Goal: Task Accomplishment & Management: Complete application form

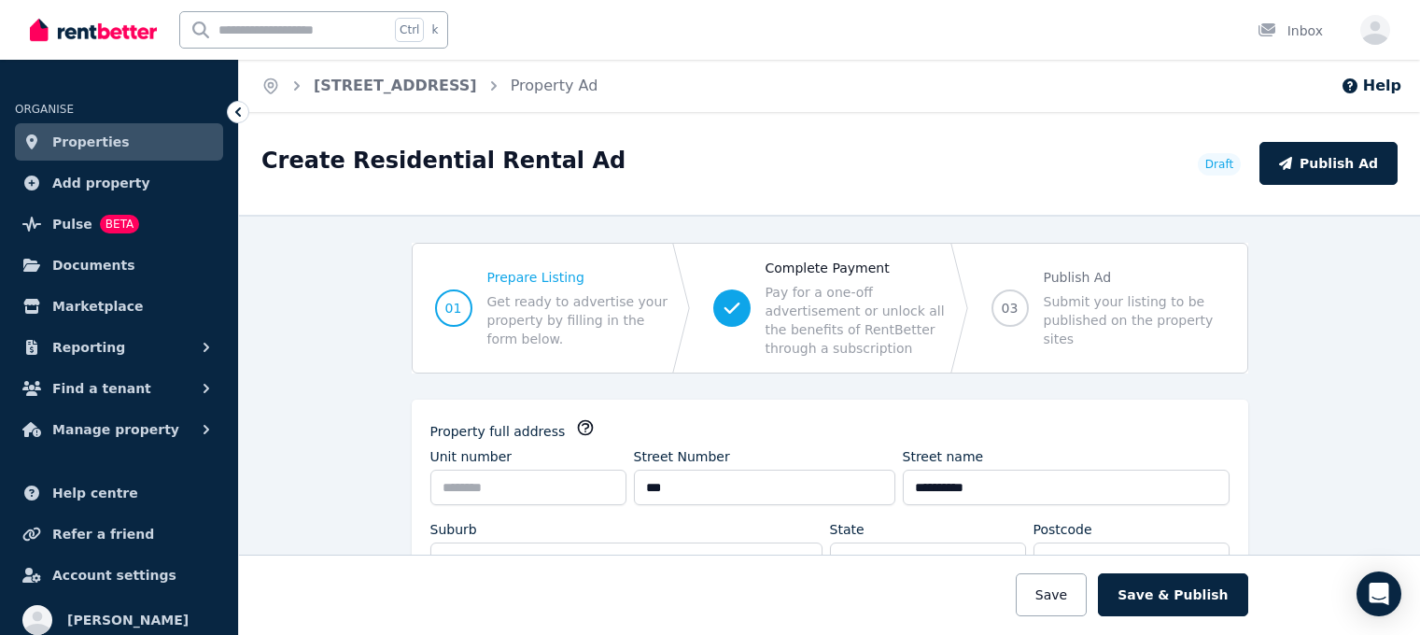
select select "***"
select select "**********"
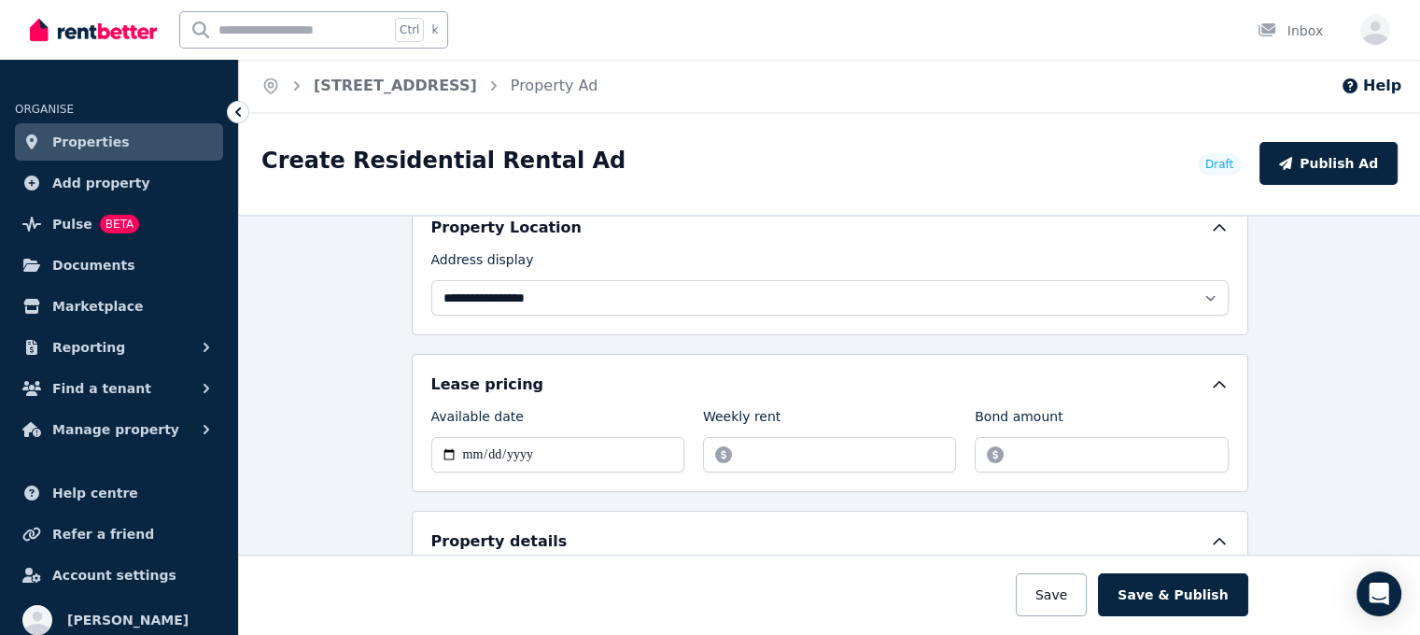
scroll to position [654, 0]
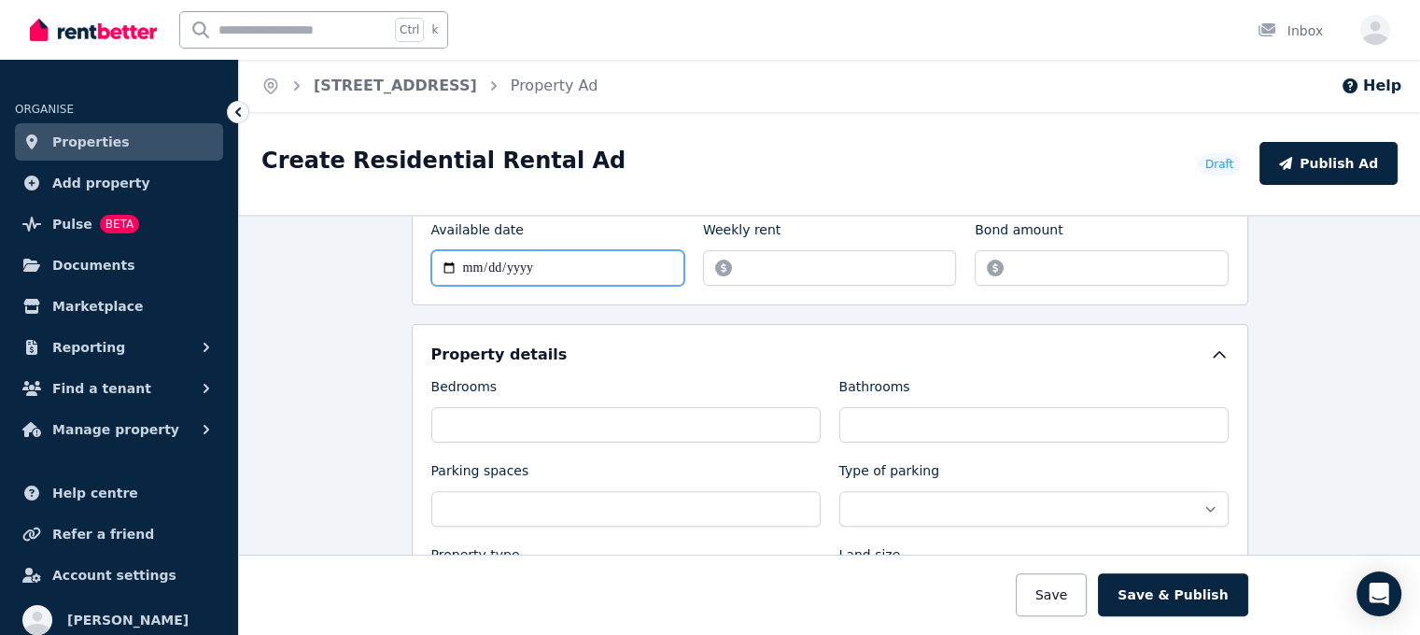
click at [569, 266] on input "Available date" at bounding box center [557, 267] width 253 height 35
type input "**********"
click at [843, 258] on input "Weekly rent" at bounding box center [829, 267] width 253 height 35
type input "***"
click at [1076, 262] on input "Bond amount" at bounding box center [1101, 267] width 253 height 35
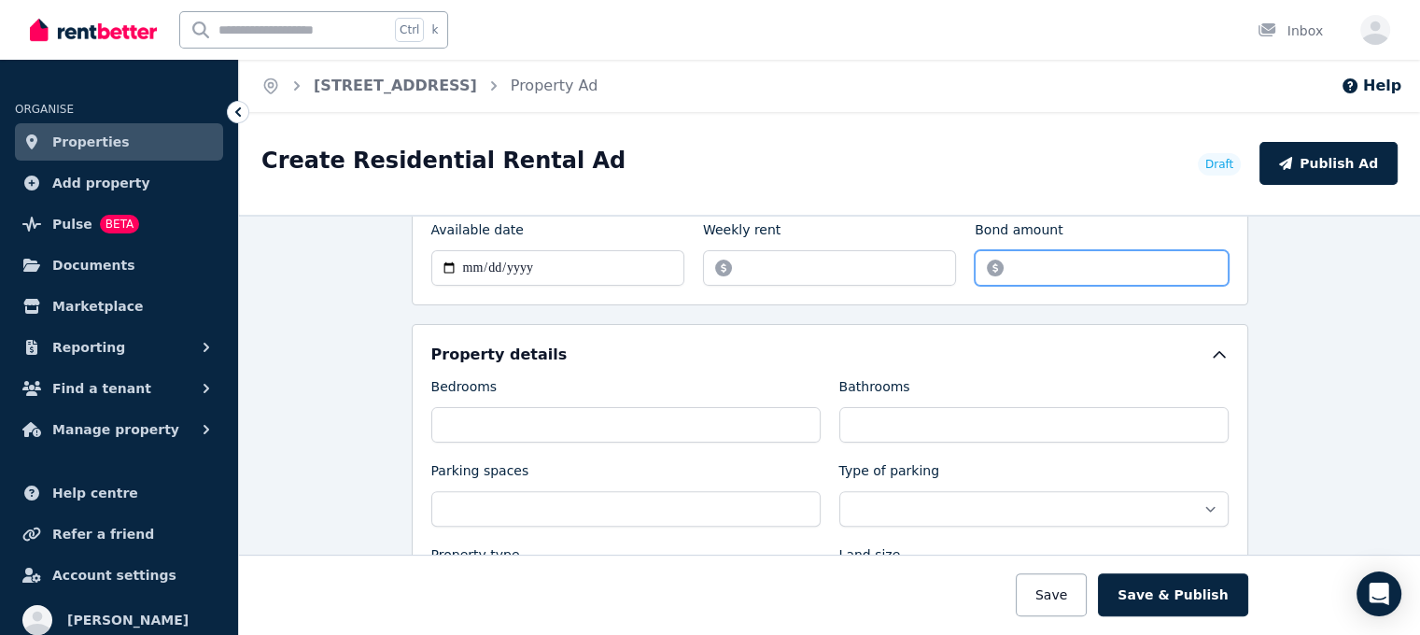
type input "****"
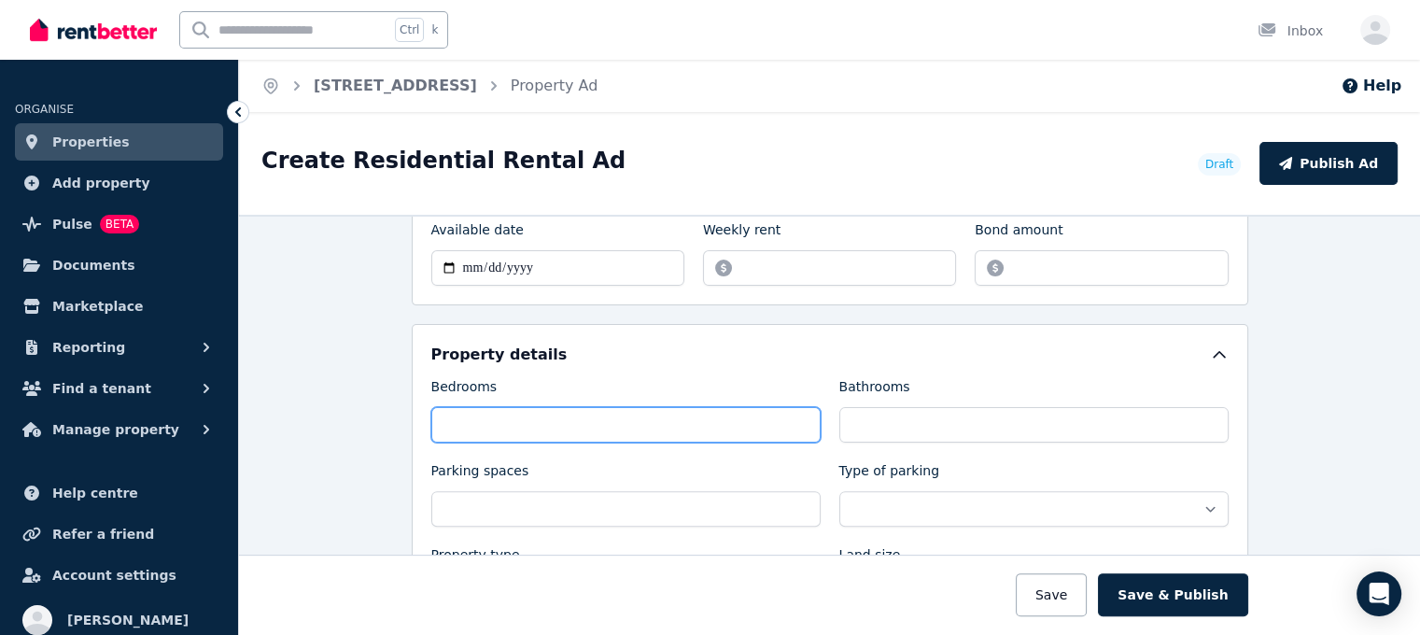
click at [528, 415] on input "Bedrooms" at bounding box center [625, 424] width 389 height 35
type input "*"
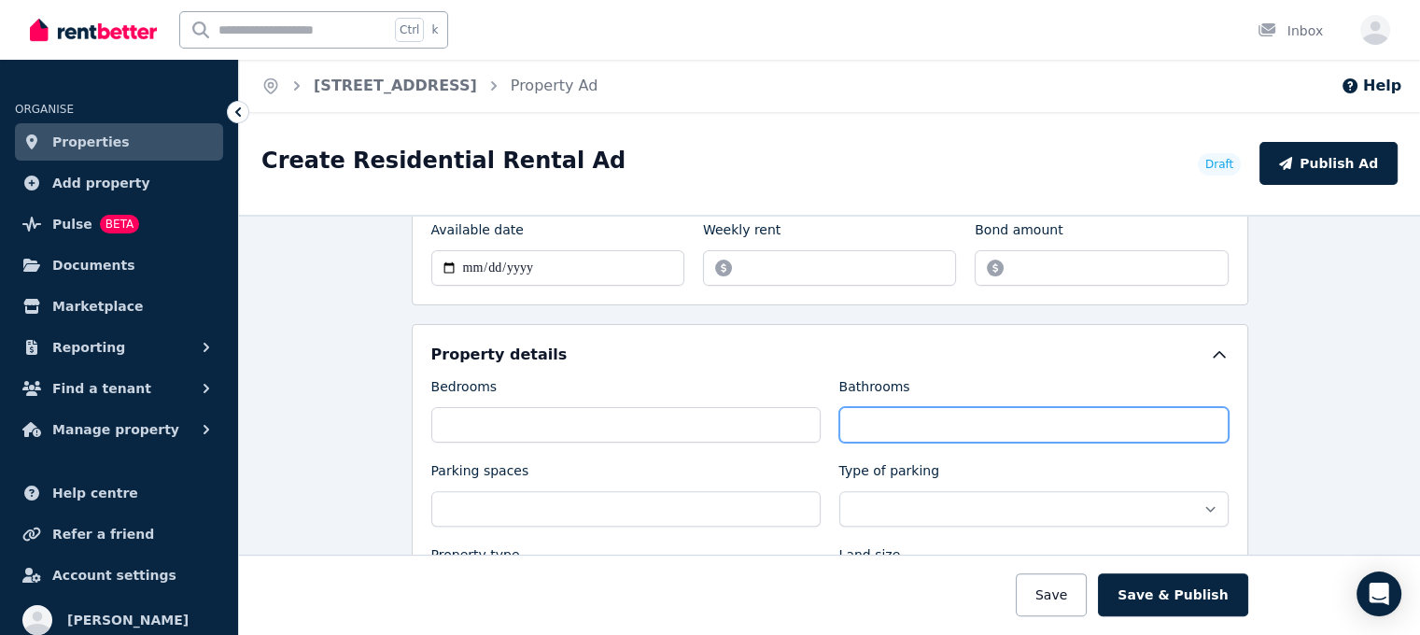
click at [1072, 407] on input "Bathrooms" at bounding box center [1033, 424] width 389 height 35
type input "*"
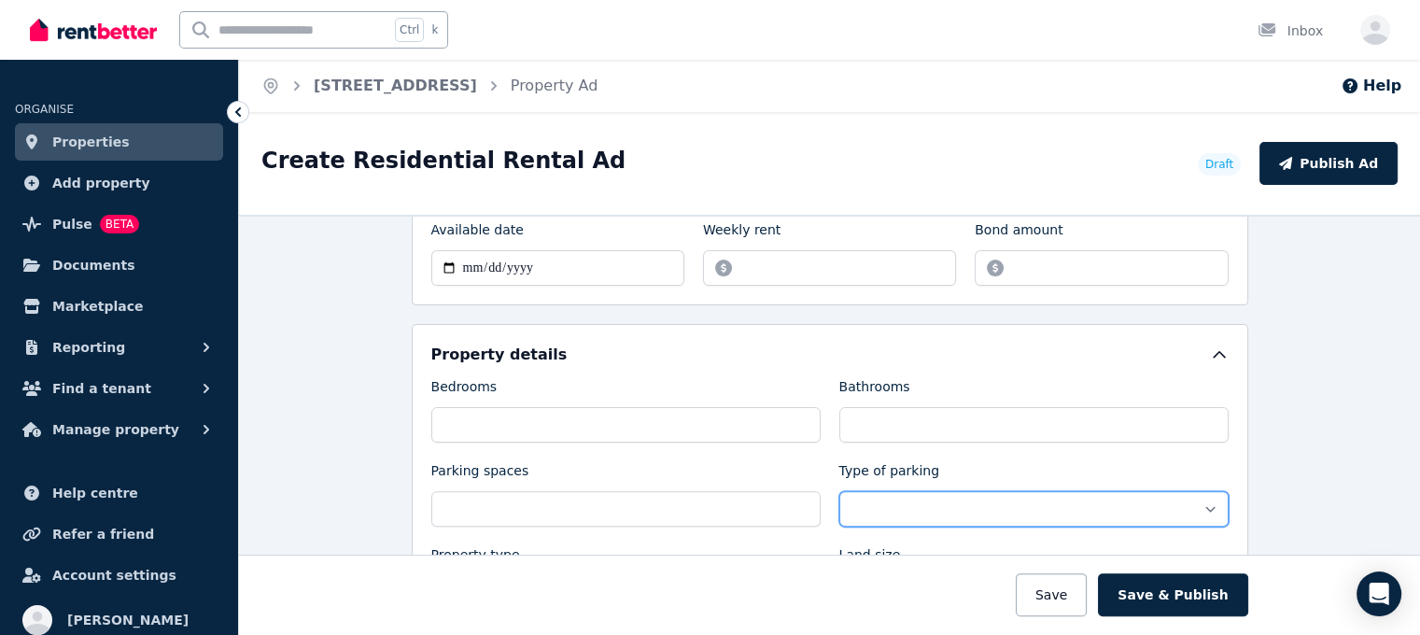
click at [924, 503] on select "**********" at bounding box center [1033, 508] width 389 height 35
select select "**********"
click at [839, 491] on select "**********" at bounding box center [1033, 508] width 389 height 35
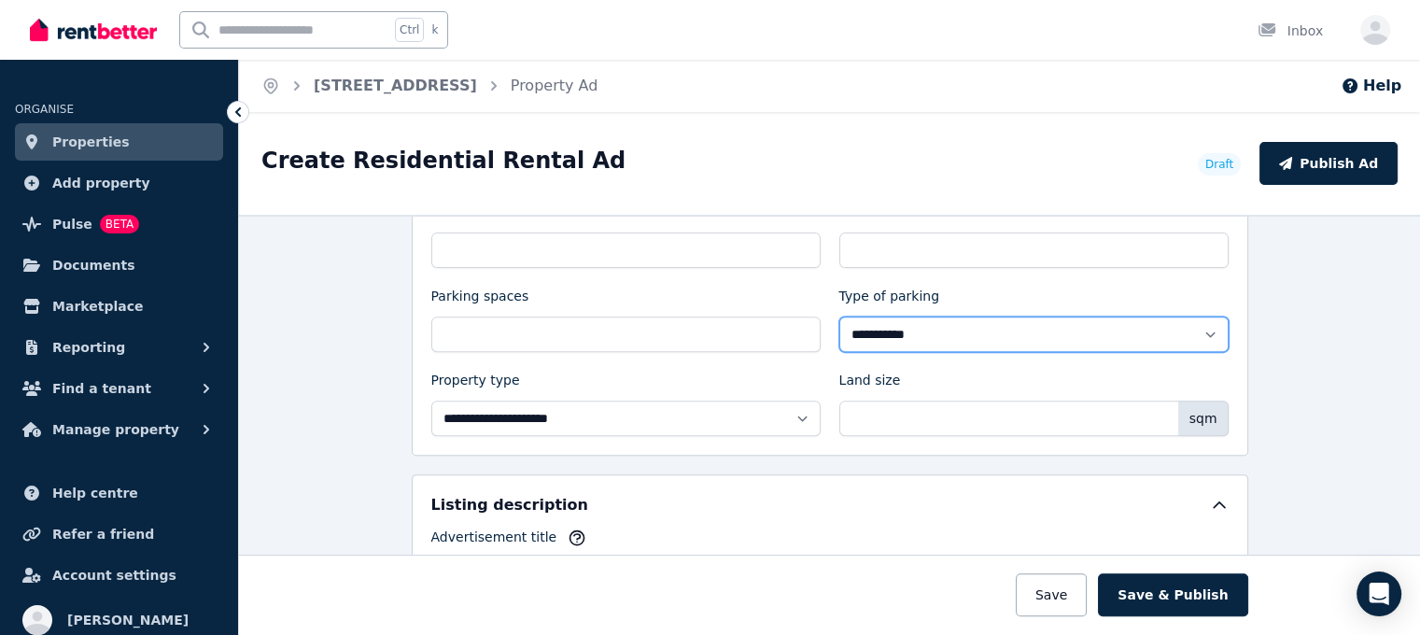
scroll to position [840, 0]
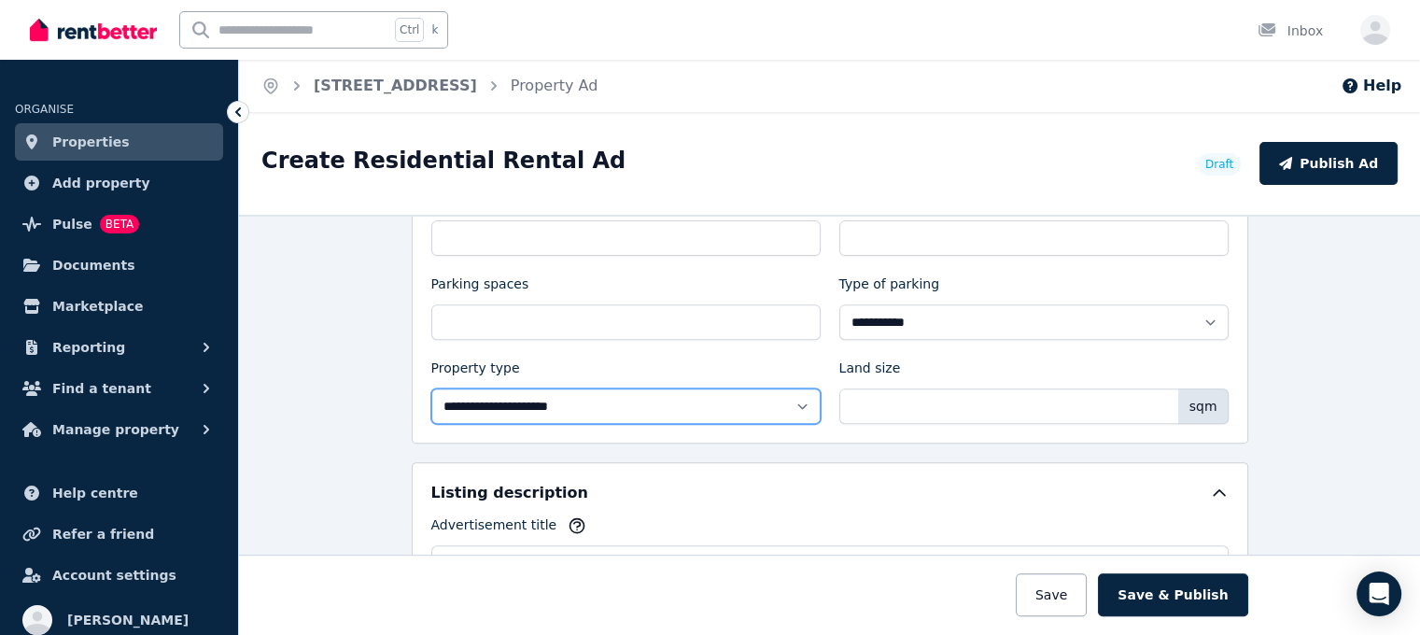
click at [513, 395] on select "**********" at bounding box center [625, 405] width 389 height 35
select select "**********"
click at [431, 388] on select "**********" at bounding box center [625, 405] width 389 height 35
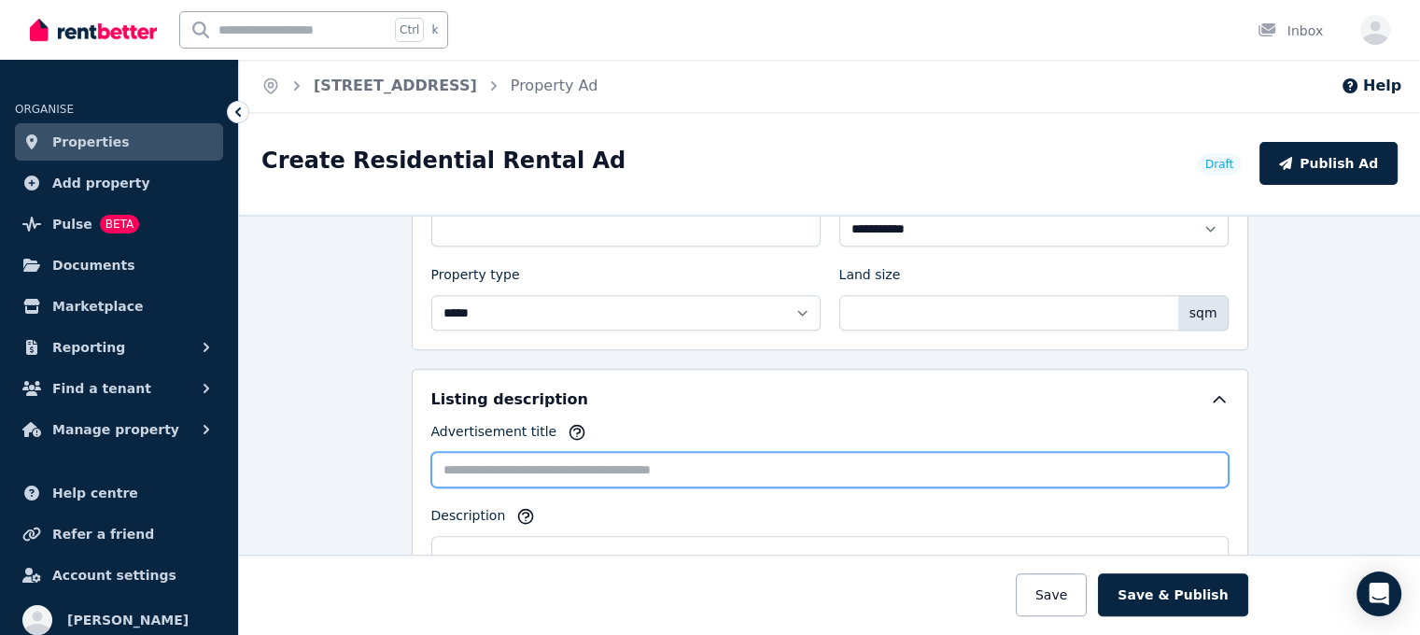
click at [559, 466] on input "Advertisement title" at bounding box center [829, 469] width 797 height 35
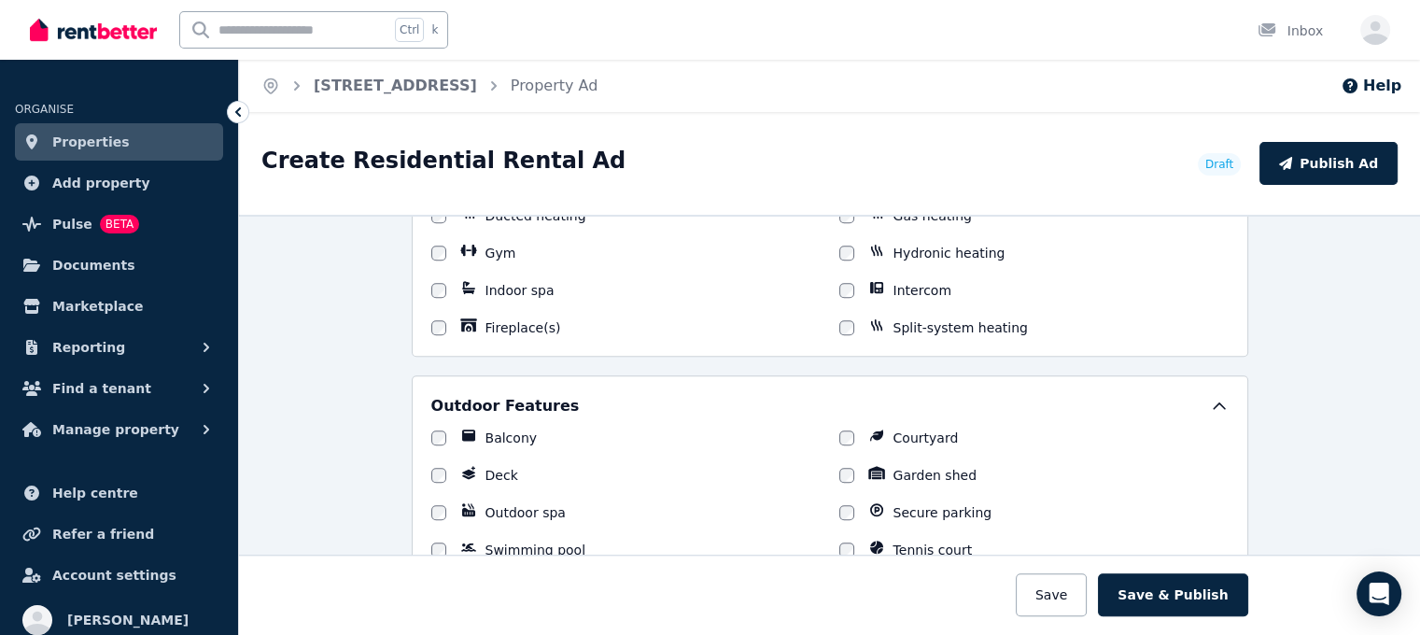
scroll to position [1681, 0]
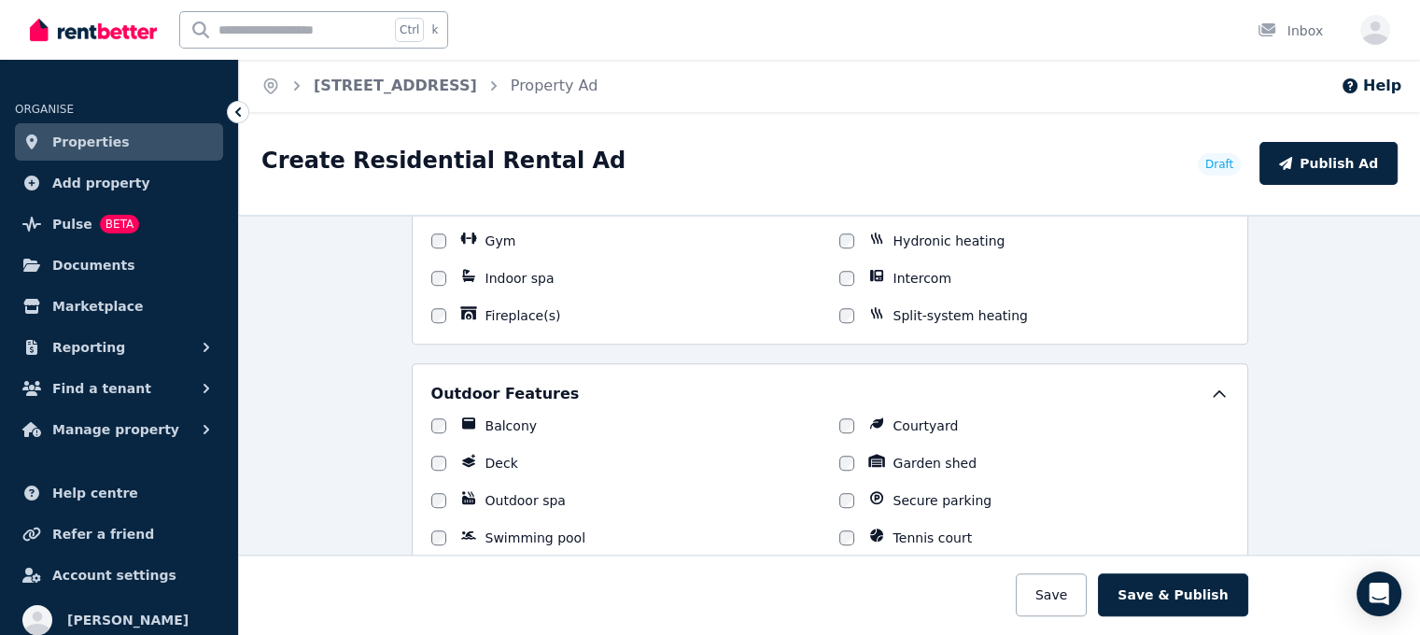
click at [436, 458] on div "Deck" at bounding box center [625, 463] width 389 height 19
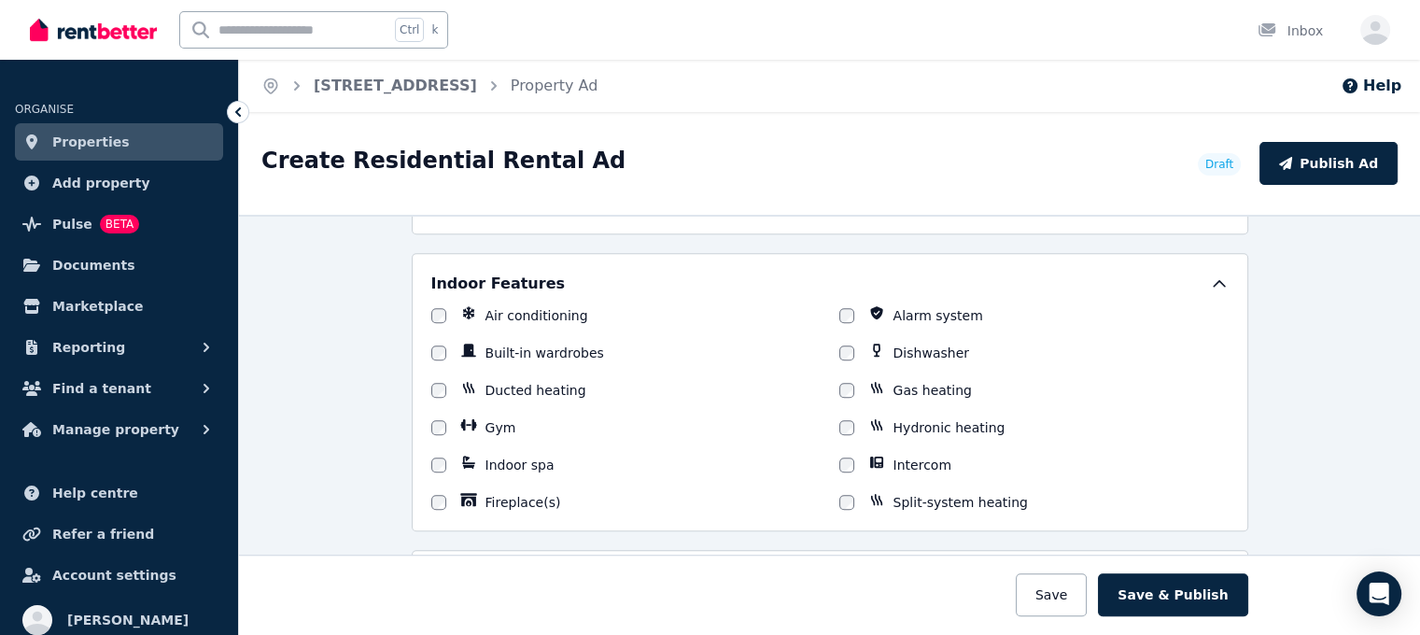
scroll to position [934, 0]
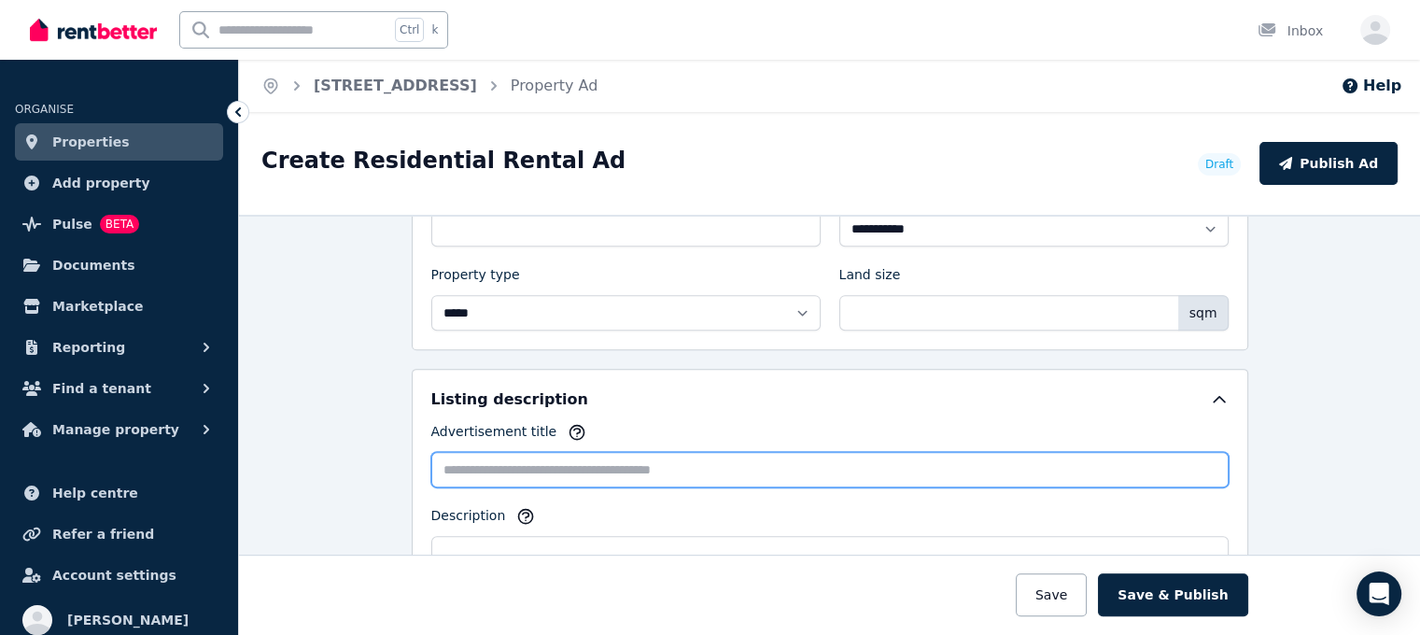
paste input "**********"
type input "**********"
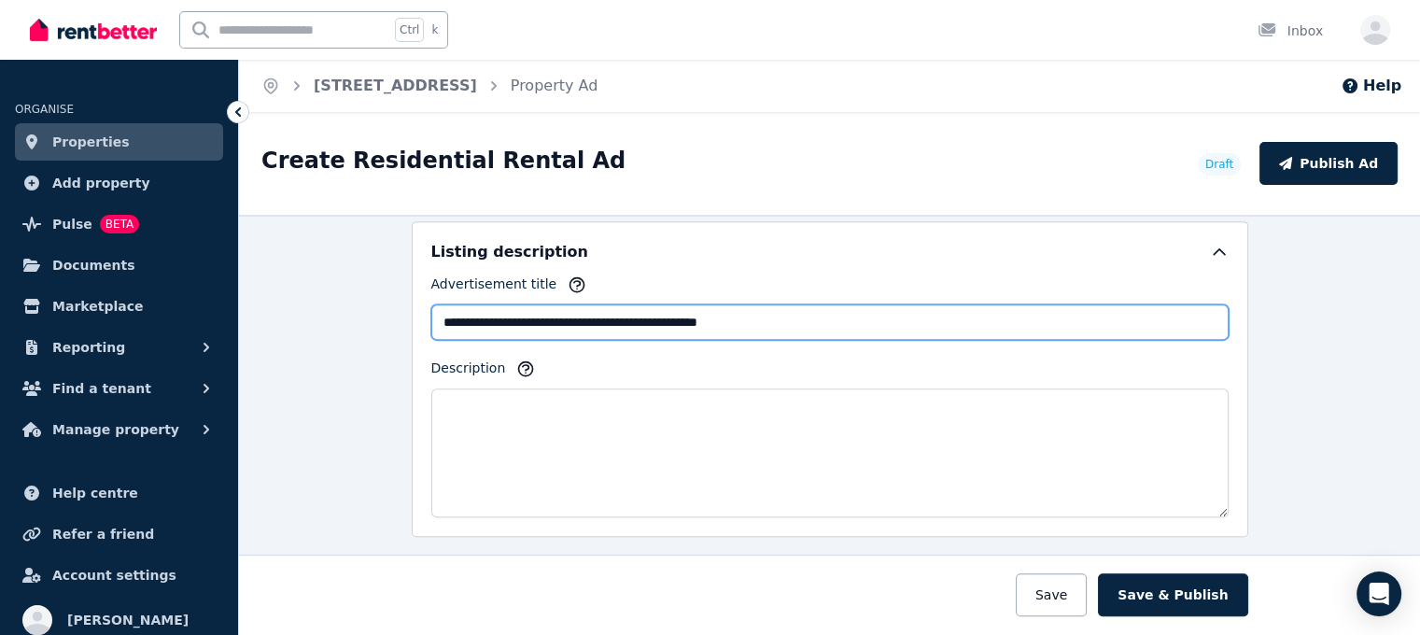
scroll to position [1214, 0]
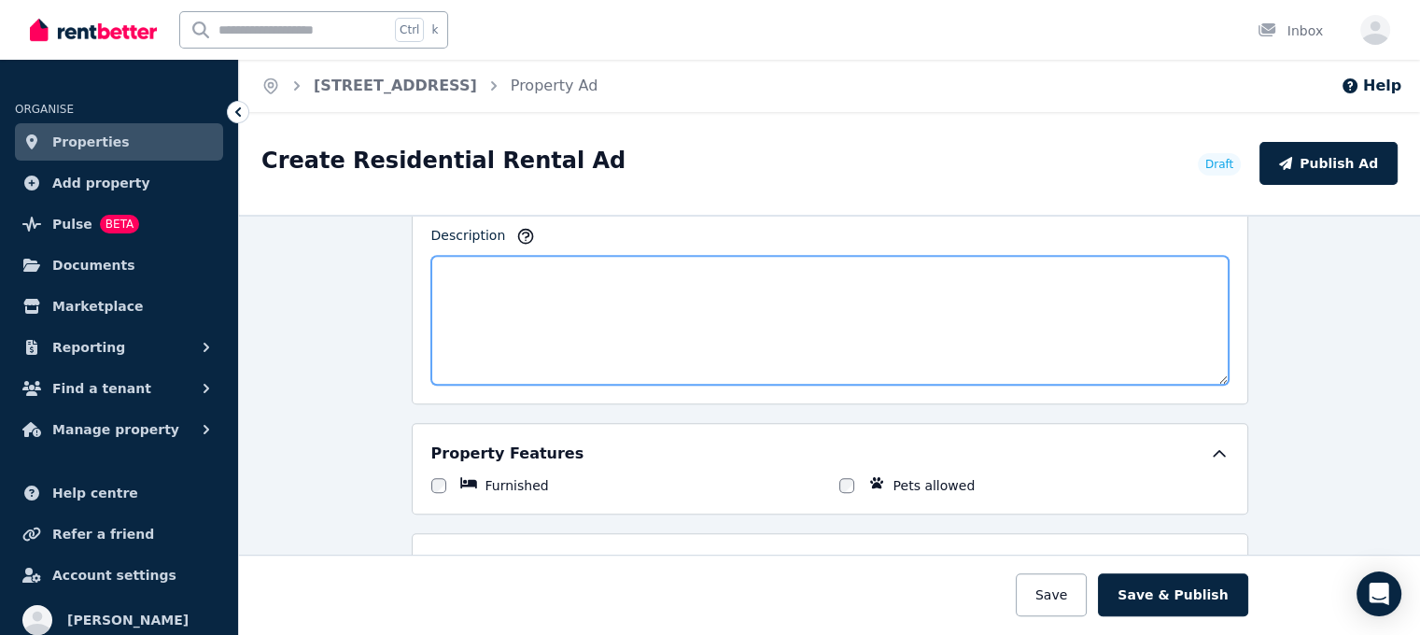
paste textarea "**********"
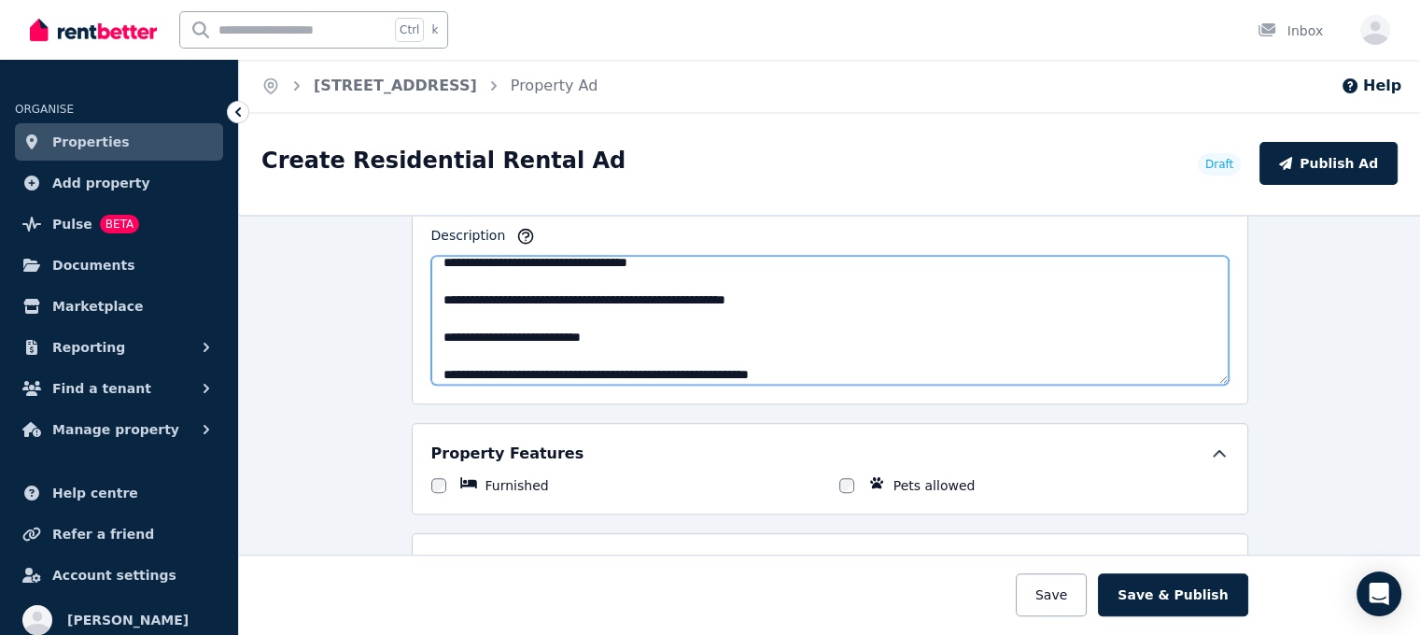
scroll to position [0, 0]
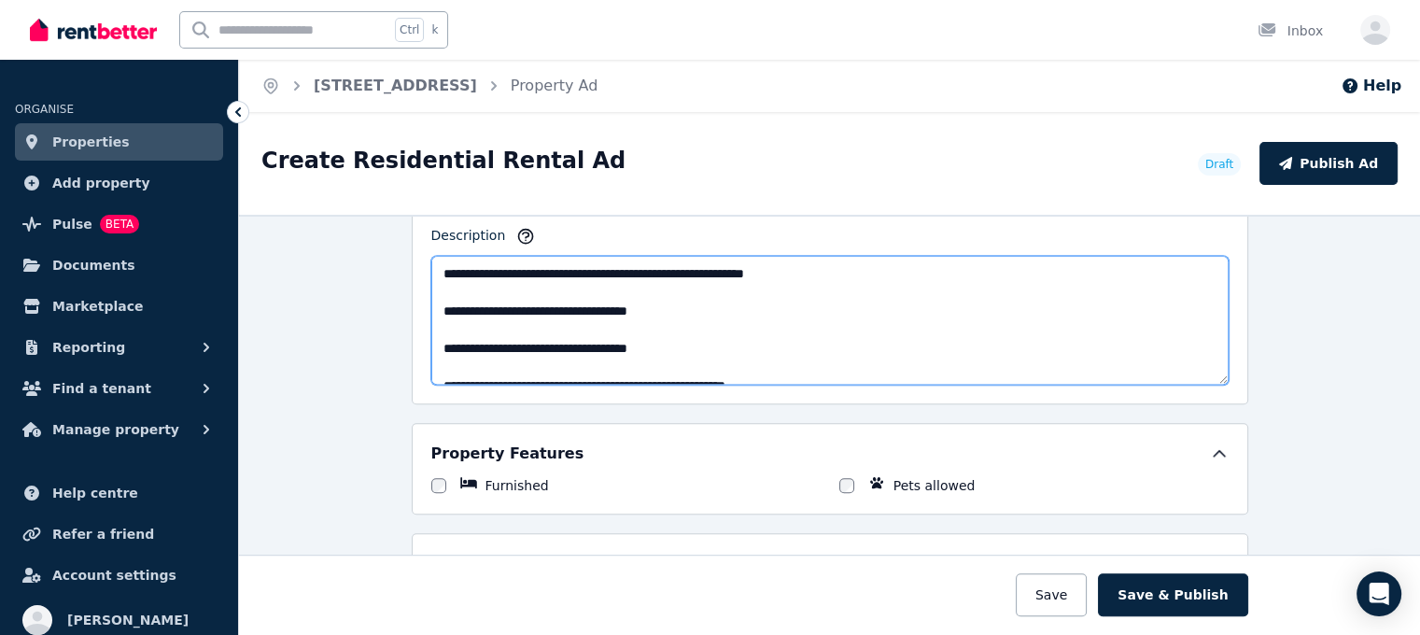
click at [432, 313] on textarea "**********" at bounding box center [829, 320] width 797 height 129
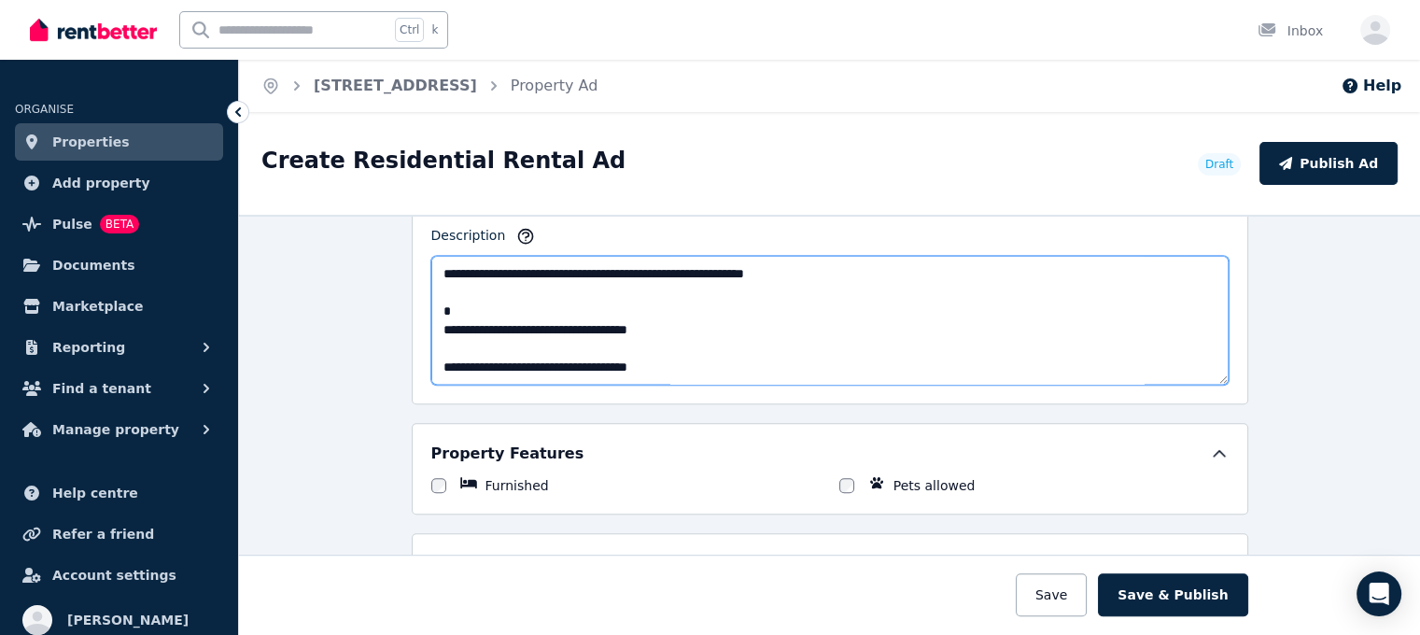
click at [470, 293] on textarea "**********" at bounding box center [829, 320] width 797 height 129
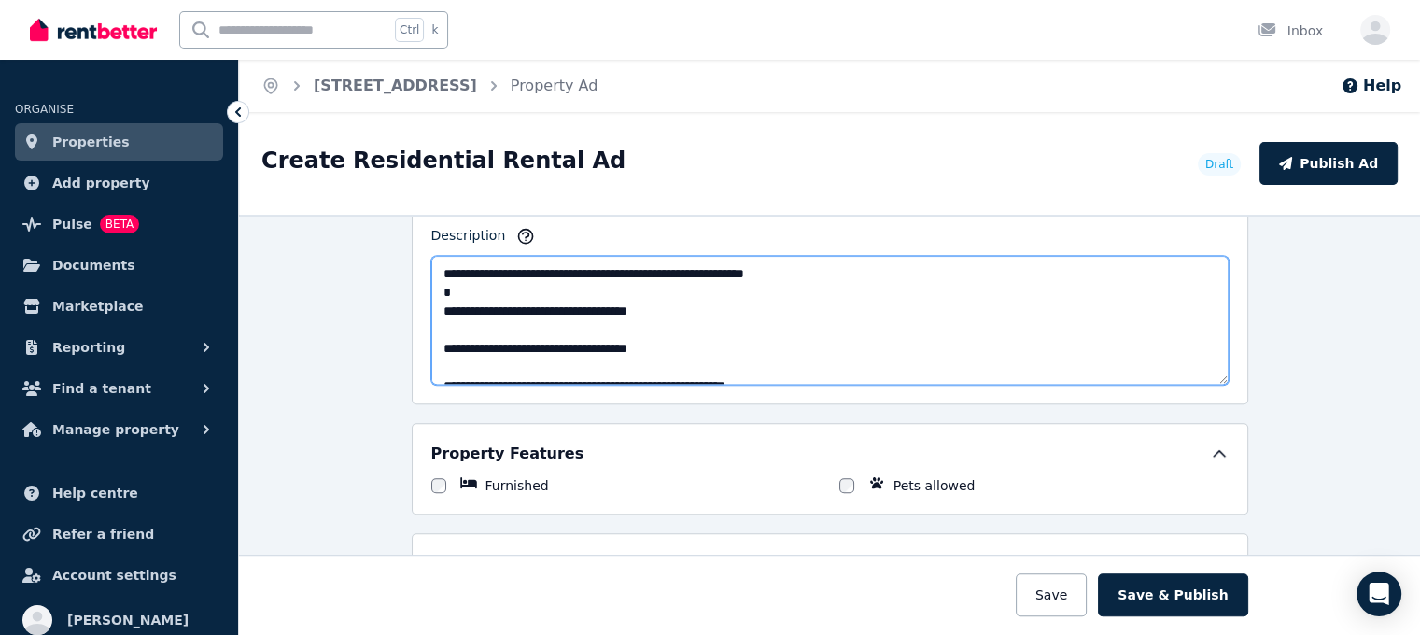
click at [436, 310] on textarea "**********" at bounding box center [829, 320] width 797 height 129
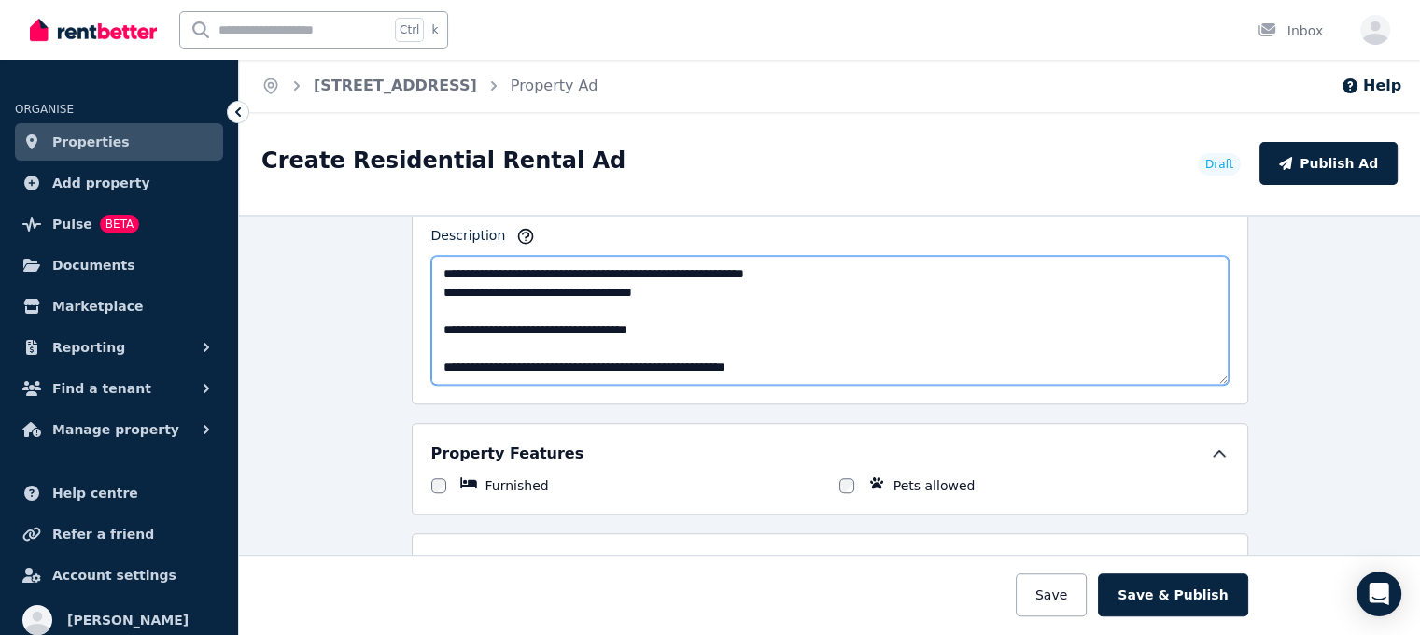
click at [436, 310] on textarea "**********" at bounding box center [829, 320] width 797 height 129
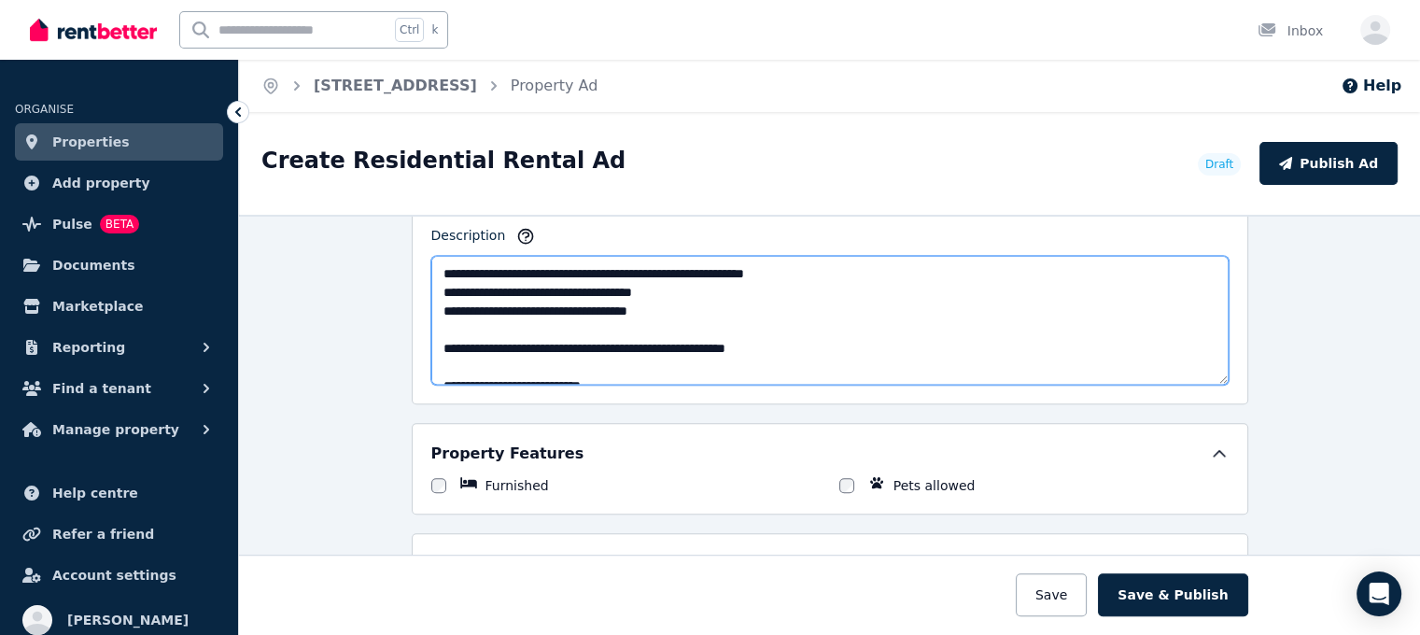
click at [435, 302] on textarea "**********" at bounding box center [829, 320] width 797 height 129
click at [469, 331] on textarea "**********" at bounding box center [829, 320] width 797 height 129
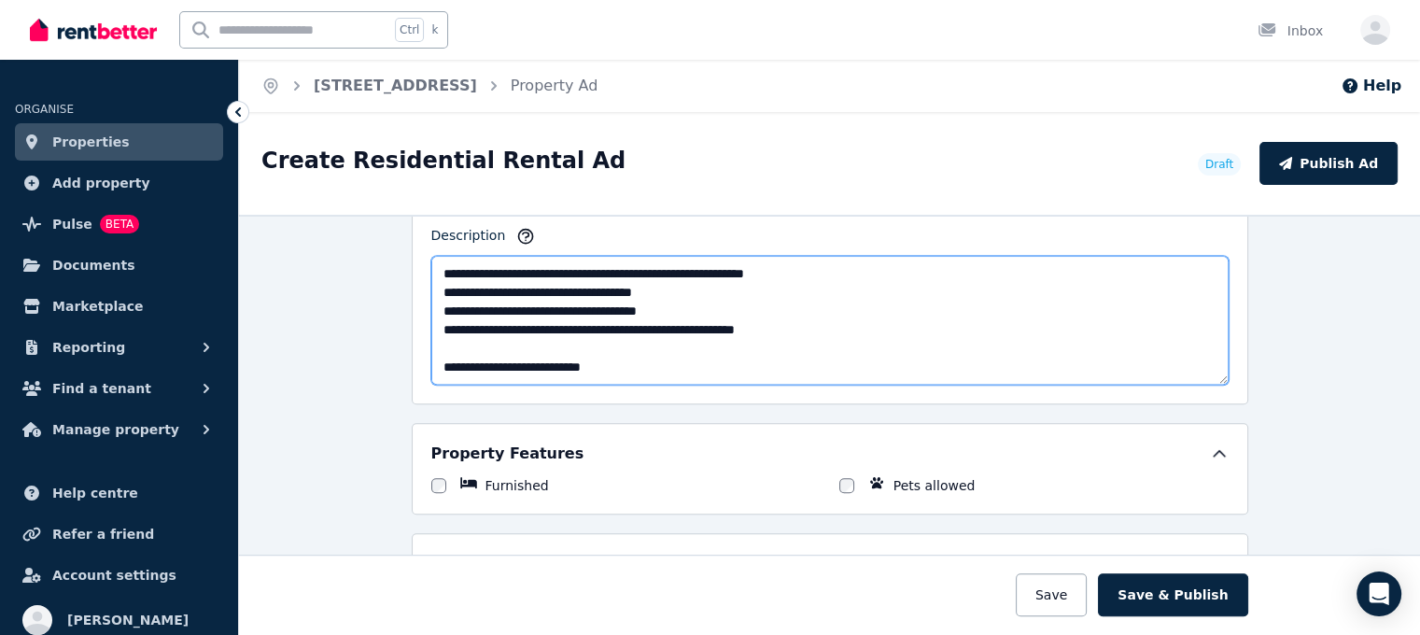
click at [463, 345] on textarea "**********" at bounding box center [829, 320] width 797 height 129
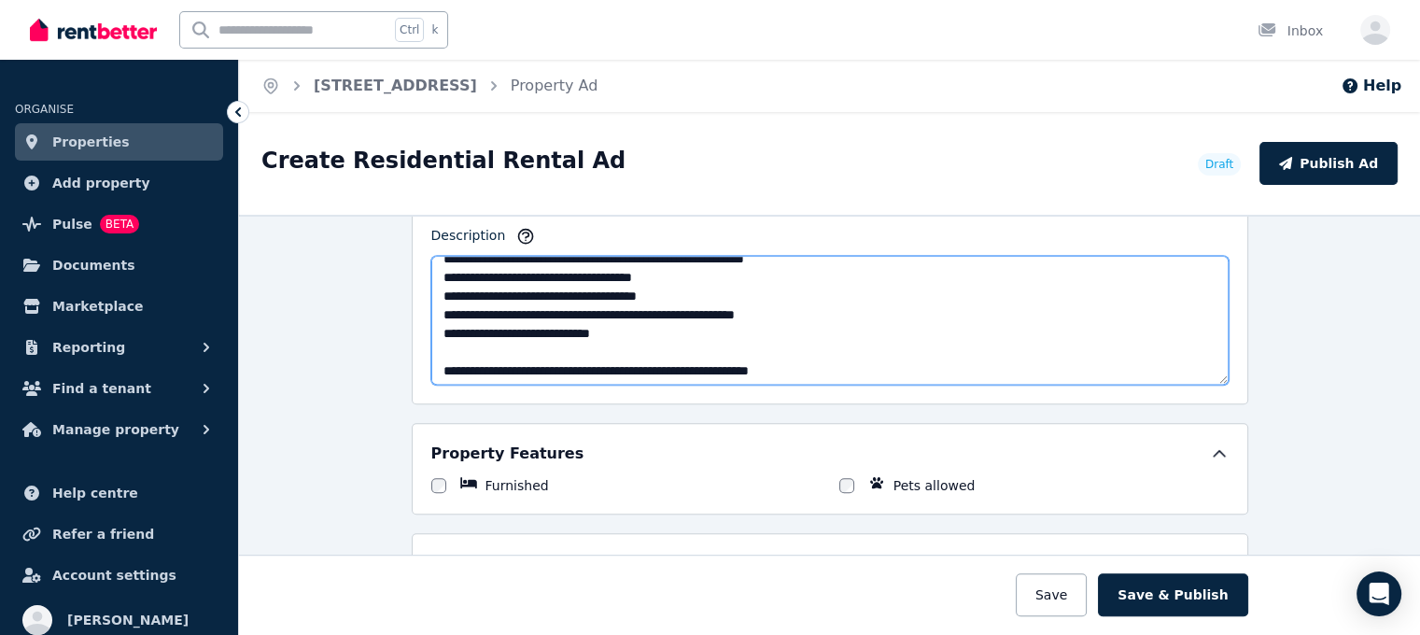
scroll to position [19, 0]
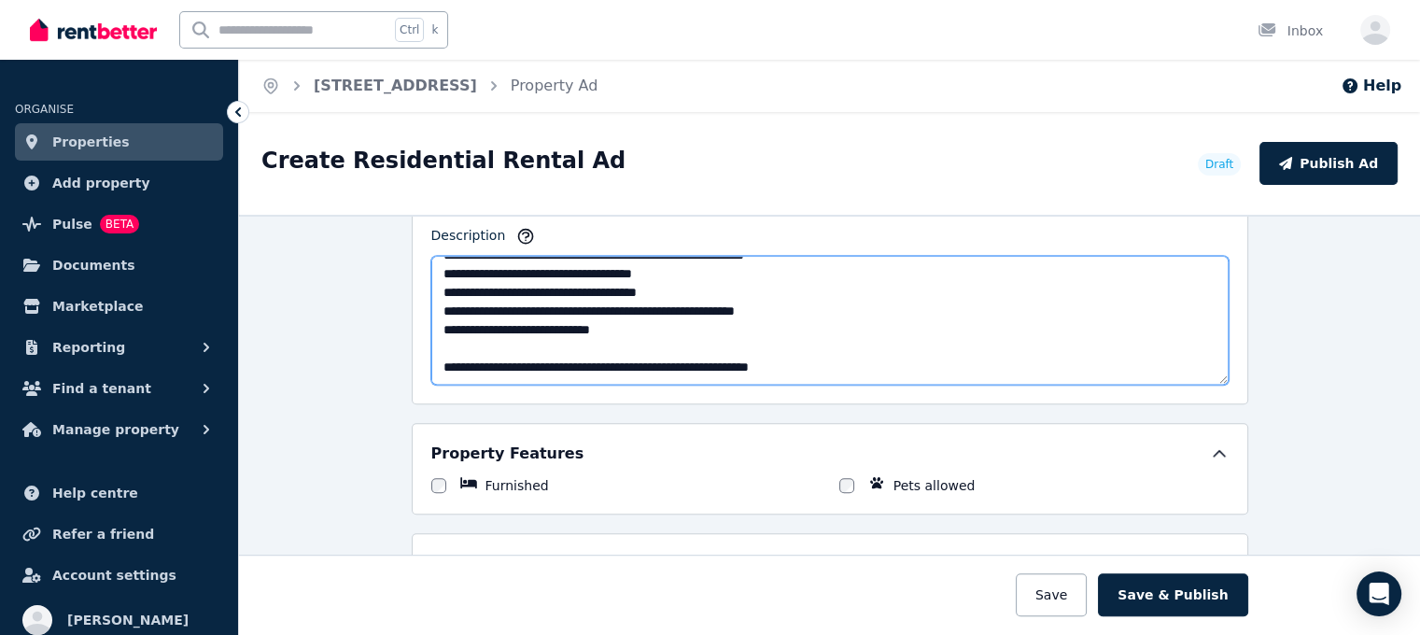
click at [894, 355] on textarea "**********" at bounding box center [829, 320] width 797 height 129
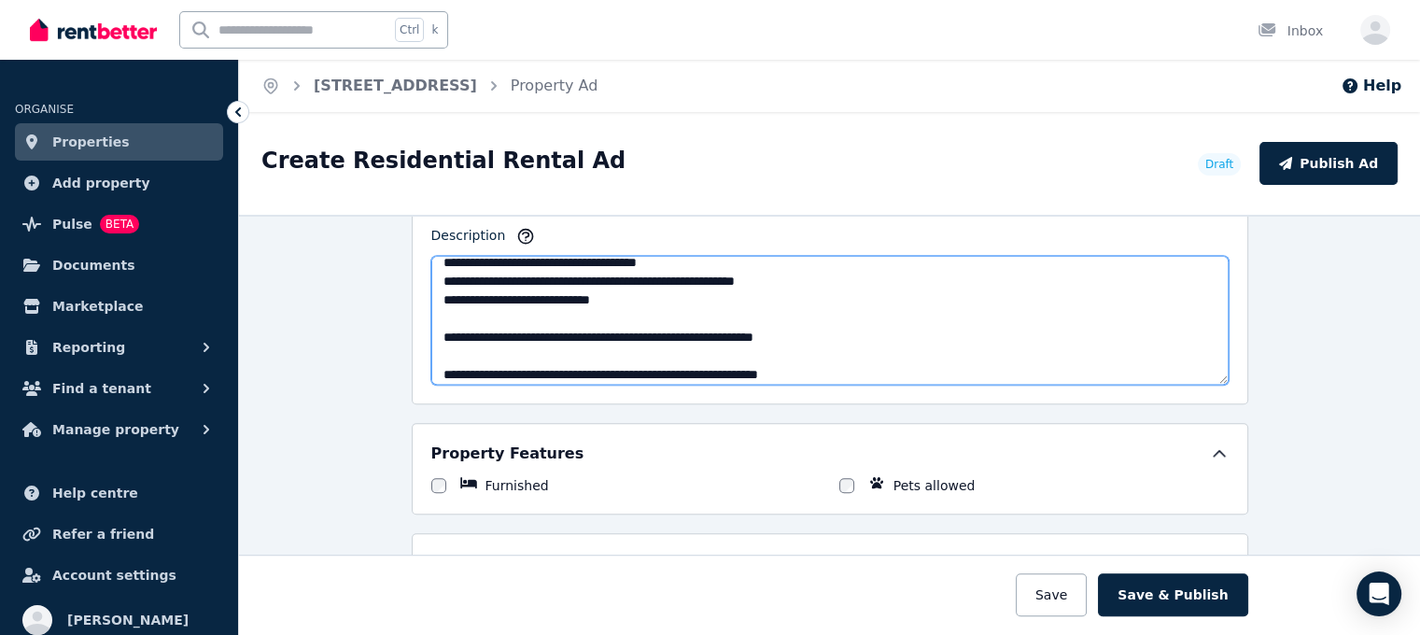
scroll to position [0, 0]
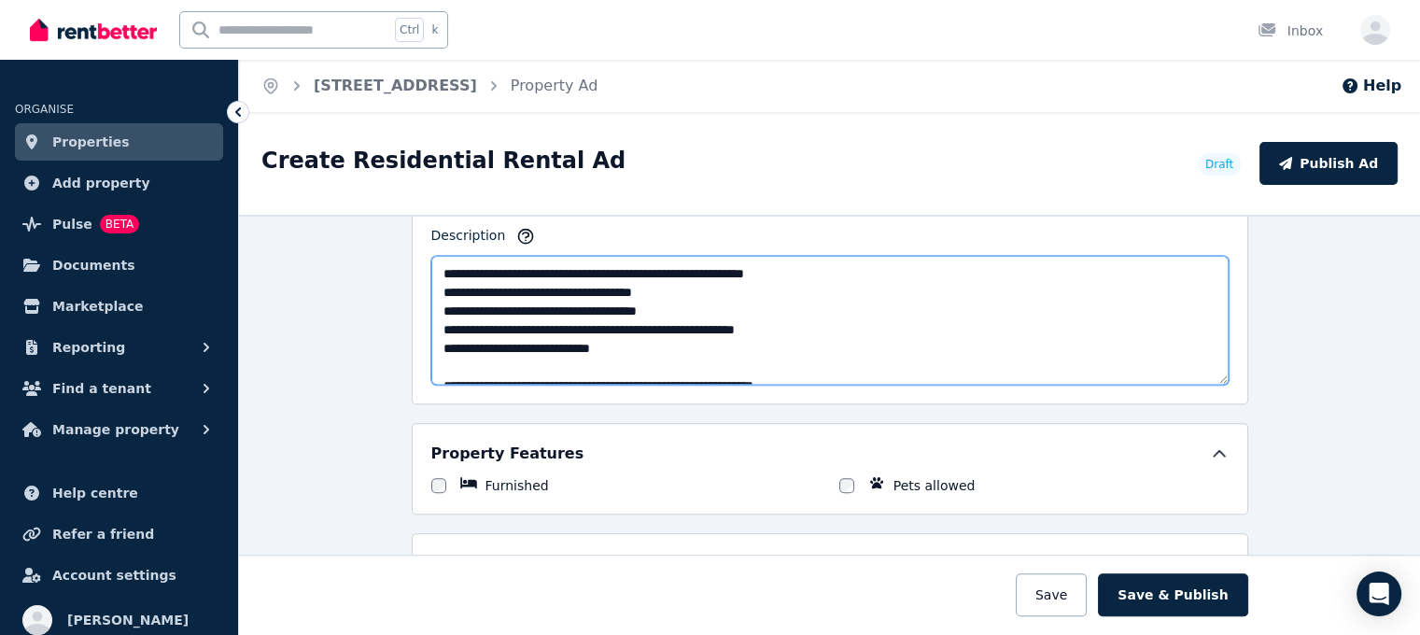
click at [435, 267] on textarea "**********" at bounding box center [829, 320] width 797 height 129
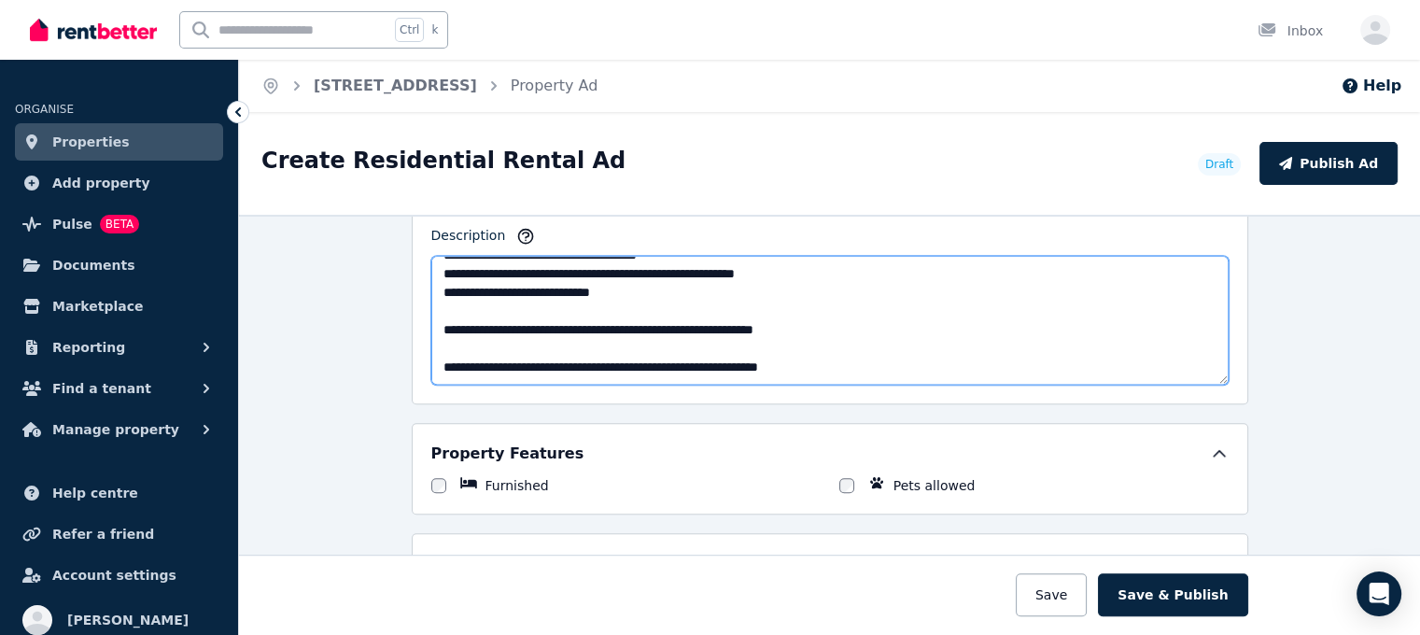
drag, startPoint x: 429, startPoint y: 358, endPoint x: 870, endPoint y: 355, distance: 440.7
click at [870, 355] on textarea "**********" at bounding box center [829, 320] width 797 height 129
paste textarea
click at [435, 362] on textarea "**********" at bounding box center [829, 320] width 797 height 129
click at [829, 351] on textarea "**********" at bounding box center [829, 320] width 797 height 129
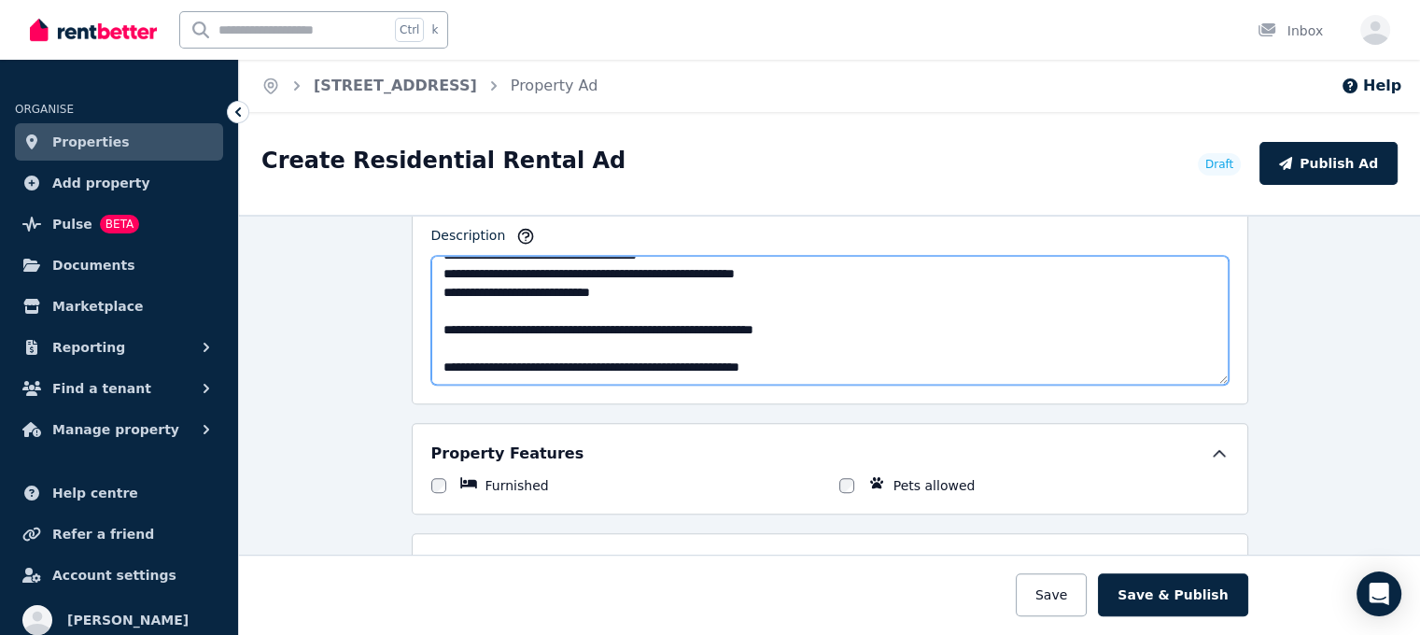
scroll to position [1307, 0]
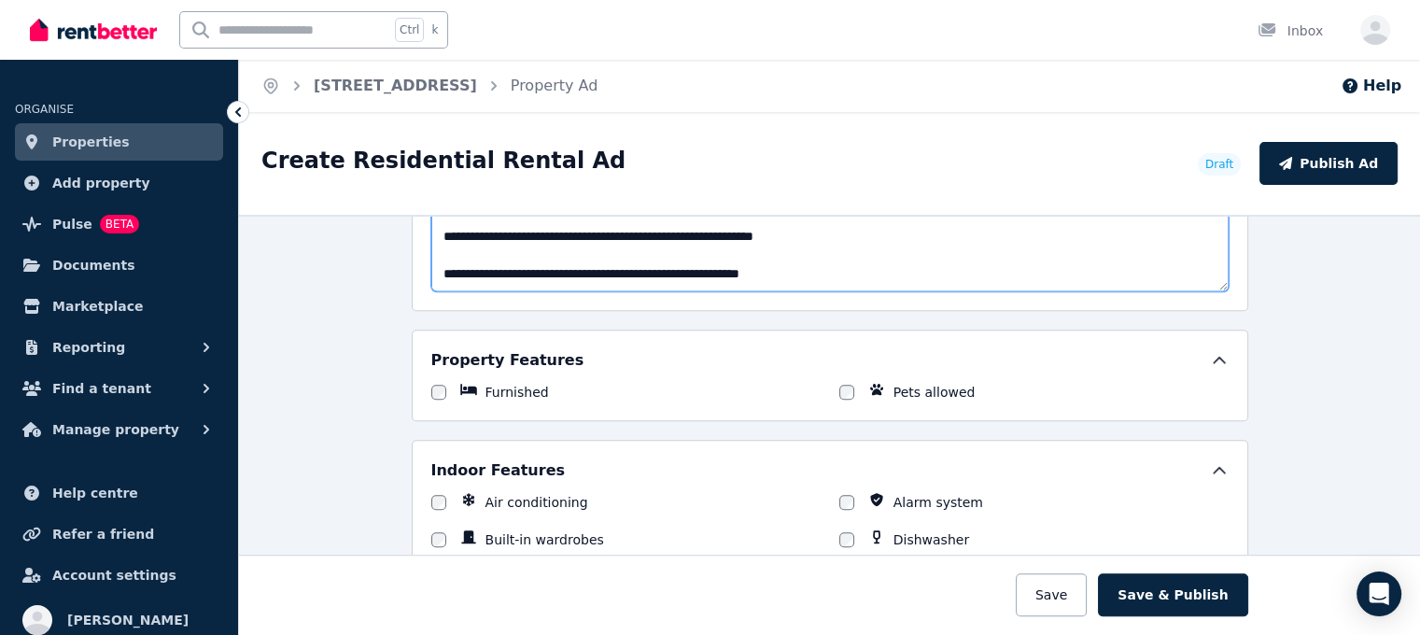
type textarea "**********"
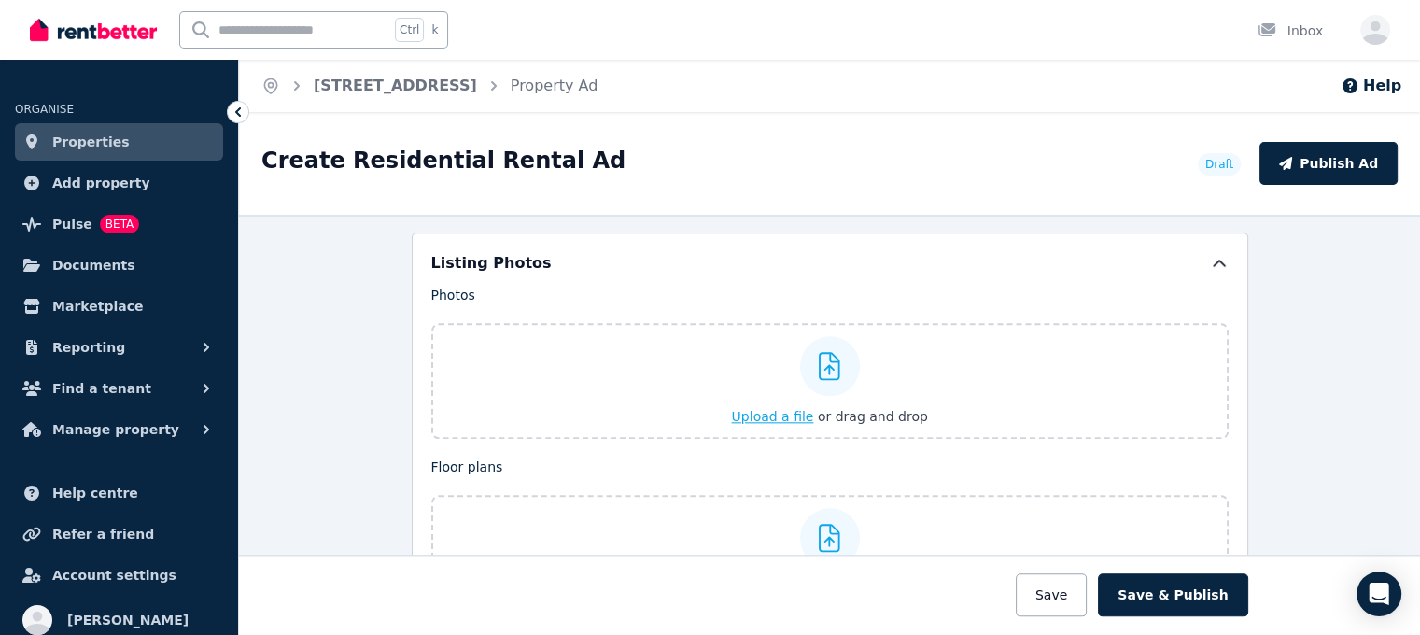
scroll to position [2147, 0]
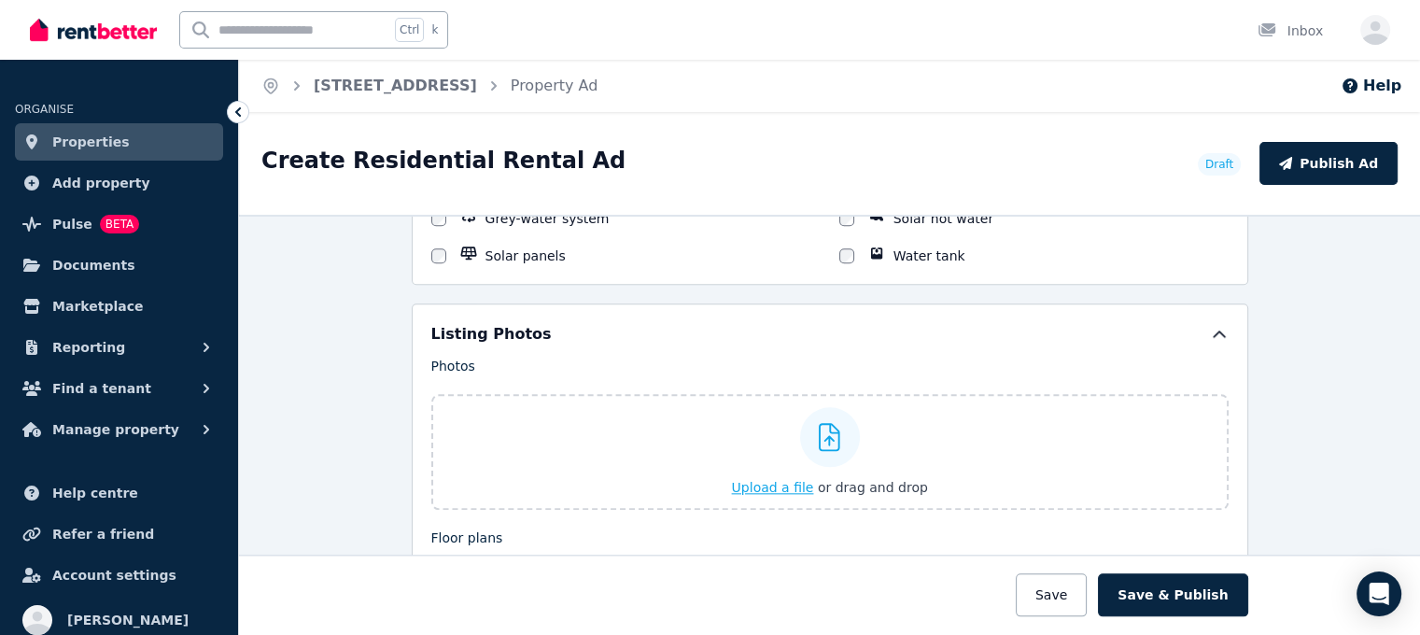
click at [767, 481] on span "Upload a file" at bounding box center [773, 487] width 82 height 15
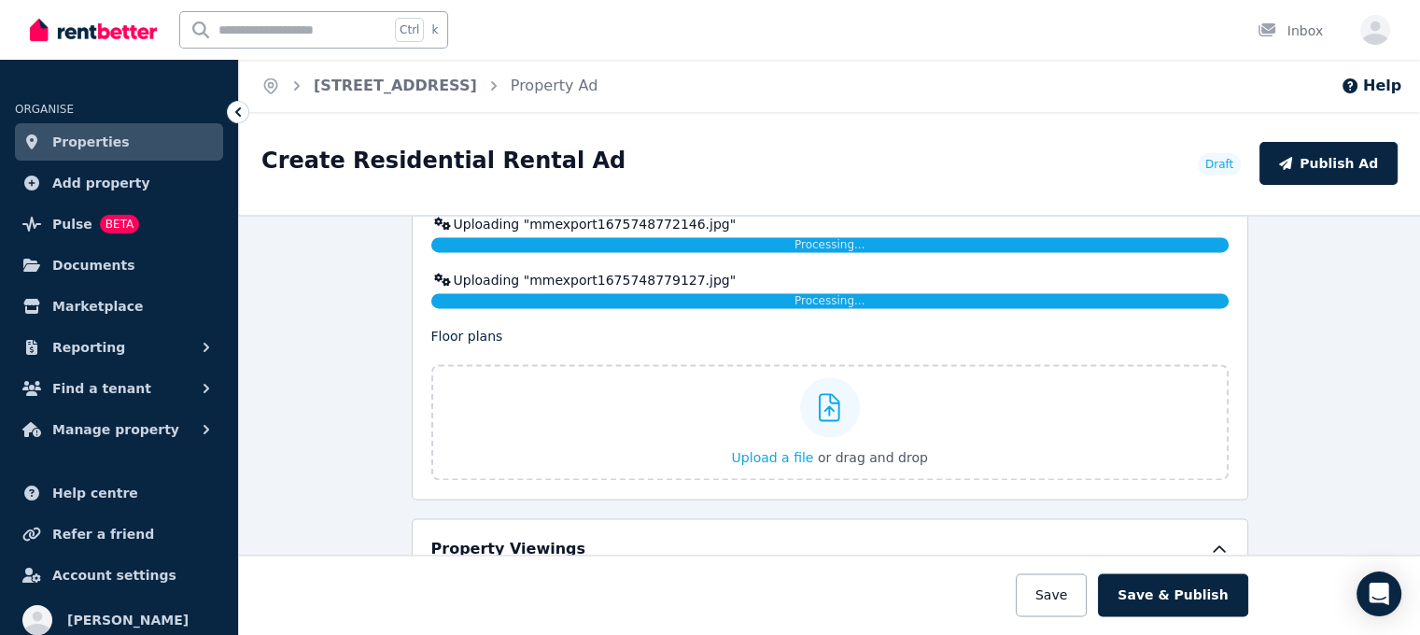
scroll to position [2801, 0]
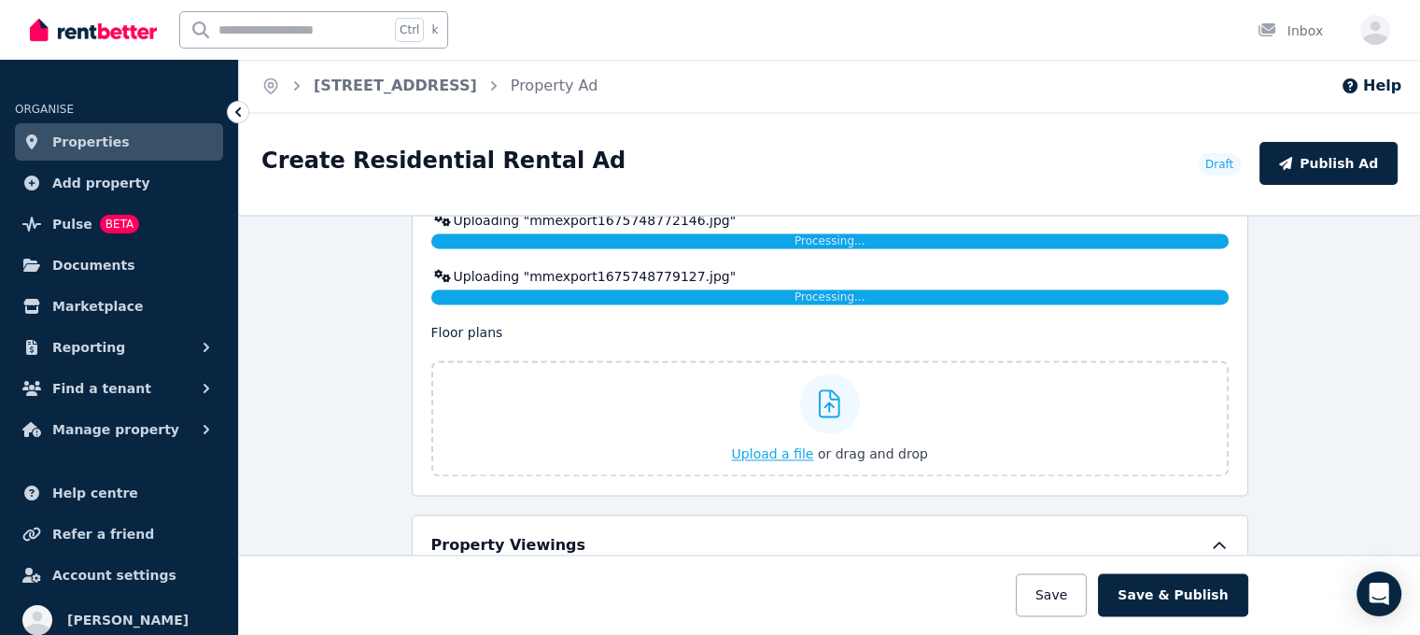
click at [784, 447] on span "Upload a file" at bounding box center [773, 453] width 82 height 15
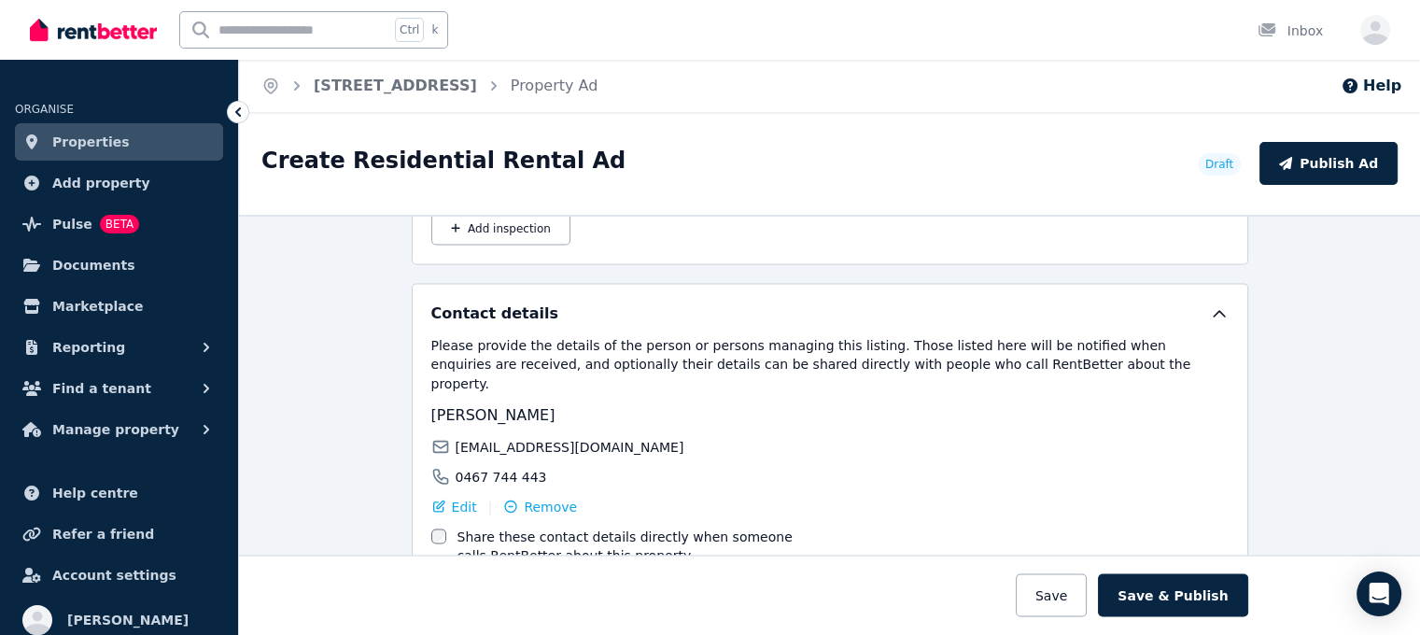
scroll to position [3452, 0]
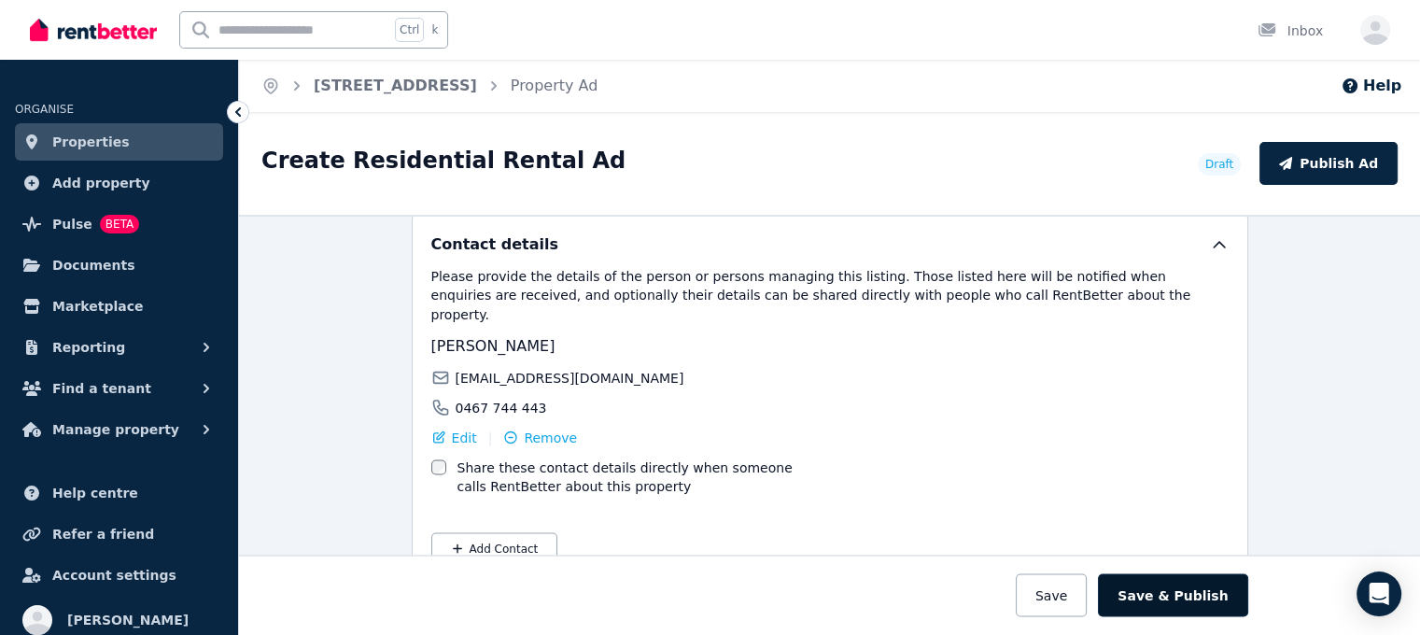
click at [1188, 597] on button "Save & Publish" at bounding box center [1172, 594] width 149 height 43
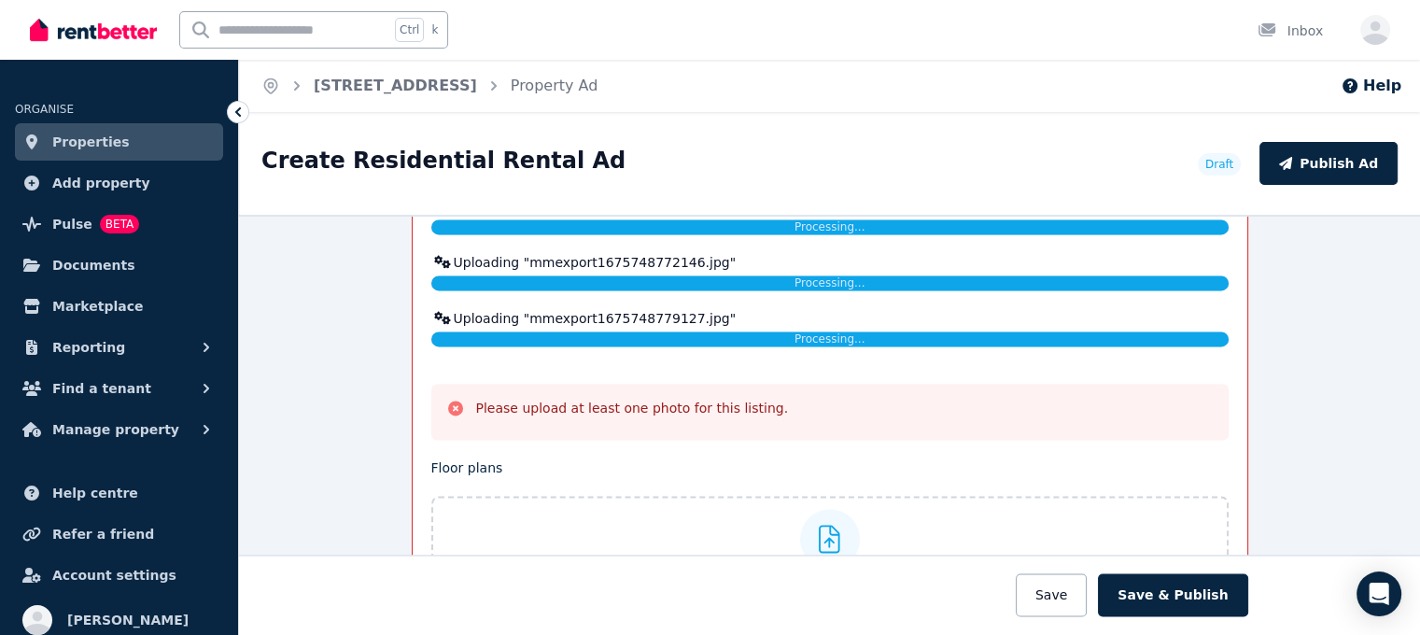
scroll to position [2903, 0]
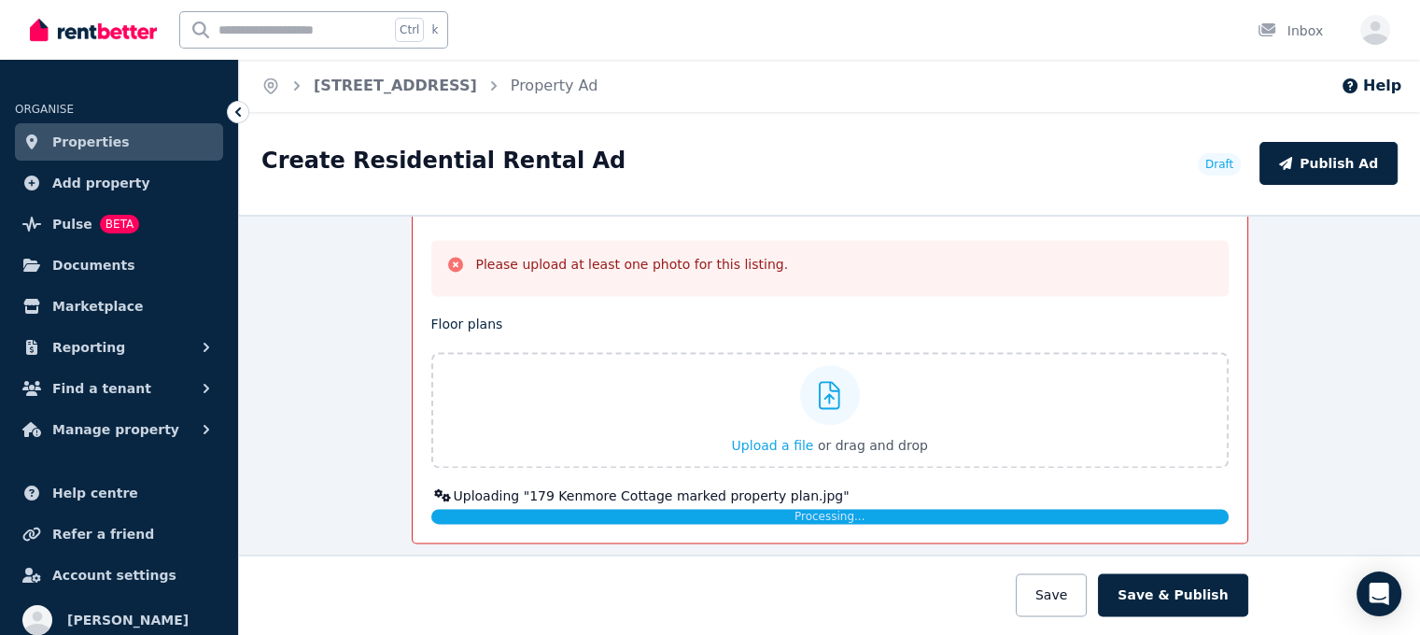
click at [446, 255] on icon at bounding box center [455, 264] width 19 height 19
click at [1188, 593] on button "Save & Publish" at bounding box center [1172, 594] width 149 height 43
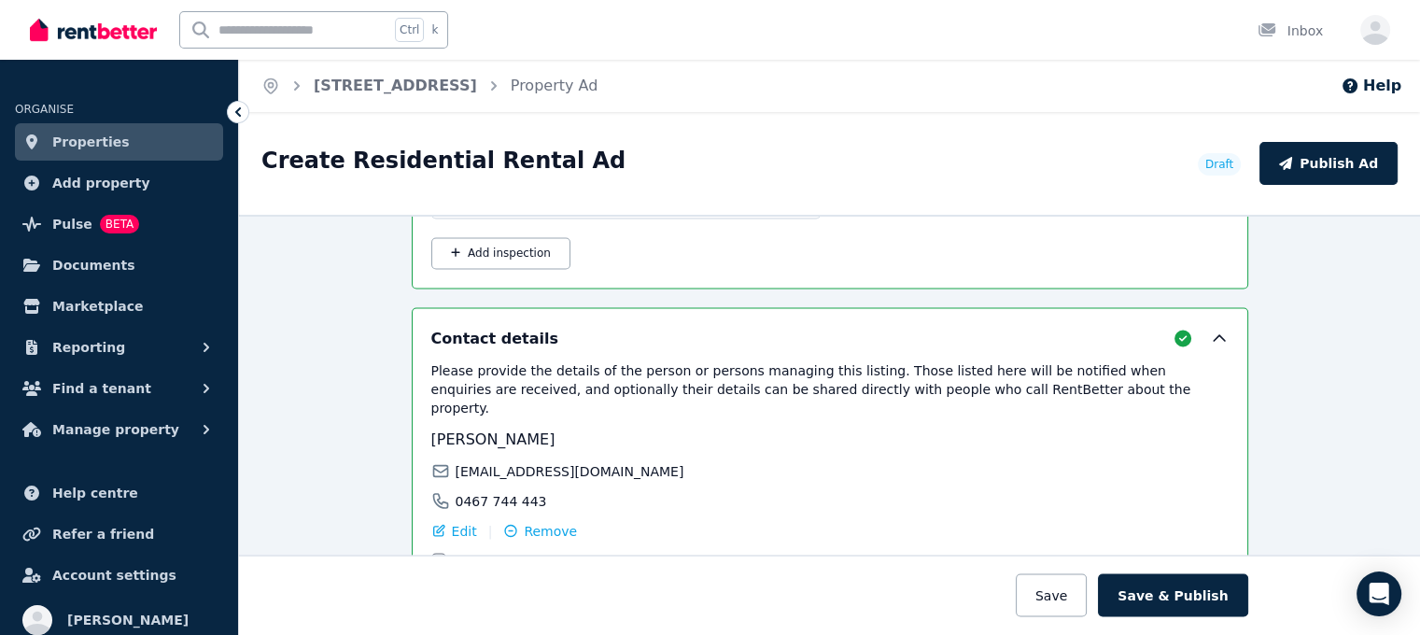
scroll to position [3545, 0]
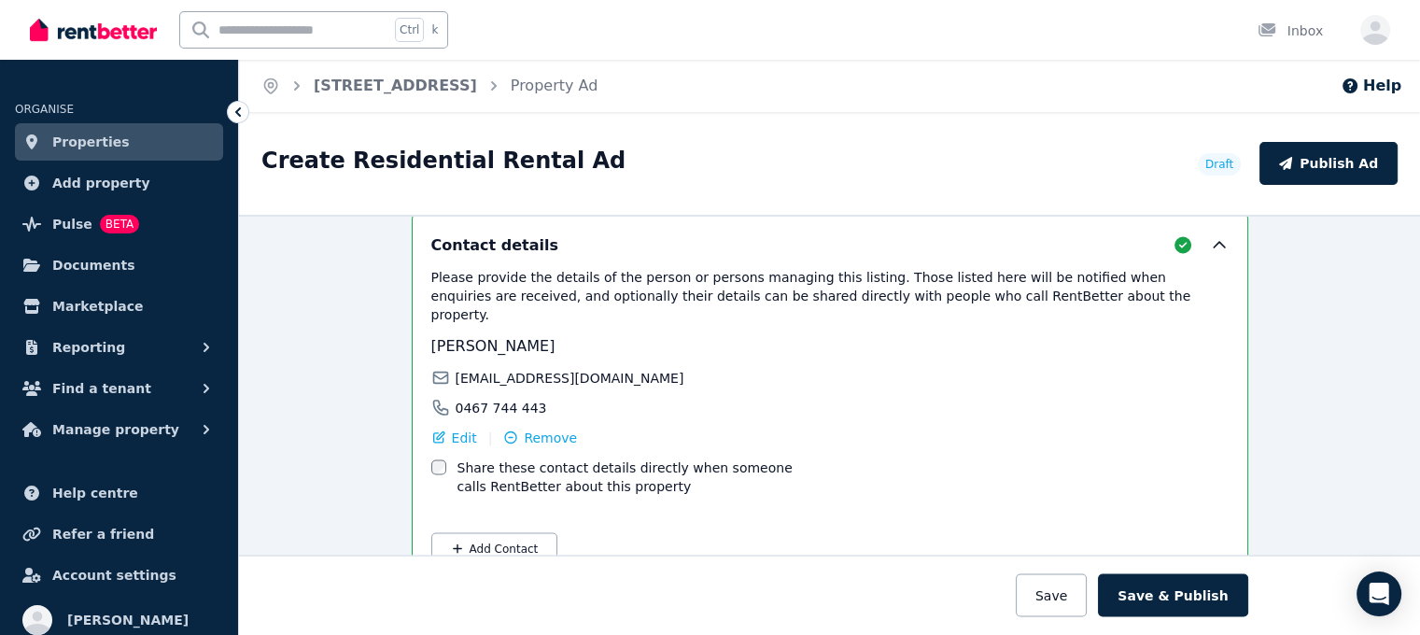
click at [437, 458] on div "Share these contact details directly when someone calls RentBetter about this p…" at bounding box center [627, 476] width 393 height 37
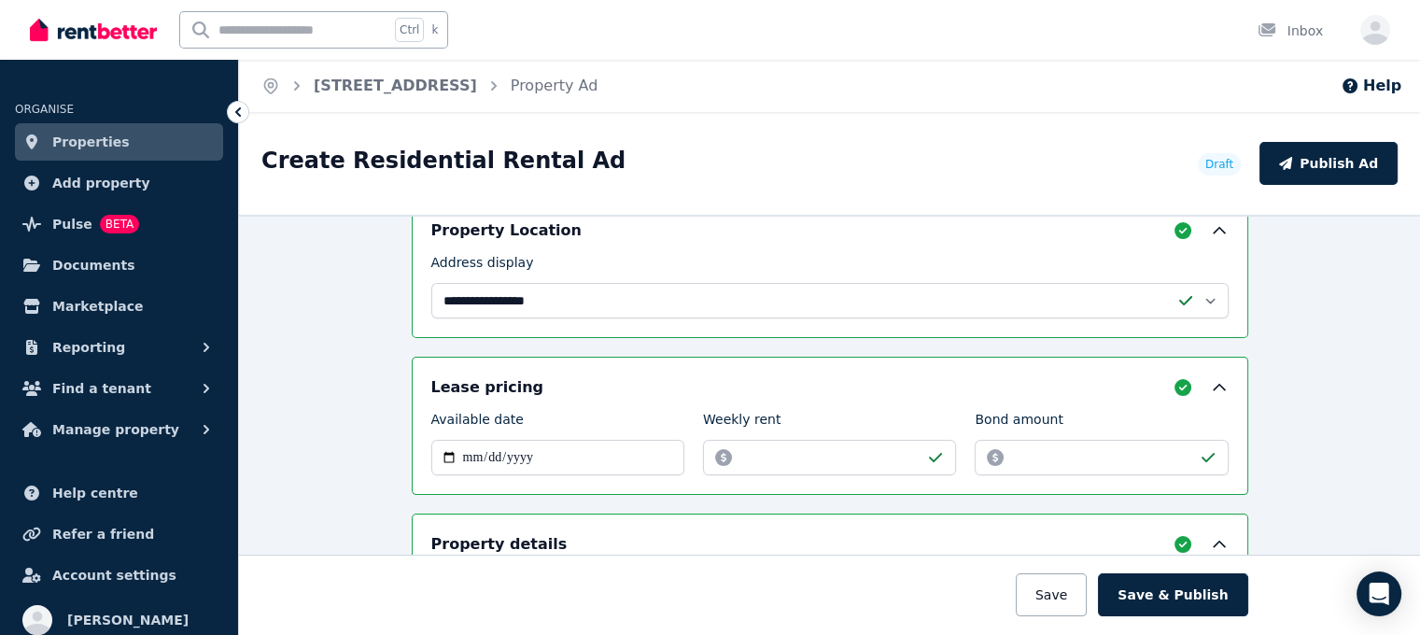
scroll to position [0, 0]
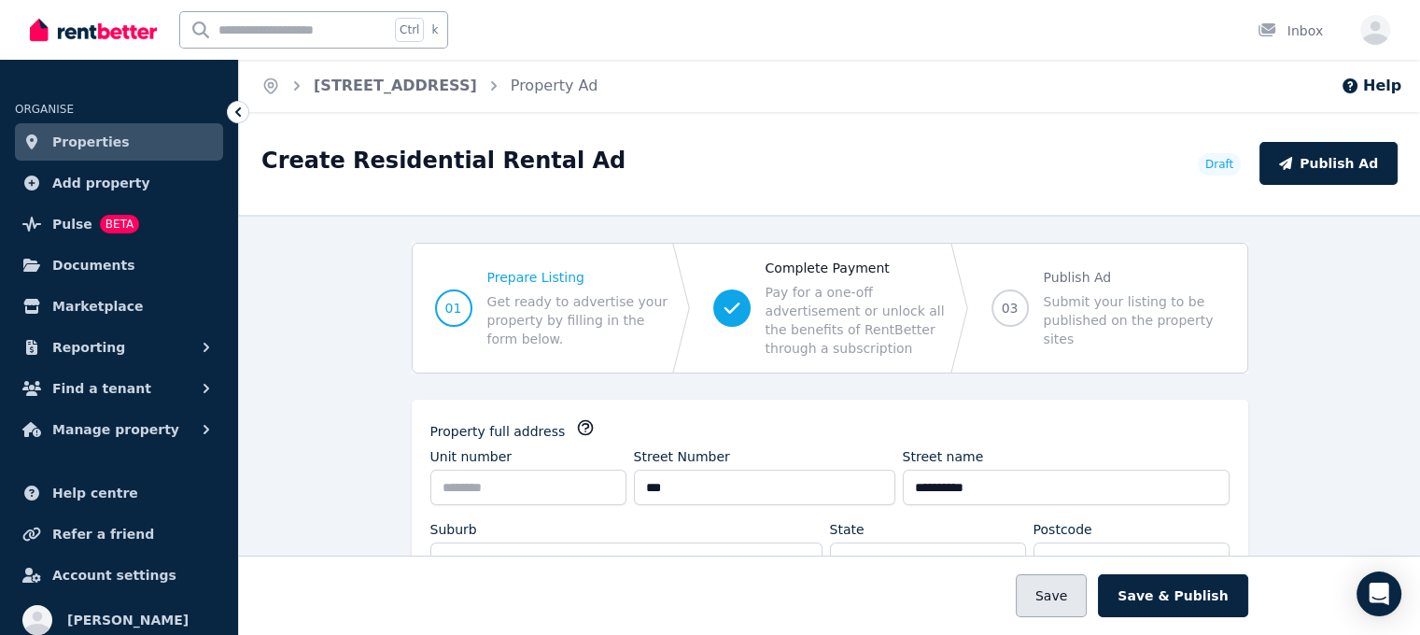
click at [1066, 604] on button "Save" at bounding box center [1051, 594] width 71 height 43
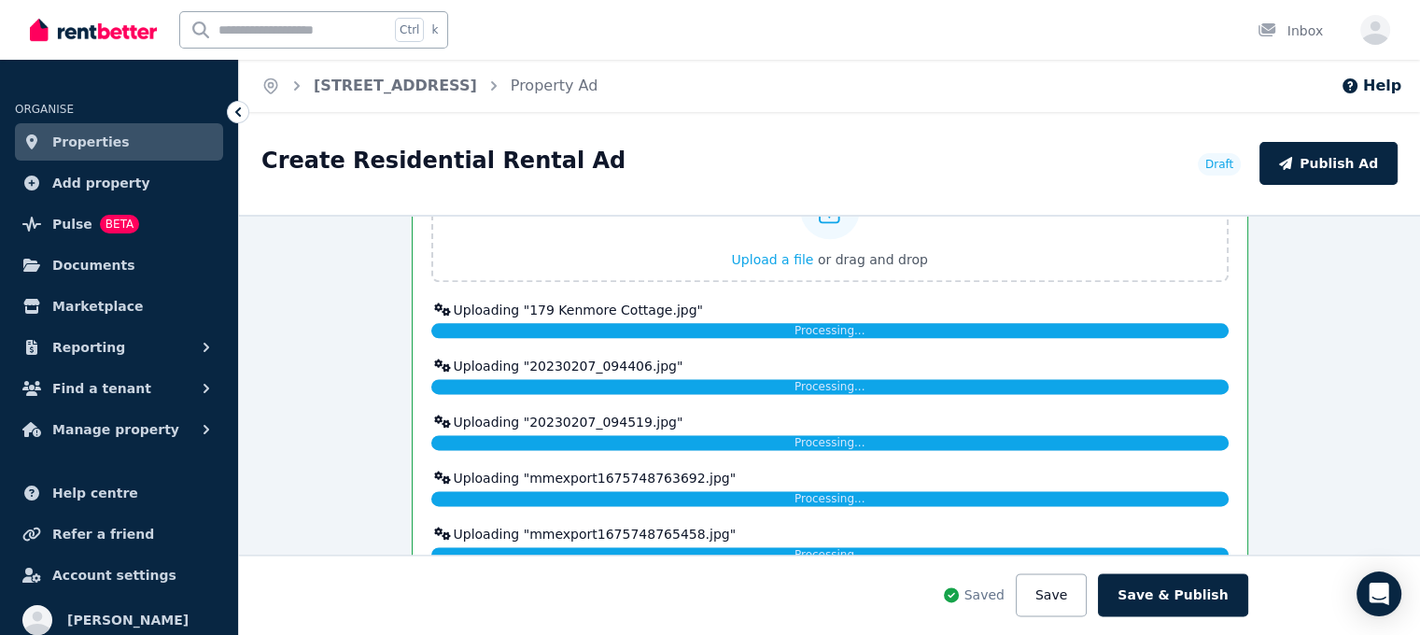
scroll to position [2801, 0]
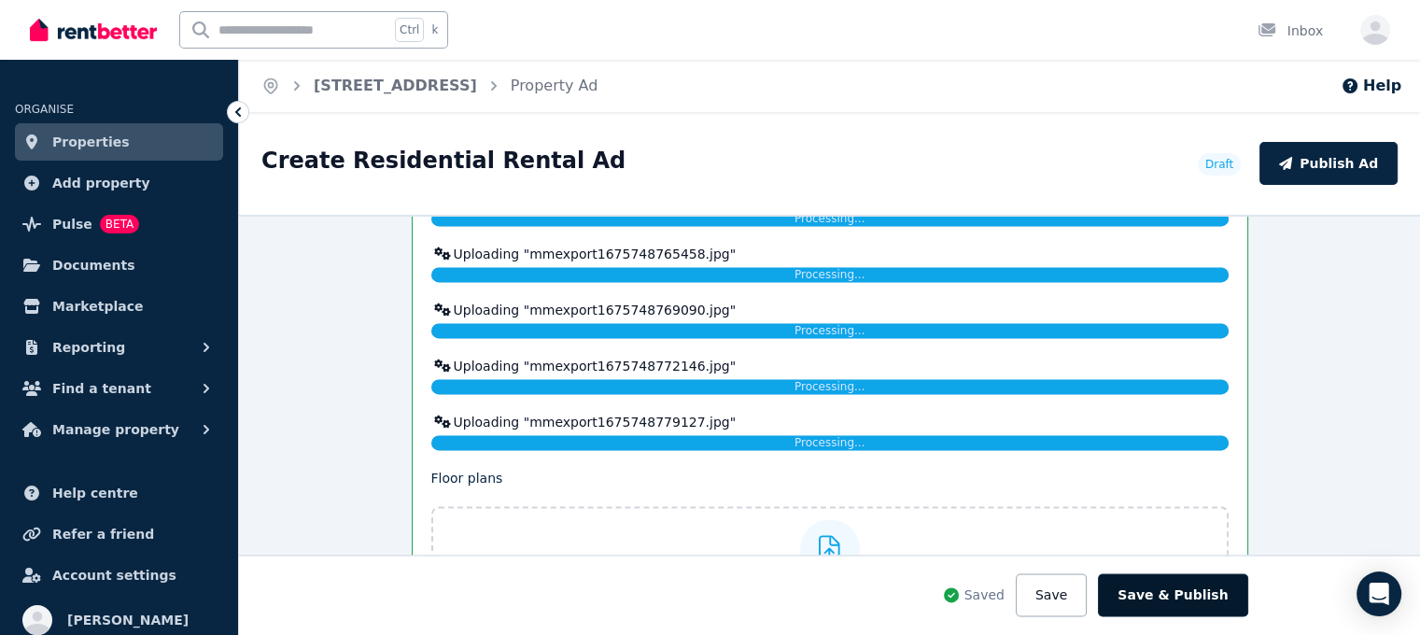
click at [1161, 612] on button "Save & Publish" at bounding box center [1172, 594] width 149 height 43
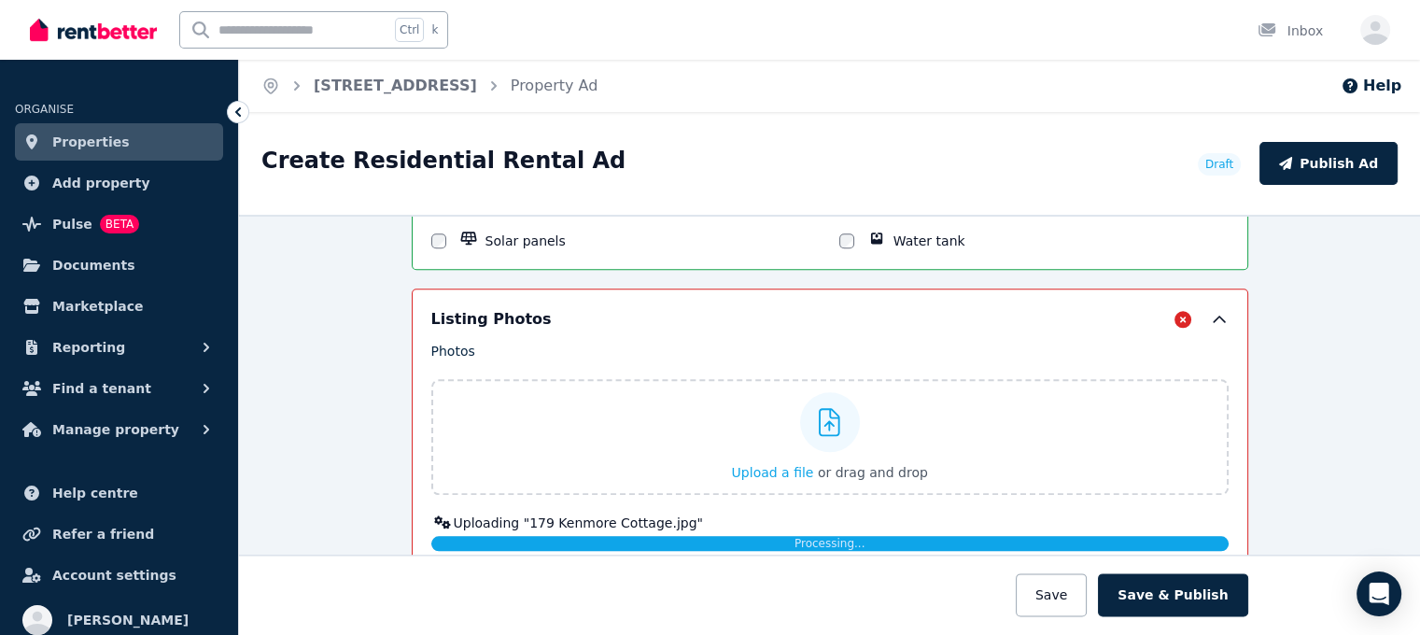
scroll to position [2302, 0]
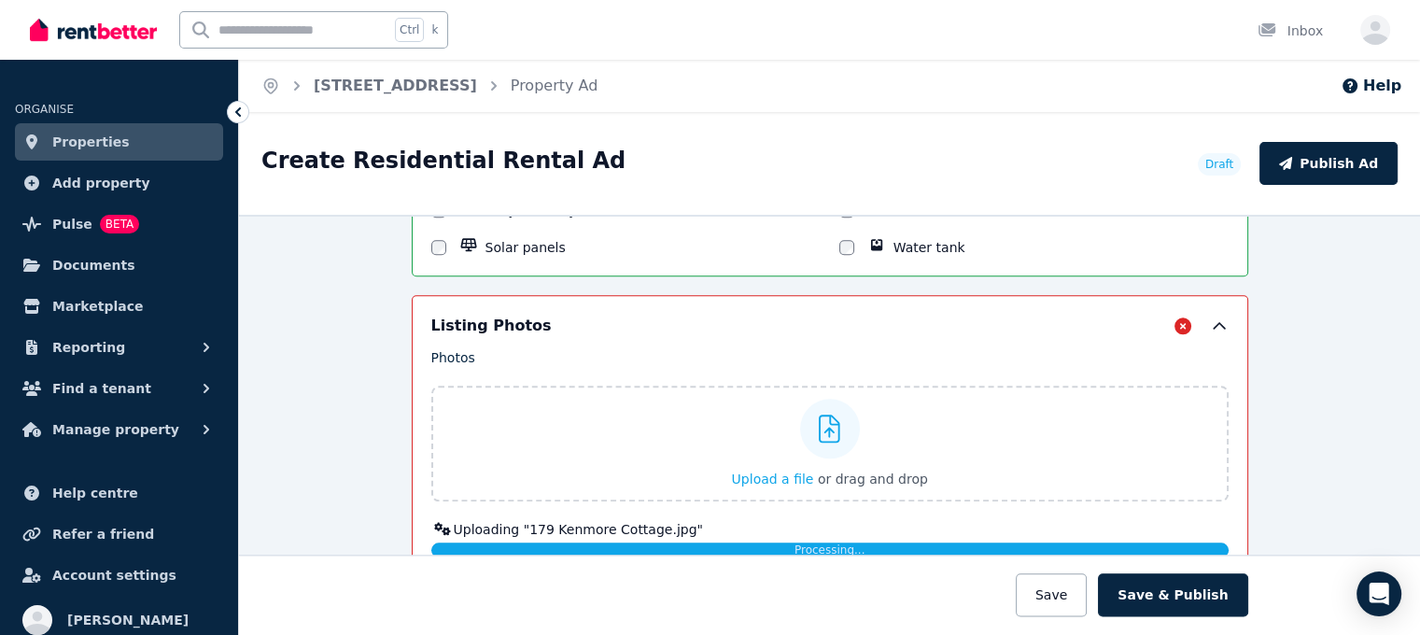
click at [1176, 317] on icon at bounding box center [1183, 325] width 17 height 17
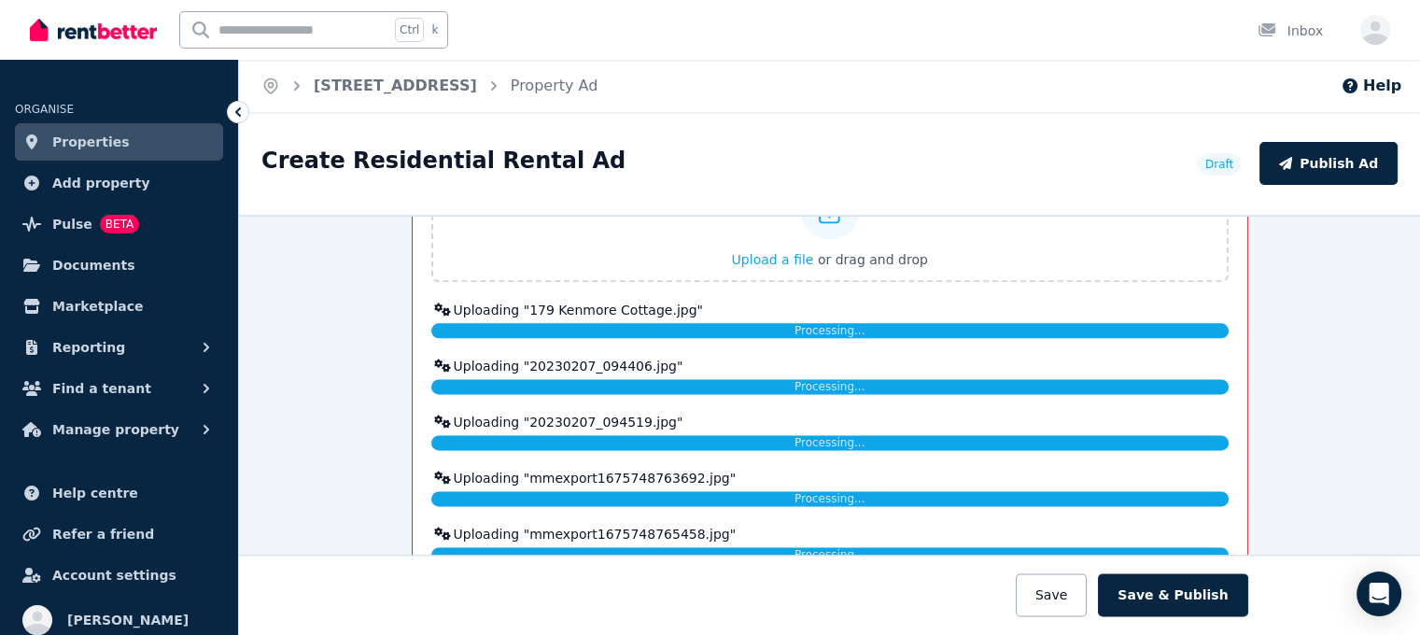
scroll to position [2488, 0]
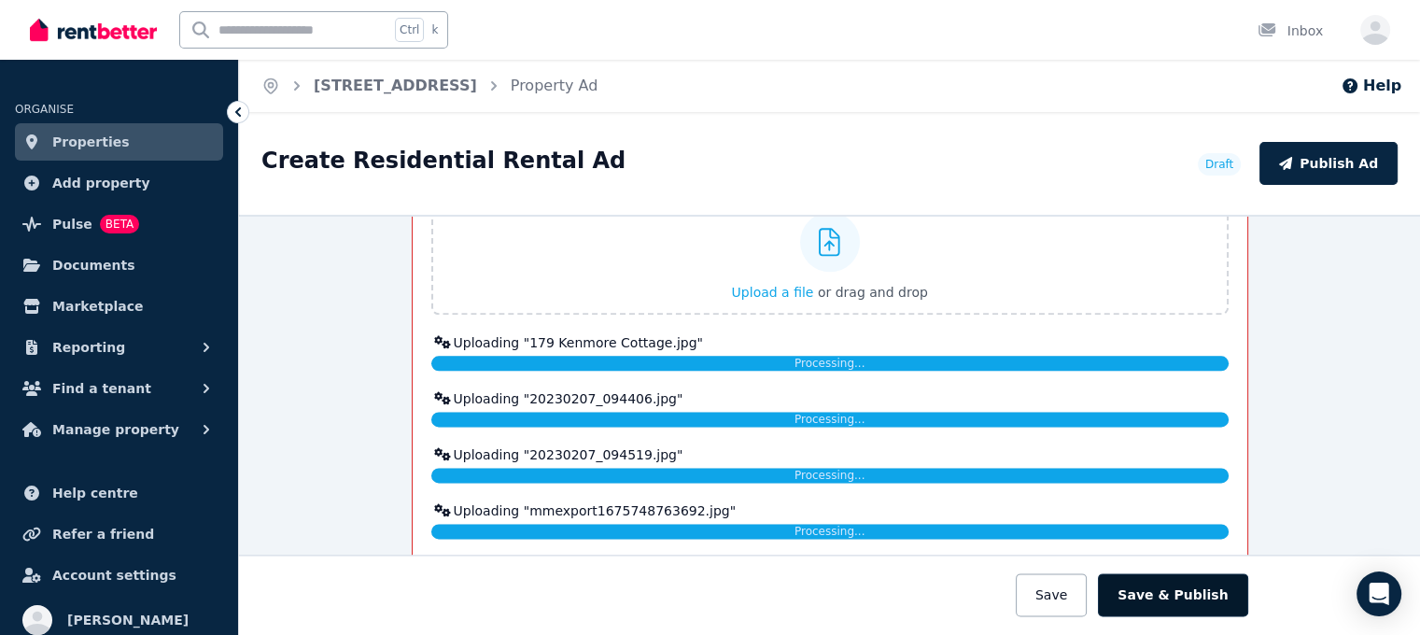
click at [1184, 596] on button "Save & Publish" at bounding box center [1172, 594] width 149 height 43
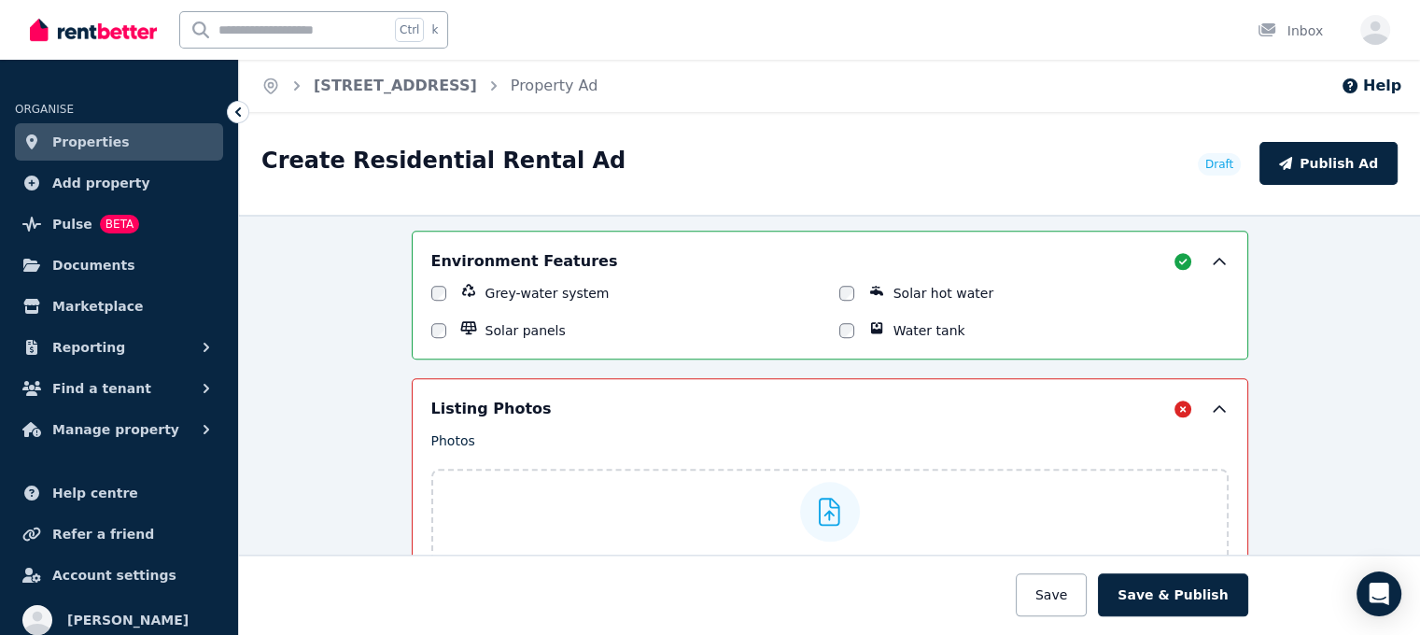
scroll to position [2302, 0]
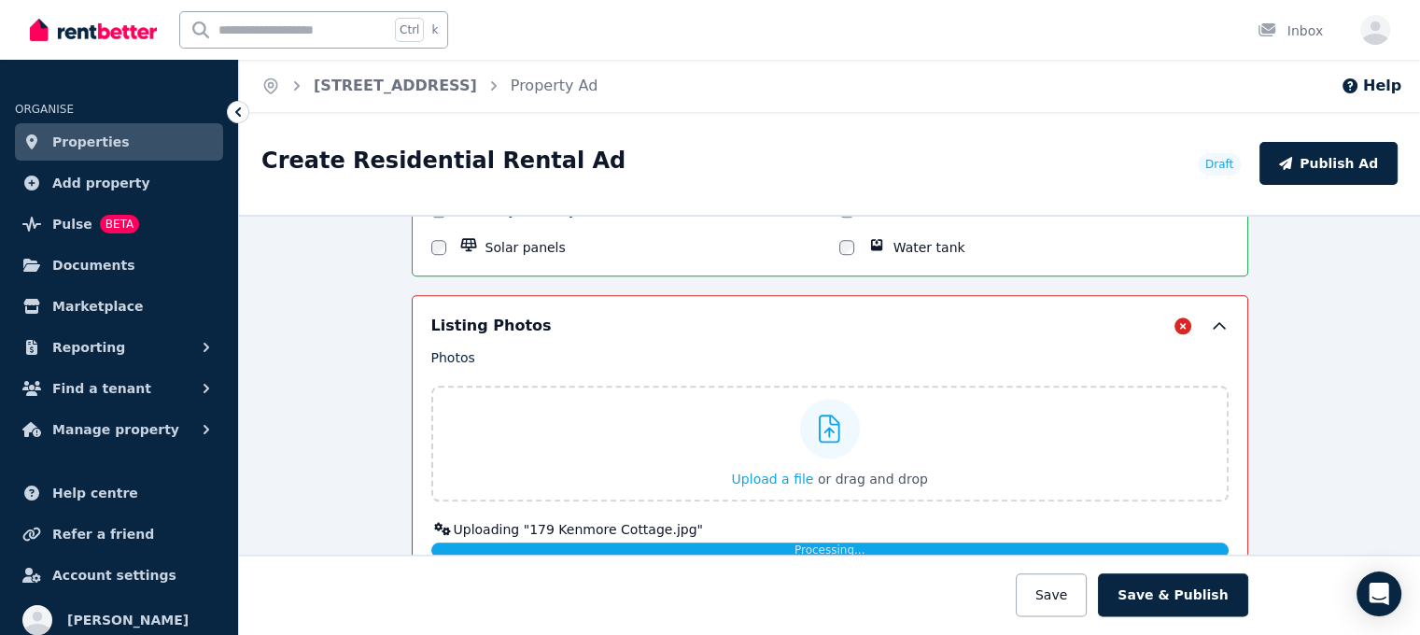
click at [1179, 315] on div at bounding box center [1183, 326] width 17 height 22
click at [1213, 317] on icon at bounding box center [1219, 326] width 19 height 19
click at [762, 472] on span "Upload a file" at bounding box center [773, 479] width 82 height 15
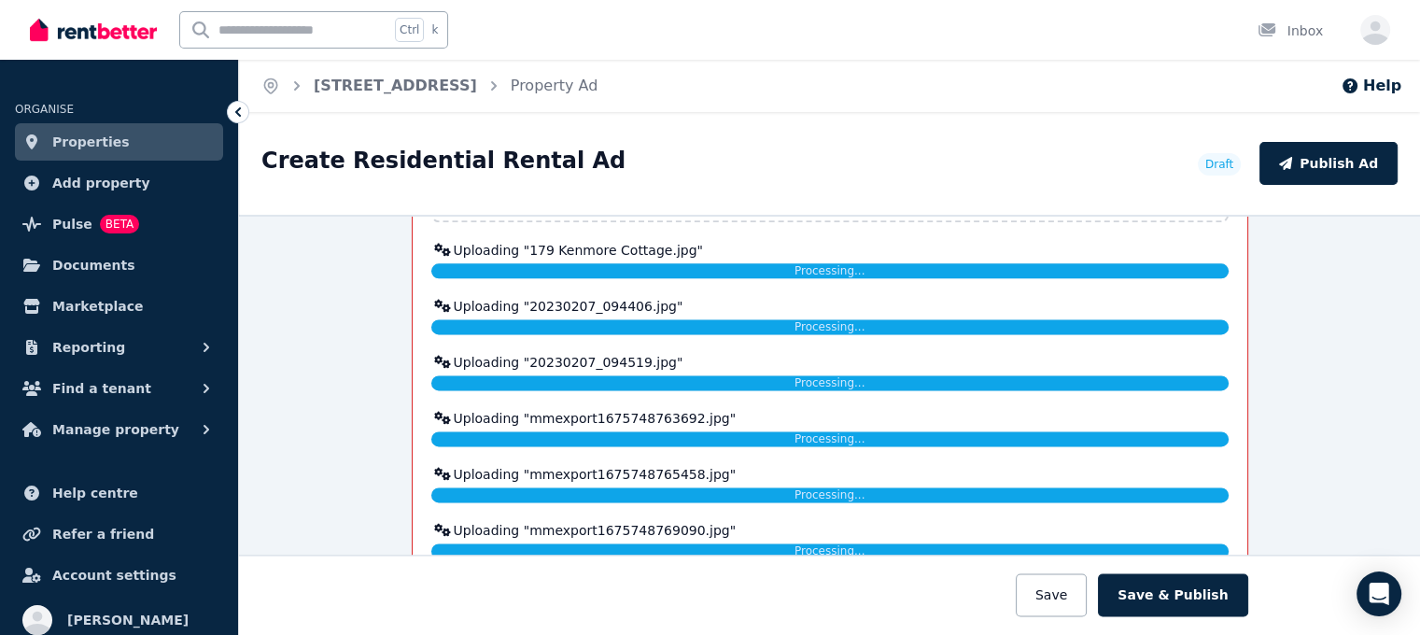
scroll to position [2582, 0]
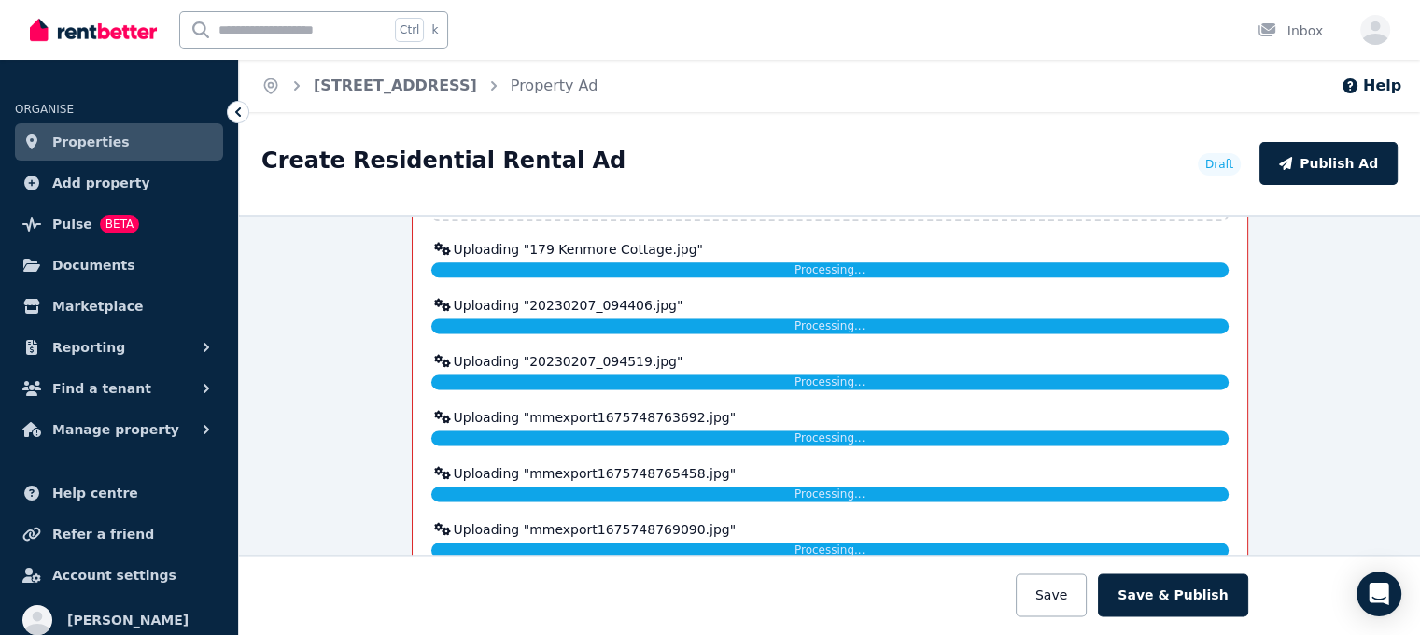
click at [234, 122] on div at bounding box center [238, 112] width 22 height 22
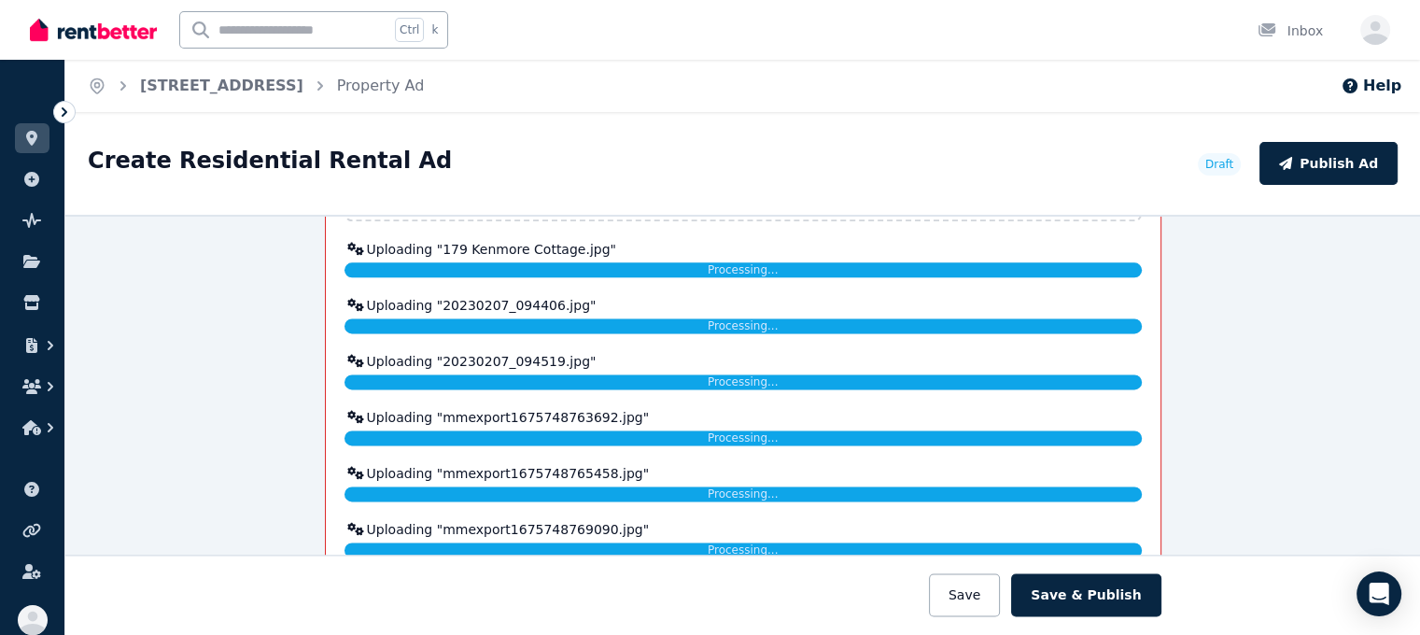
click at [71, 111] on icon at bounding box center [64, 112] width 19 height 19
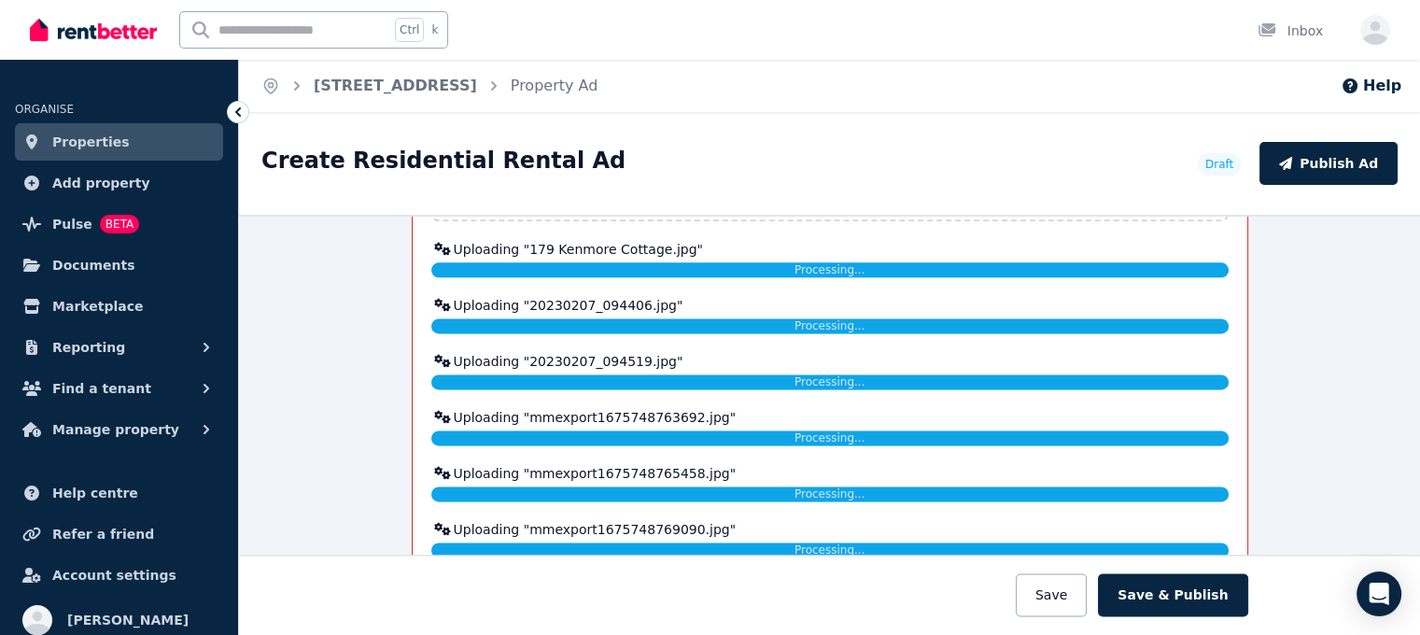
click at [97, 132] on span "Properties" at bounding box center [90, 142] width 77 height 22
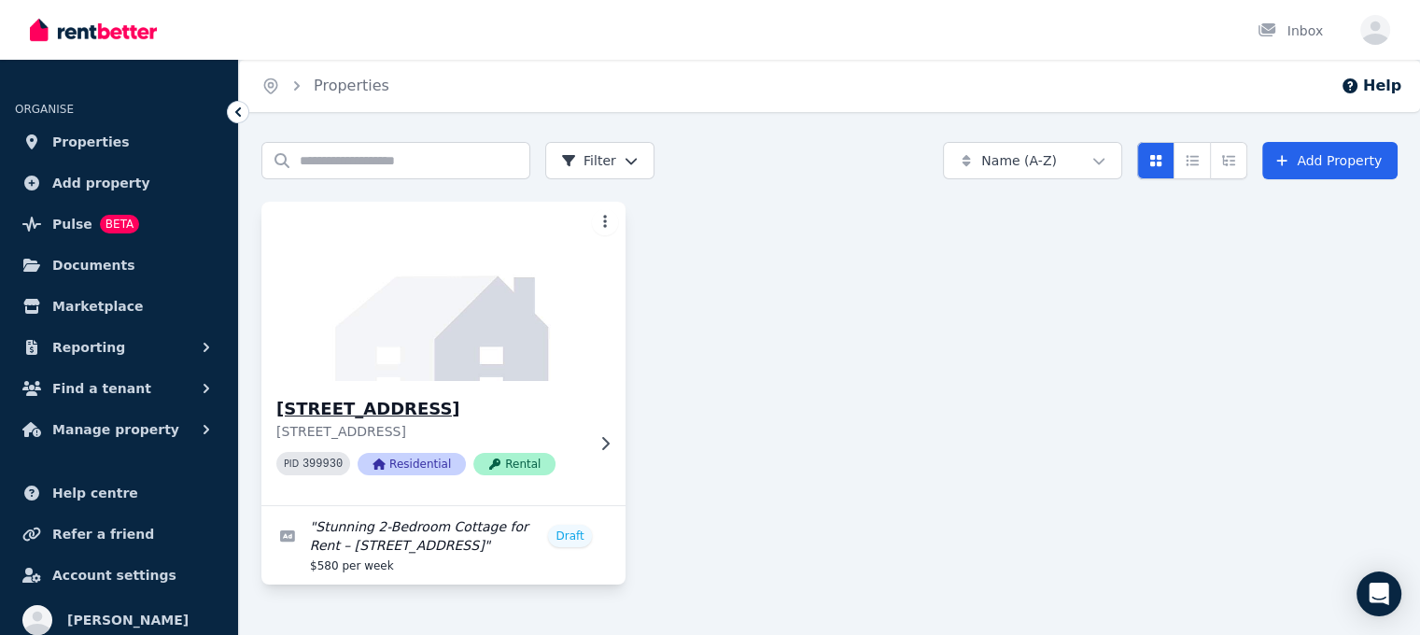
click at [481, 364] on img at bounding box center [443, 291] width 382 height 189
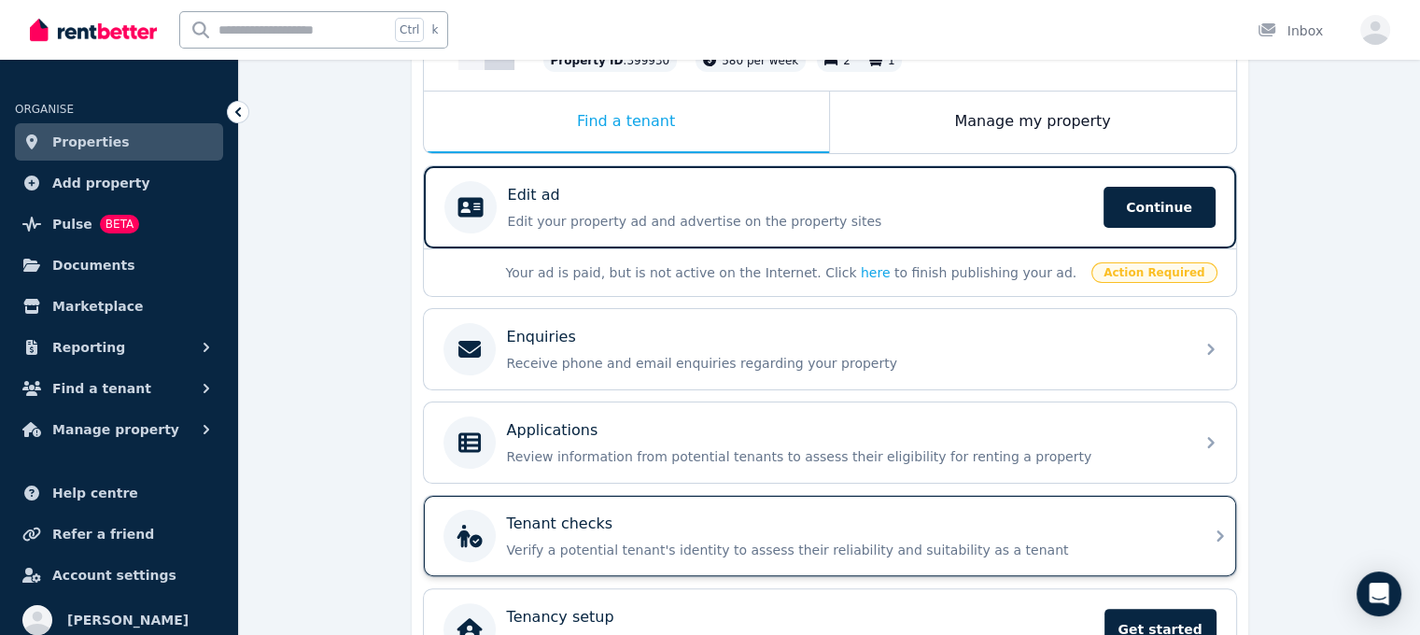
scroll to position [373, 0]
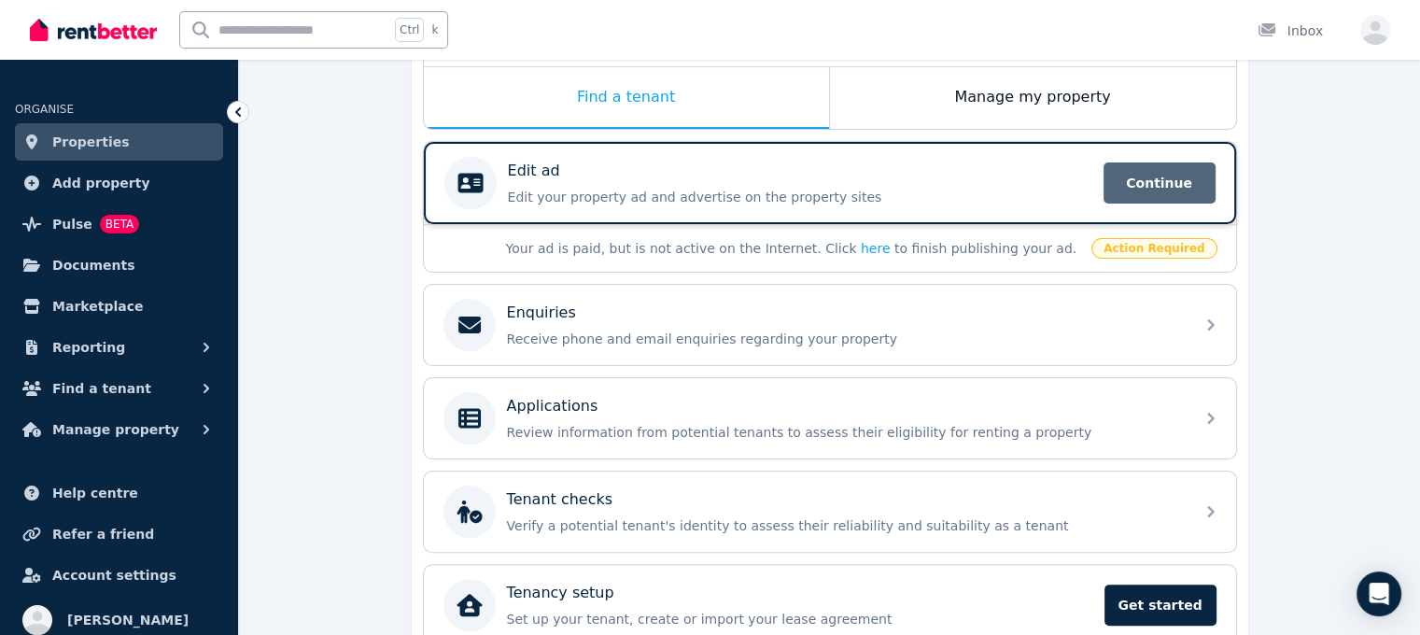
click at [1161, 175] on span "Continue" at bounding box center [1160, 182] width 112 height 41
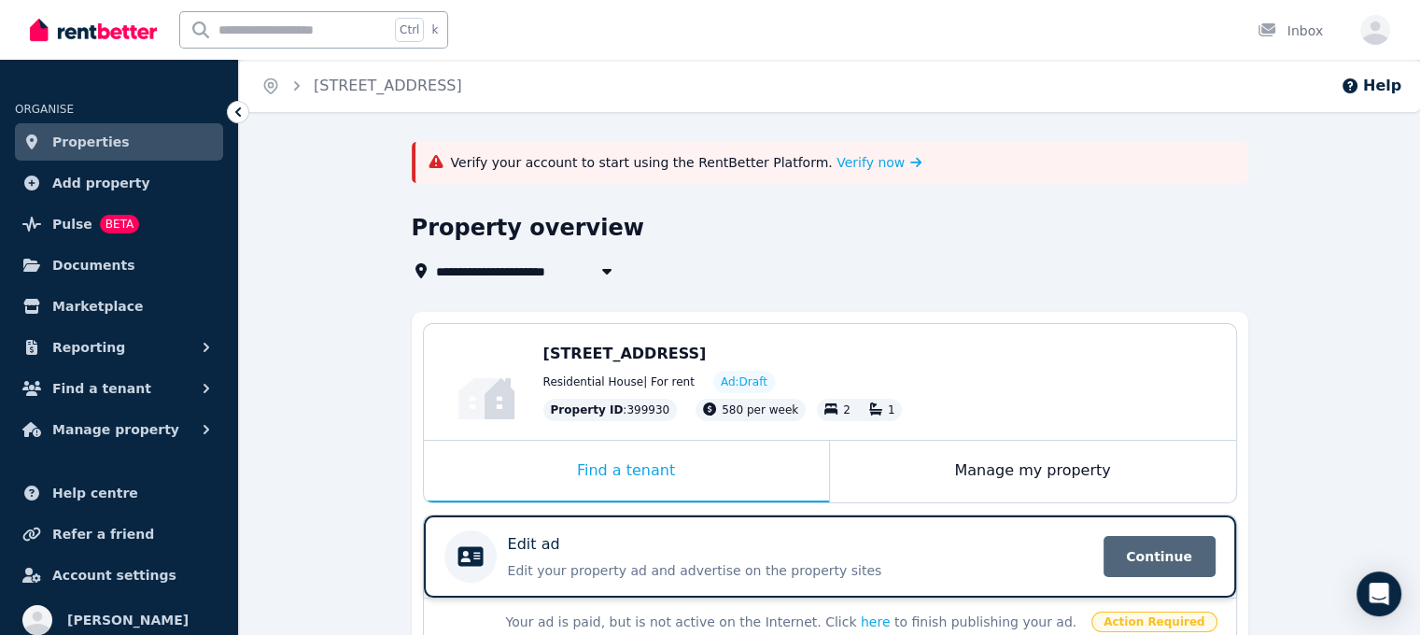
select select "***"
select select "**********"
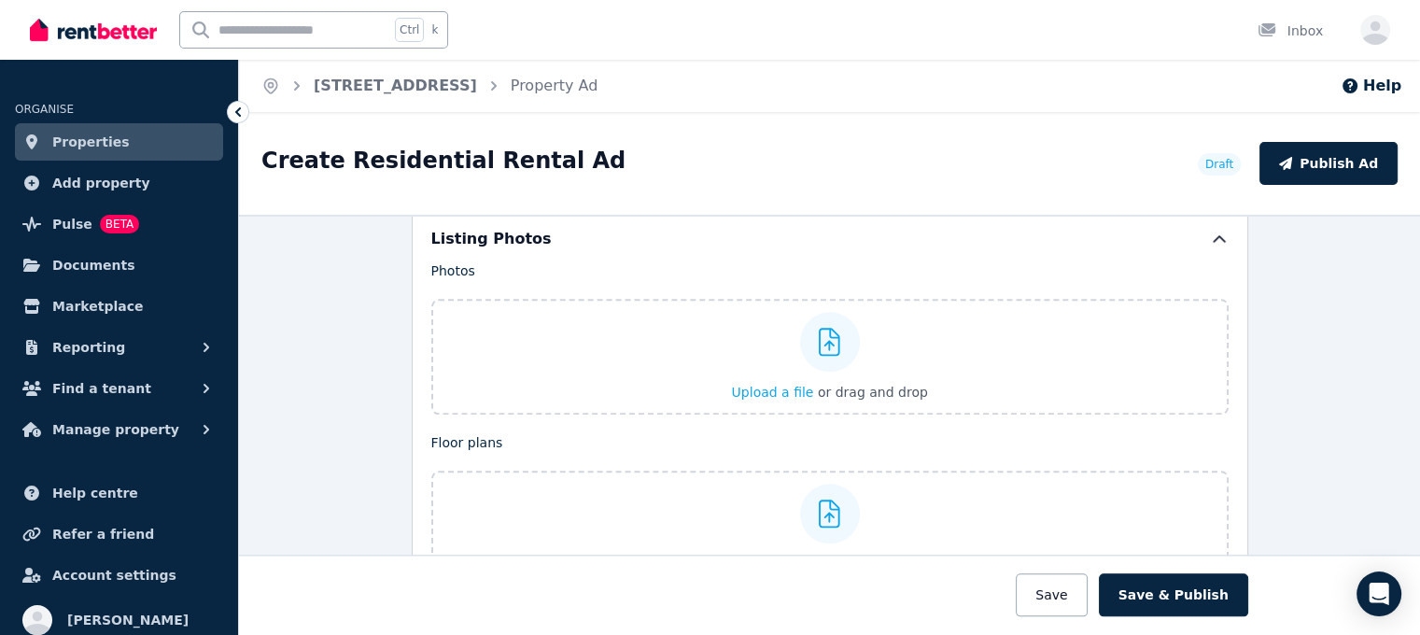
scroll to position [2241, 0]
click at [780, 558] on span "Upload a file" at bounding box center [773, 565] width 82 height 15
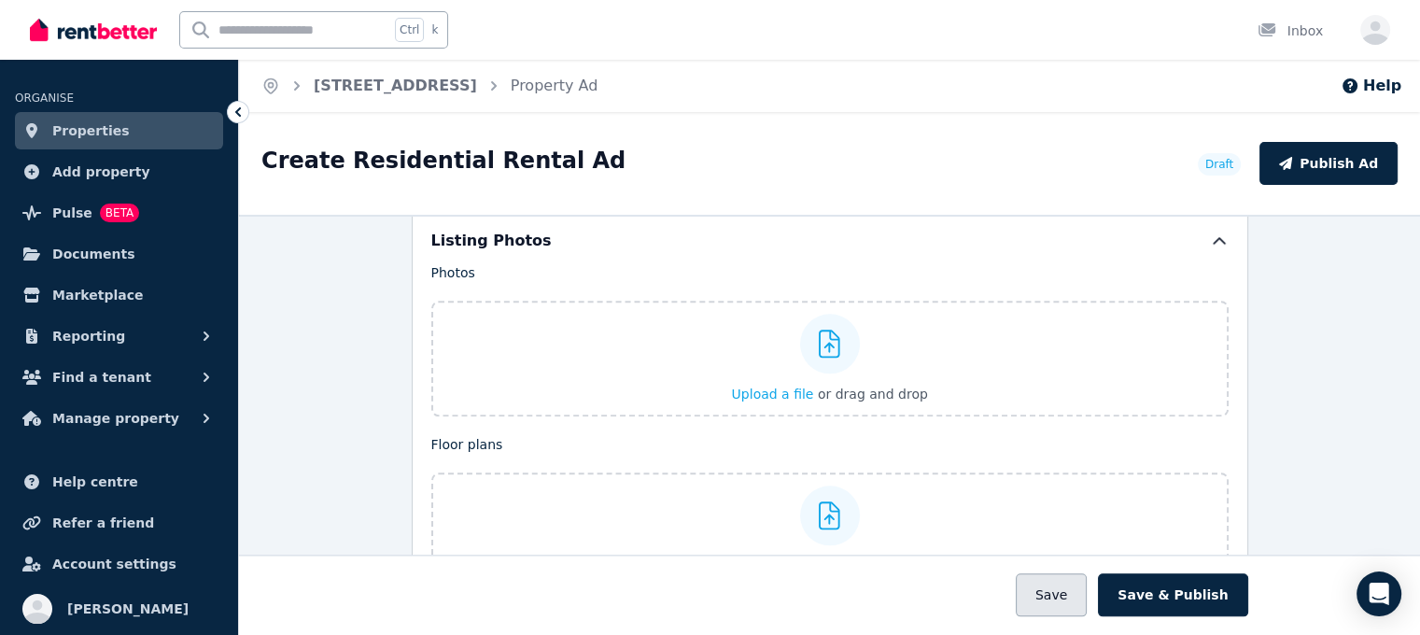
click at [1065, 611] on button "Save" at bounding box center [1051, 594] width 71 height 43
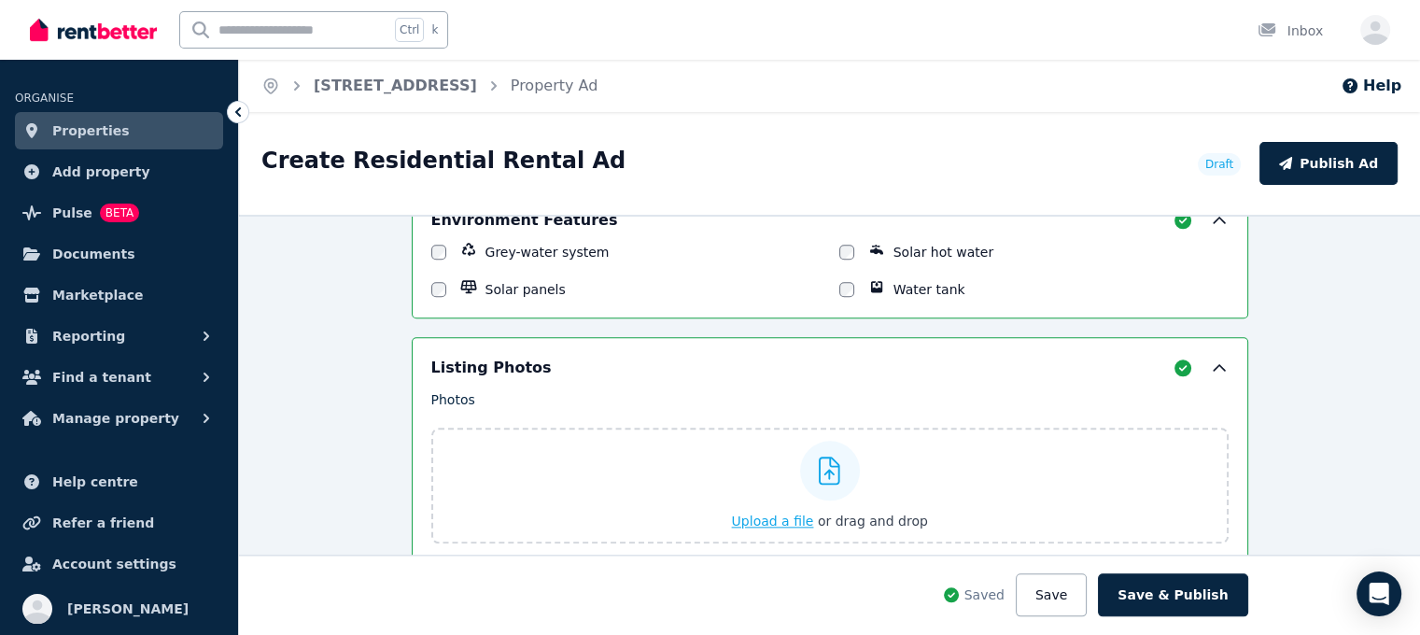
scroll to position [2293, 0]
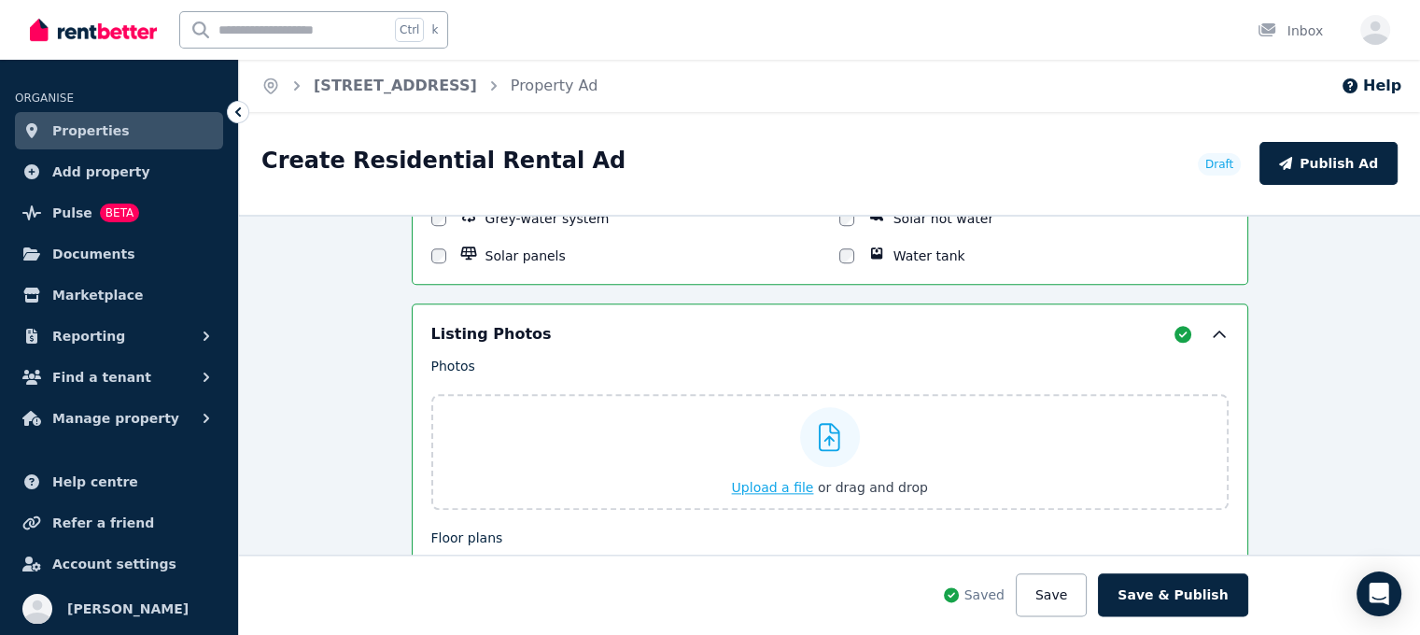
click at [748, 480] on span "Upload a file" at bounding box center [773, 487] width 82 height 15
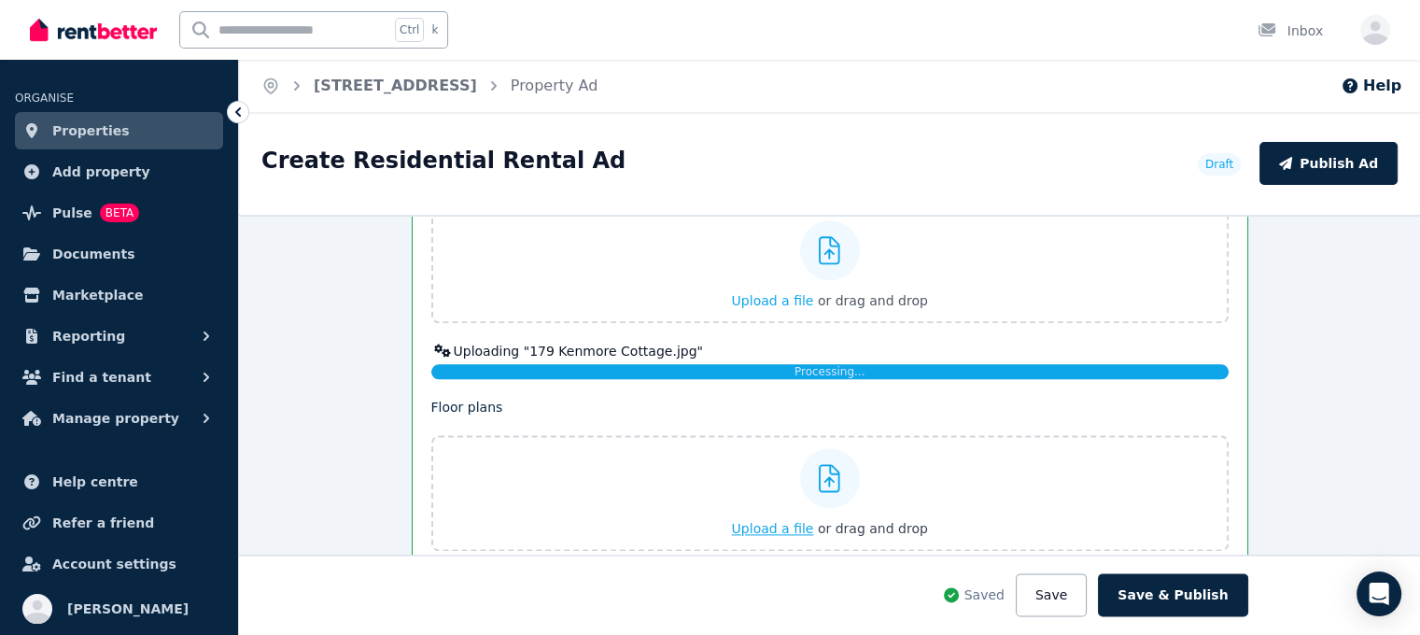
scroll to position [2667, 0]
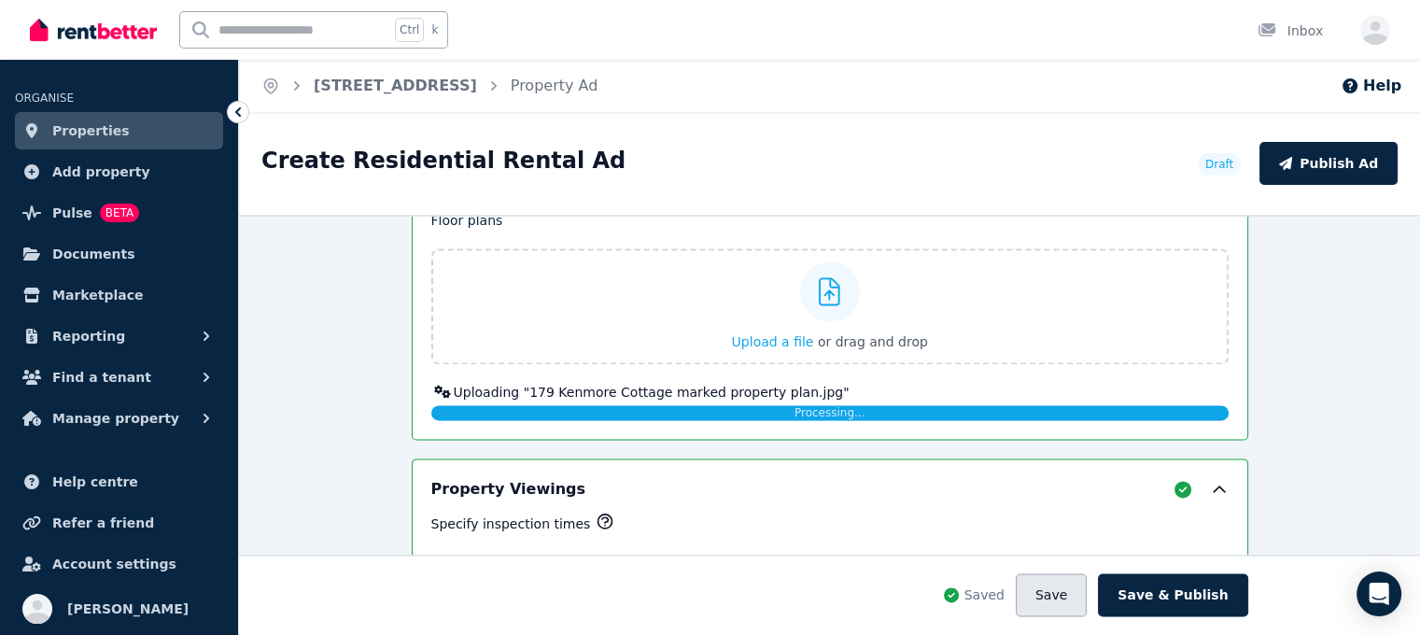
click at [1079, 594] on button "Save" at bounding box center [1051, 594] width 71 height 43
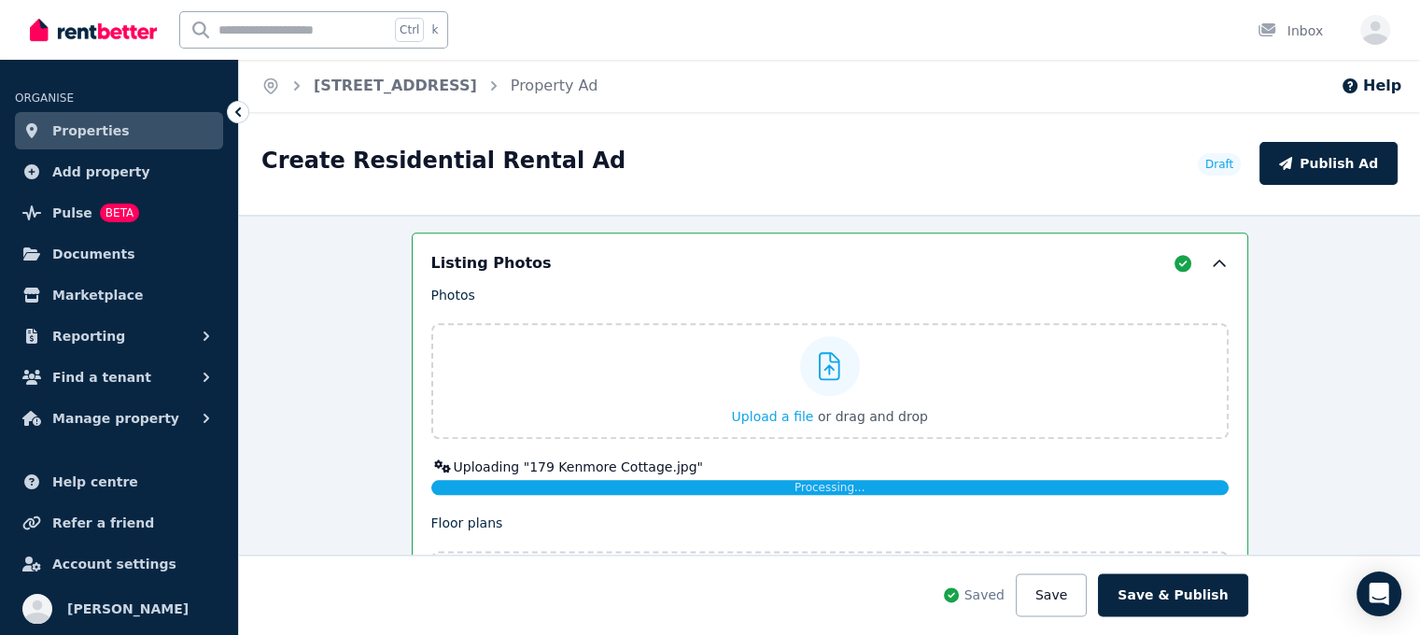
scroll to position [2480, 0]
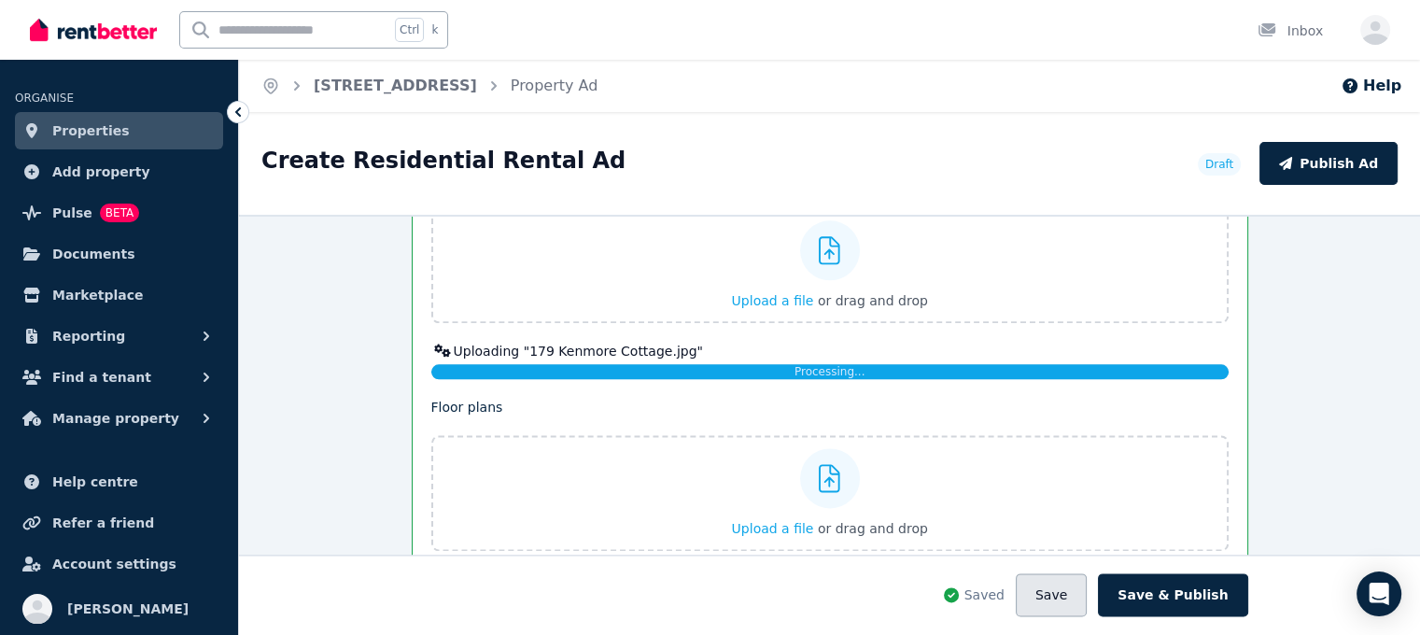
click at [1078, 609] on button "Save" at bounding box center [1051, 594] width 71 height 43
click at [95, 132] on span "Properties" at bounding box center [90, 131] width 77 height 22
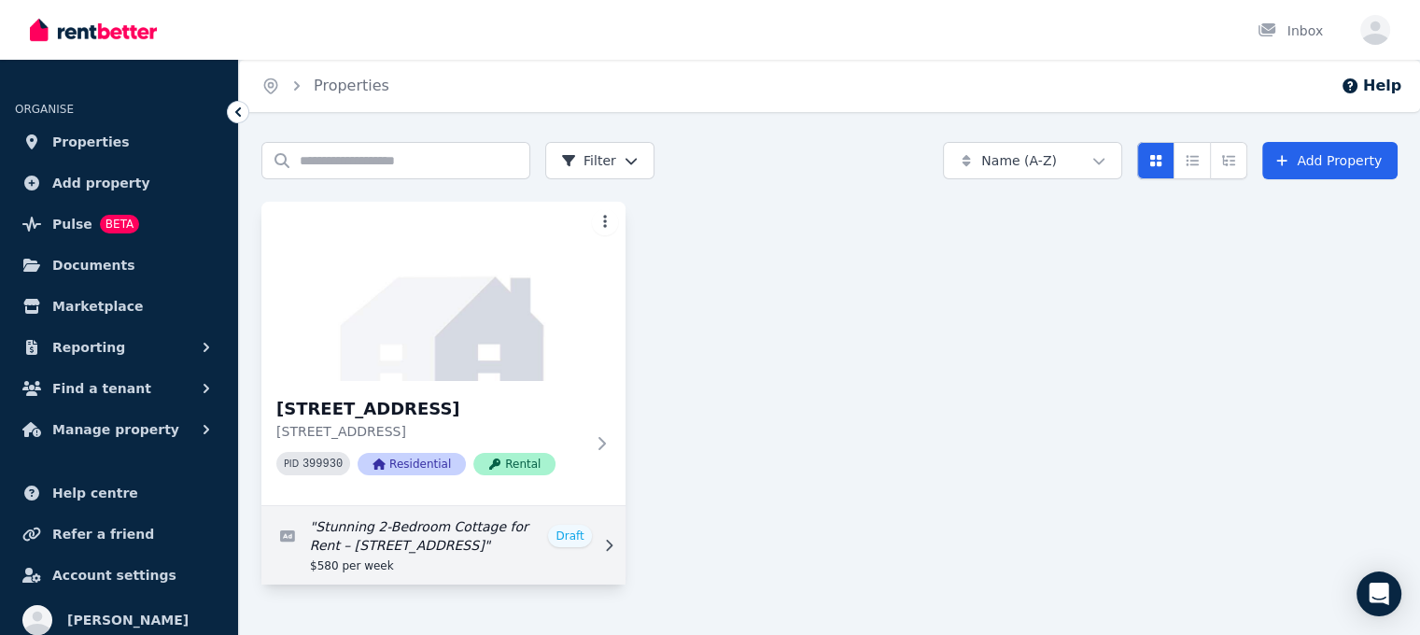
click at [579, 536] on link "Edit listing: Stunning 2-Bedroom Cottage for Rent – 179 Kenmore Road" at bounding box center [443, 545] width 364 height 78
select select "***"
select select "**********"
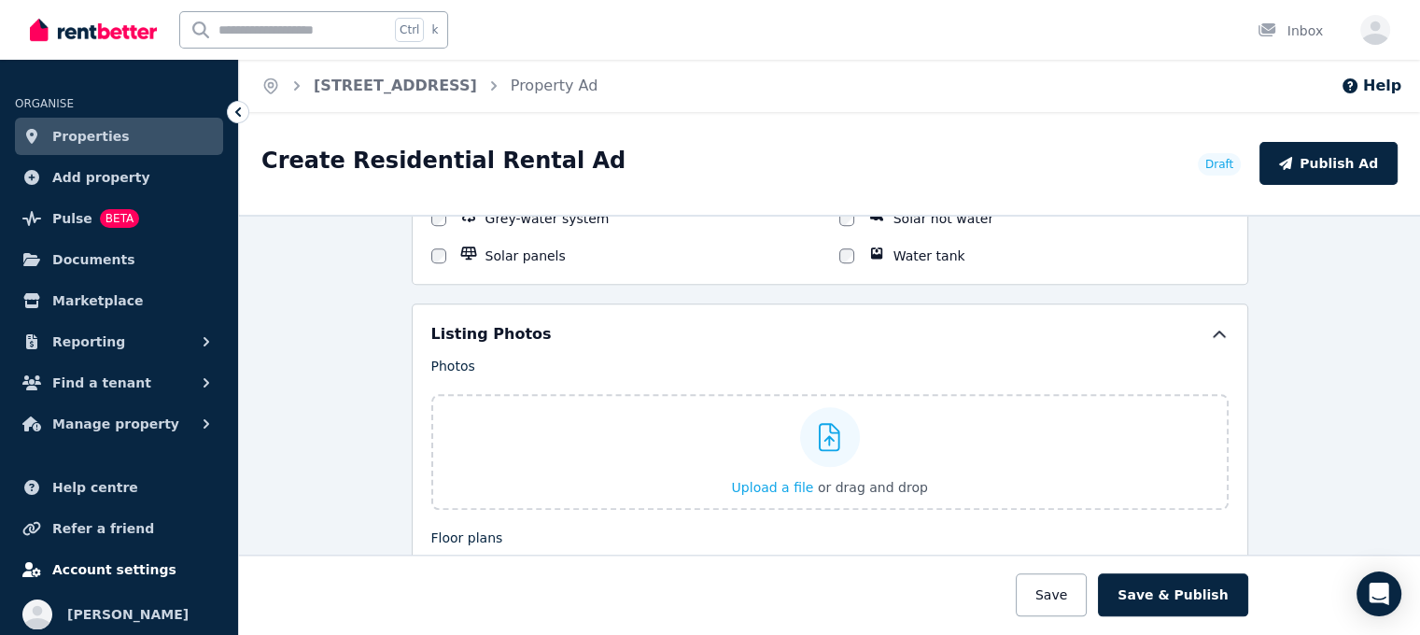
scroll to position [11, 0]
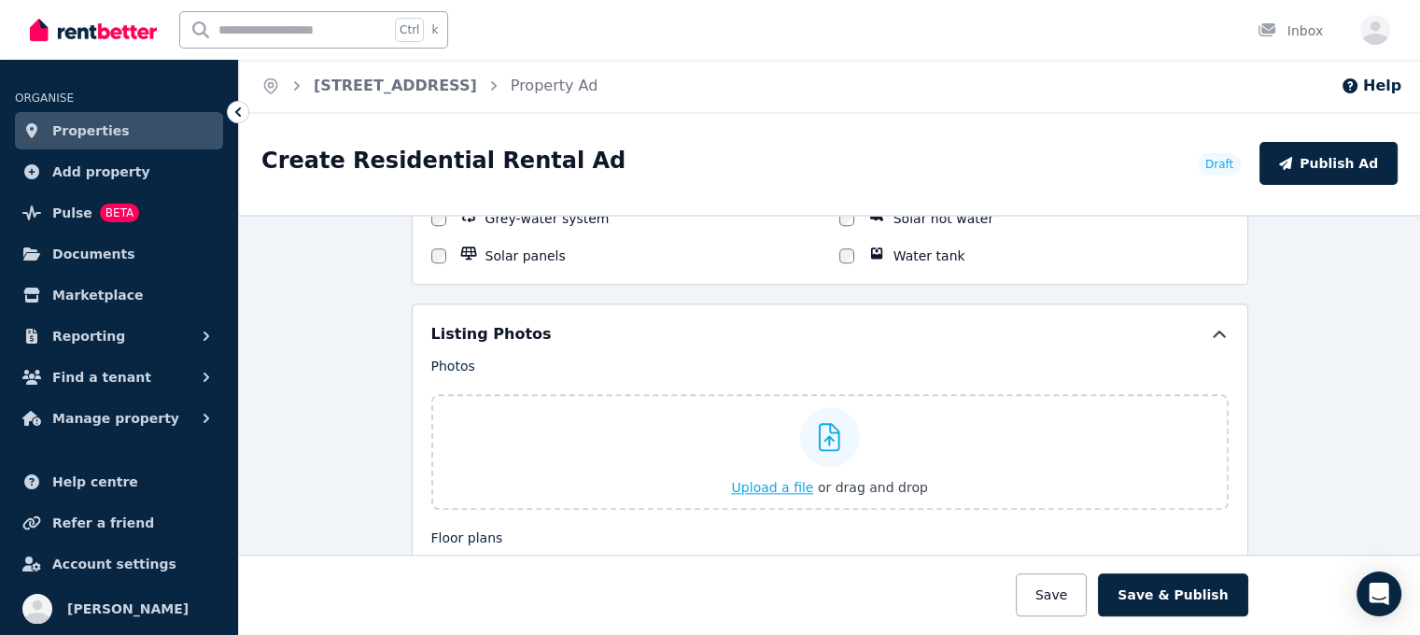
click at [751, 483] on span "Upload a file" at bounding box center [773, 487] width 82 height 15
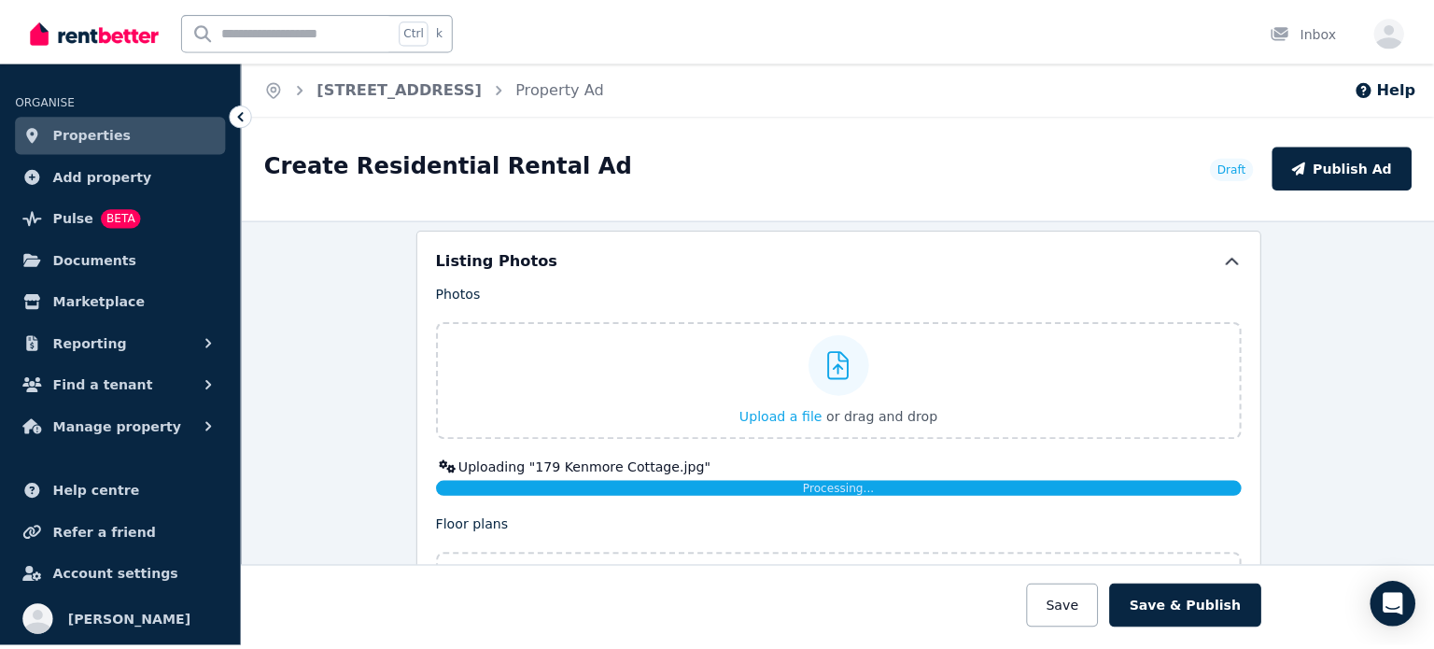
scroll to position [2334, 0]
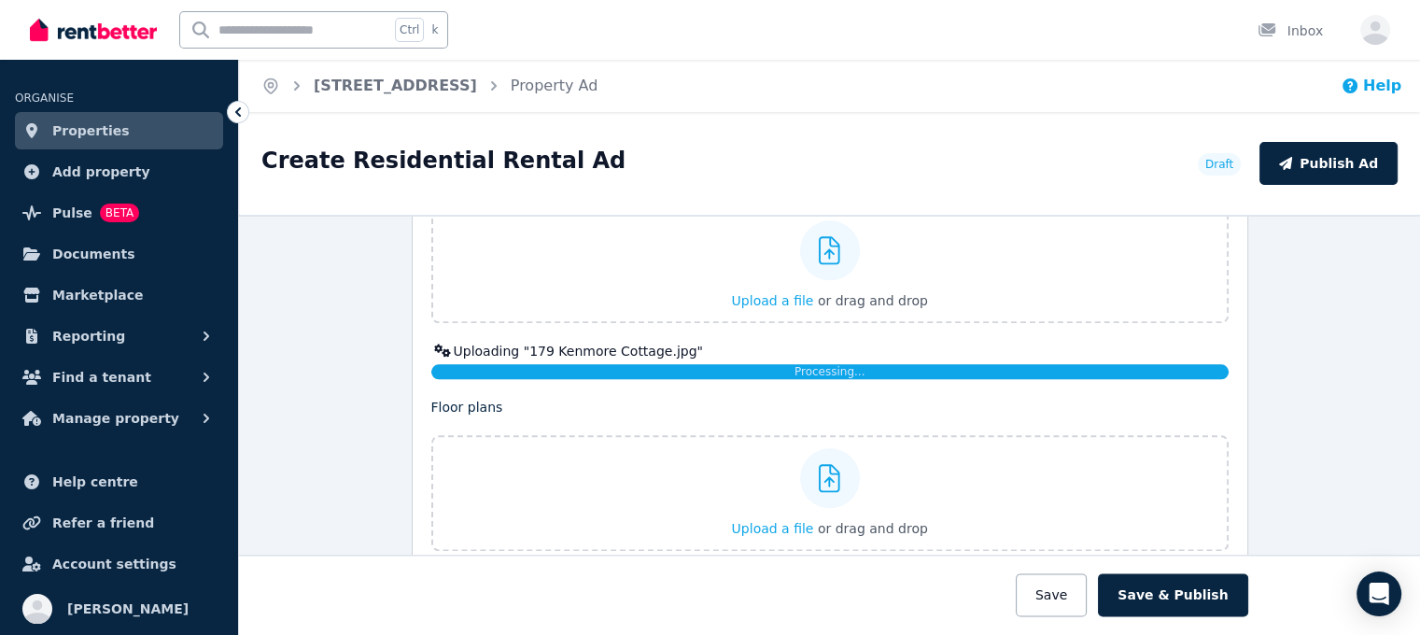
click at [1375, 89] on button "Help" at bounding box center [1371, 86] width 61 height 22
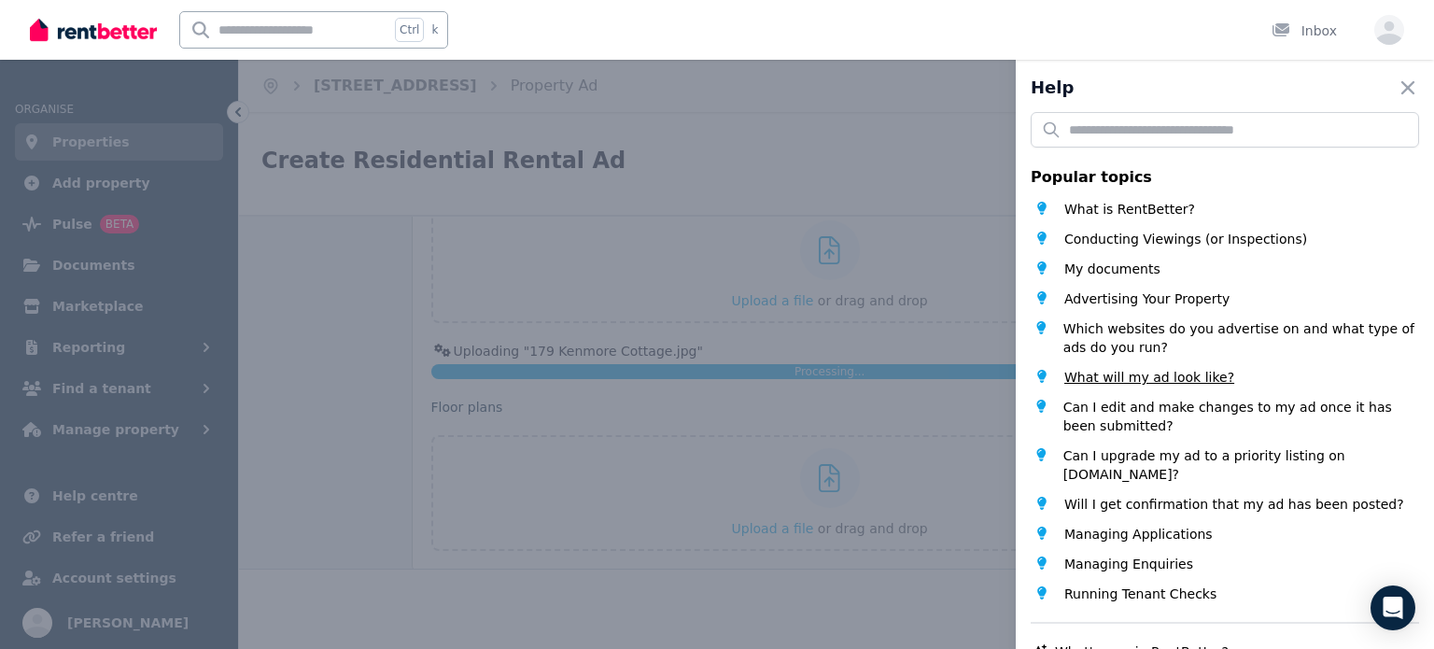
scroll to position [93, 0]
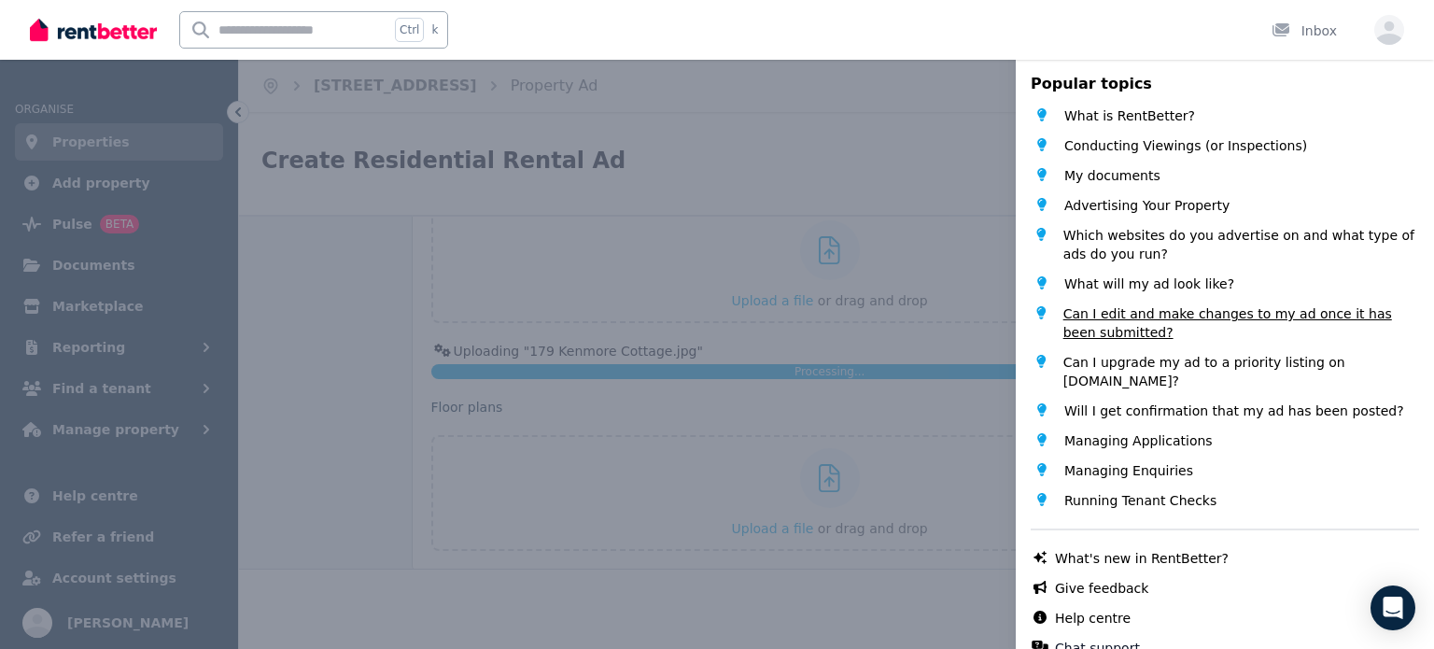
click at [1113, 320] on span "Can I edit and make changes to my ad once it has been submitted?" at bounding box center [1241, 322] width 356 height 37
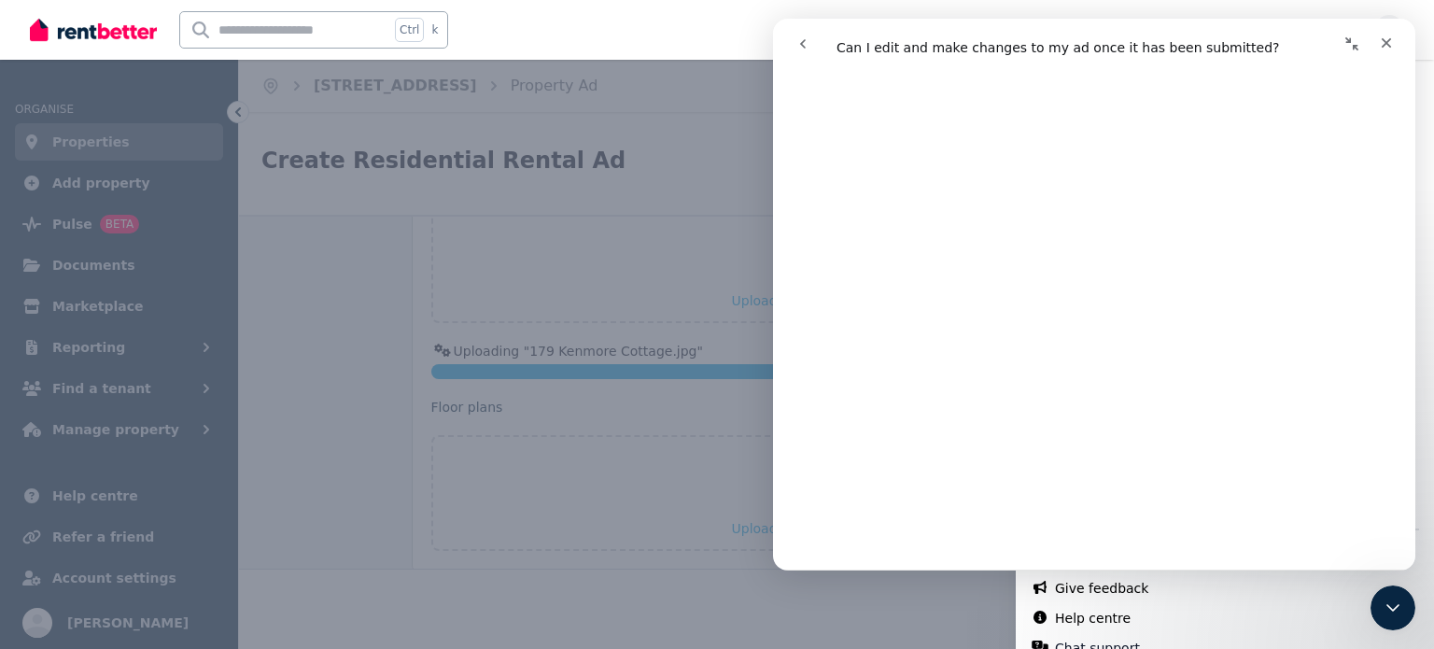
scroll to position [467, 0]
click at [814, 49] on button "go back" at bounding box center [802, 43] width 35 height 35
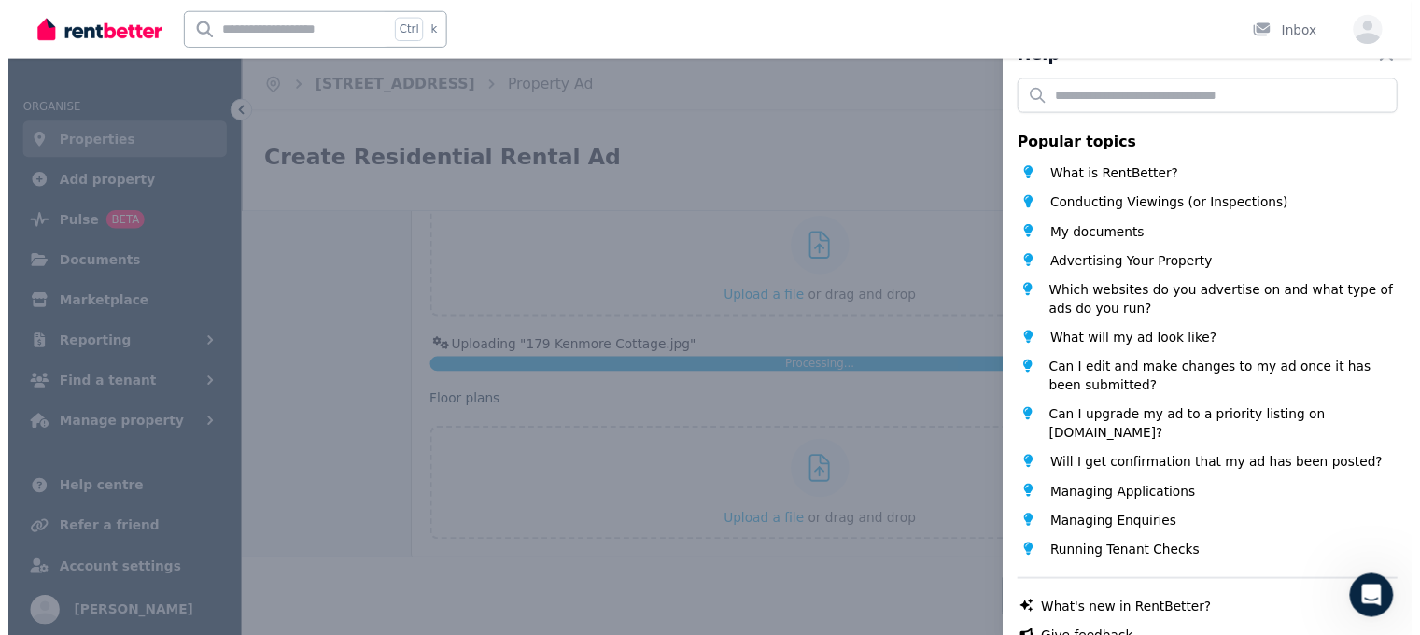
scroll to position [0, 0]
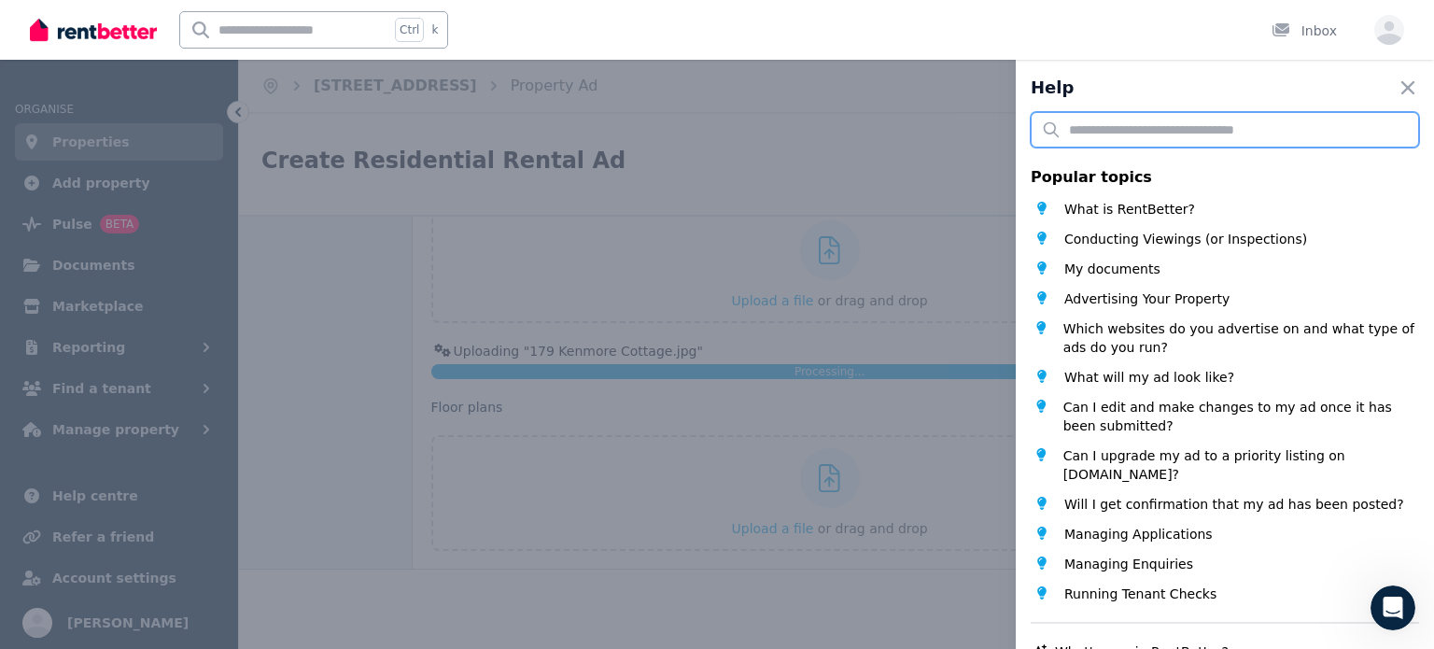
click at [1153, 123] on input "text" at bounding box center [1225, 129] width 388 height 35
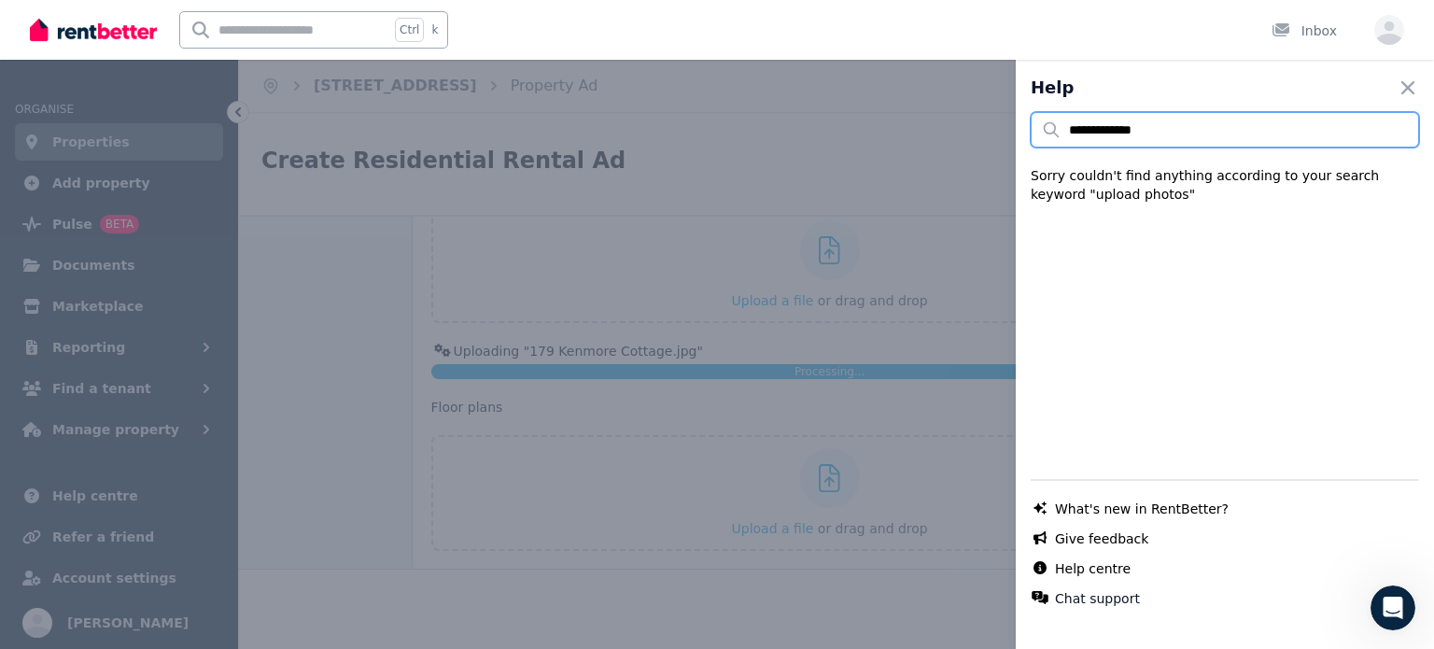
drag, startPoint x: 1105, startPoint y: 134, endPoint x: 1042, endPoint y: 130, distance: 63.7
click at [1042, 130] on input "**********" at bounding box center [1225, 129] width 388 height 35
type input "******"
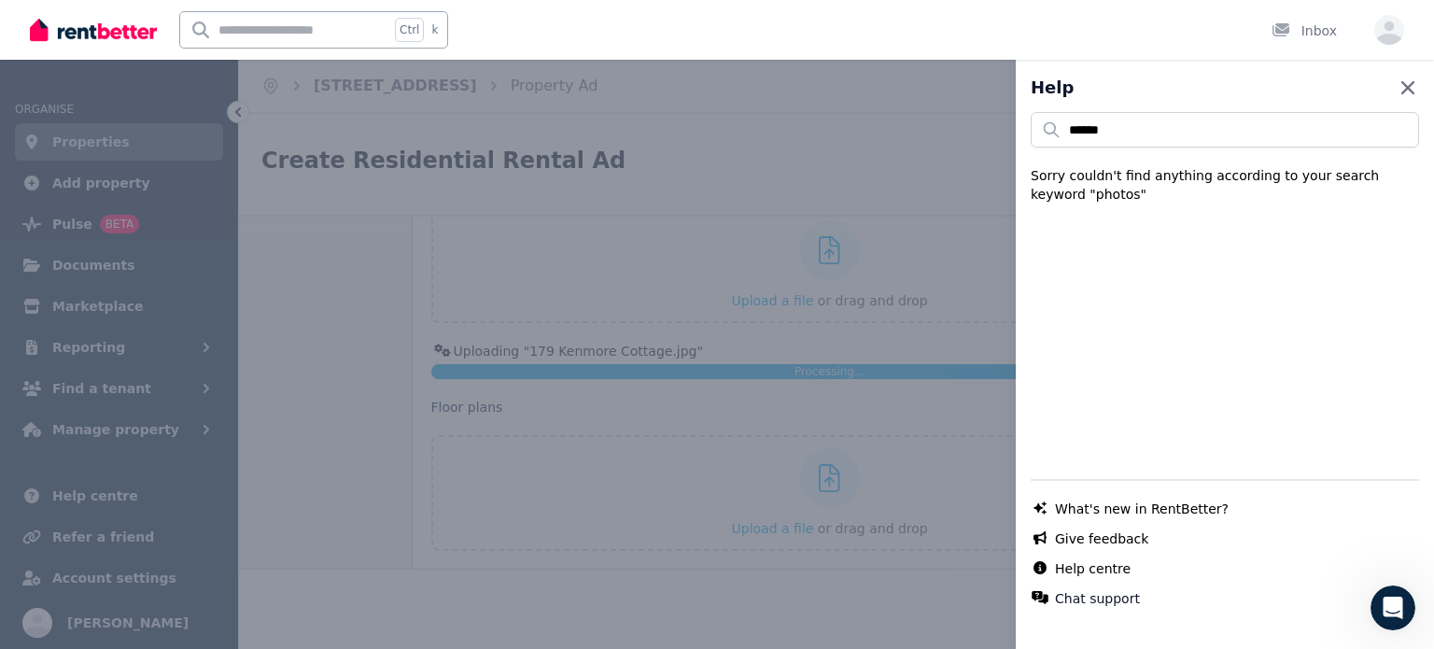
click at [1397, 97] on icon "button" at bounding box center [1408, 88] width 22 height 22
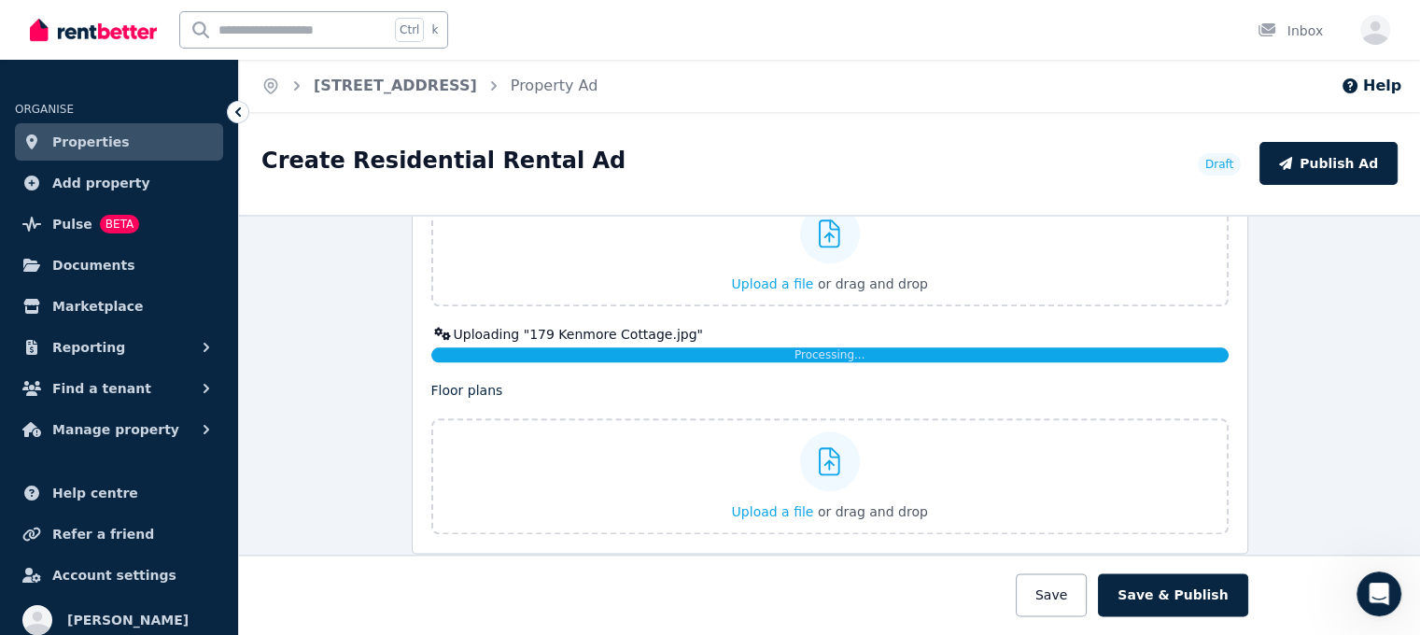
scroll to position [2241, 0]
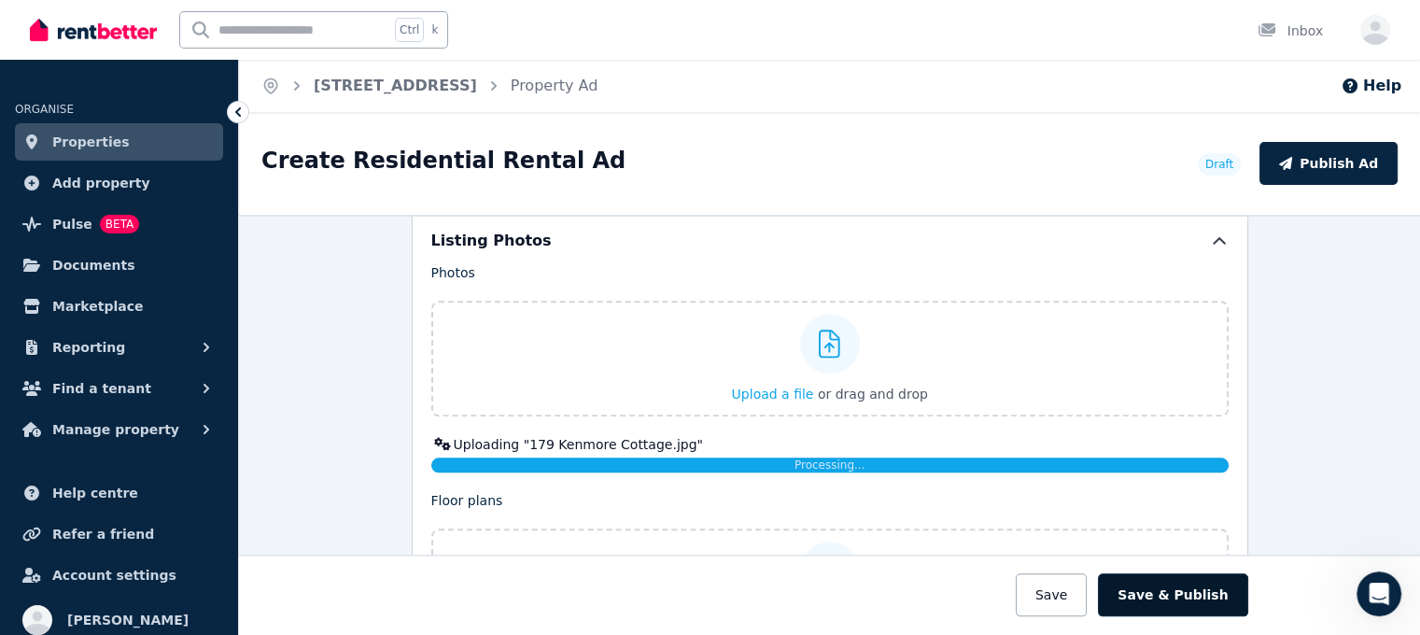
click at [1138, 591] on button "Save & Publish" at bounding box center [1172, 594] width 149 height 43
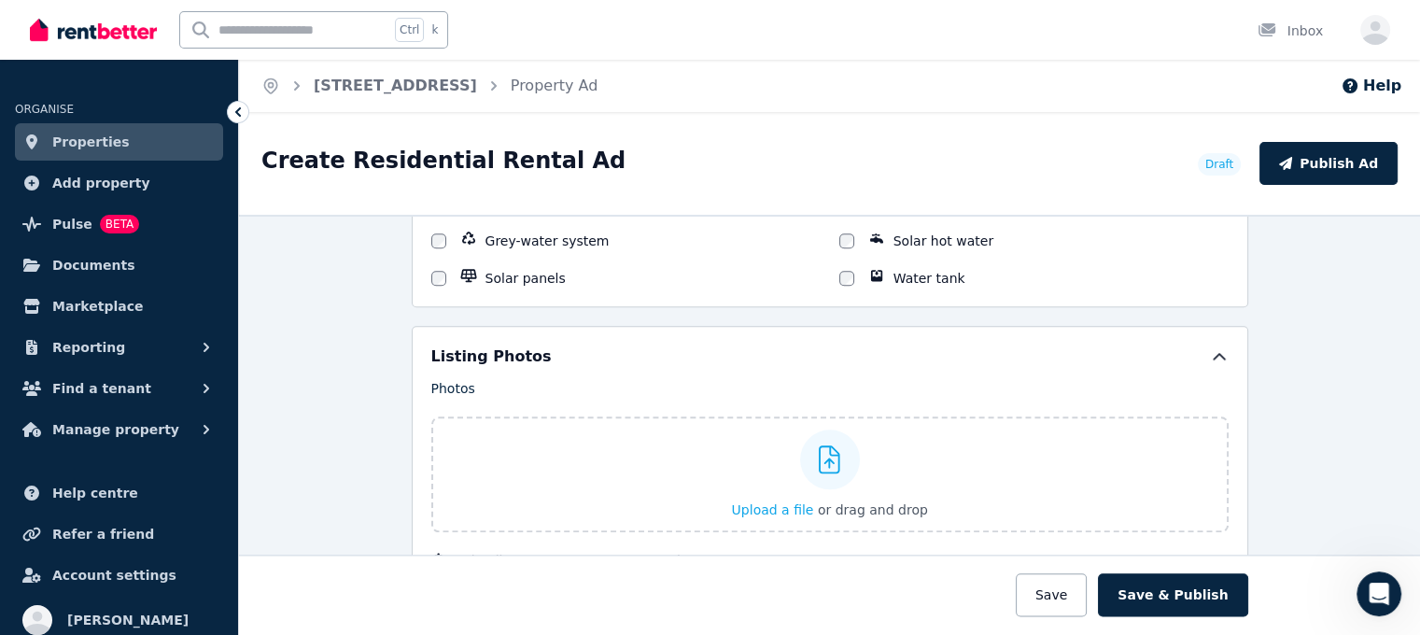
scroll to position [2021, 0]
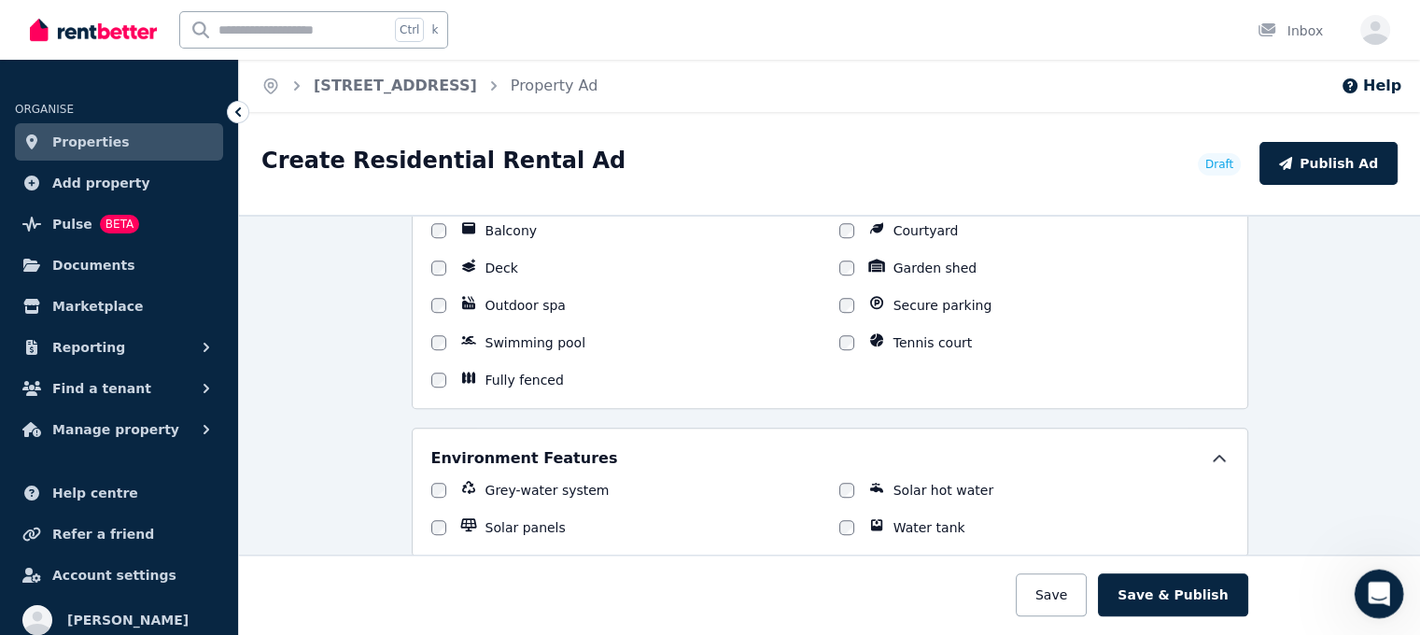
click at [1396, 576] on div "Open Intercom Messenger" at bounding box center [1376, 591] width 62 height 62
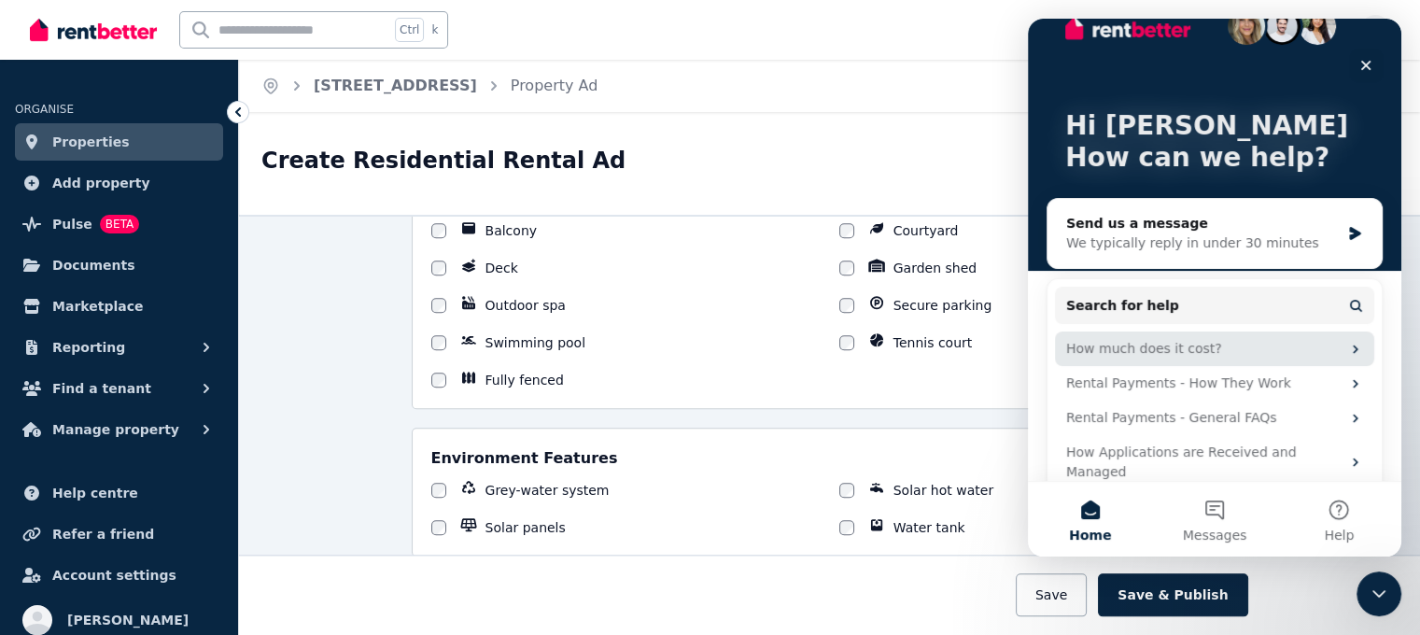
scroll to position [47, 0]
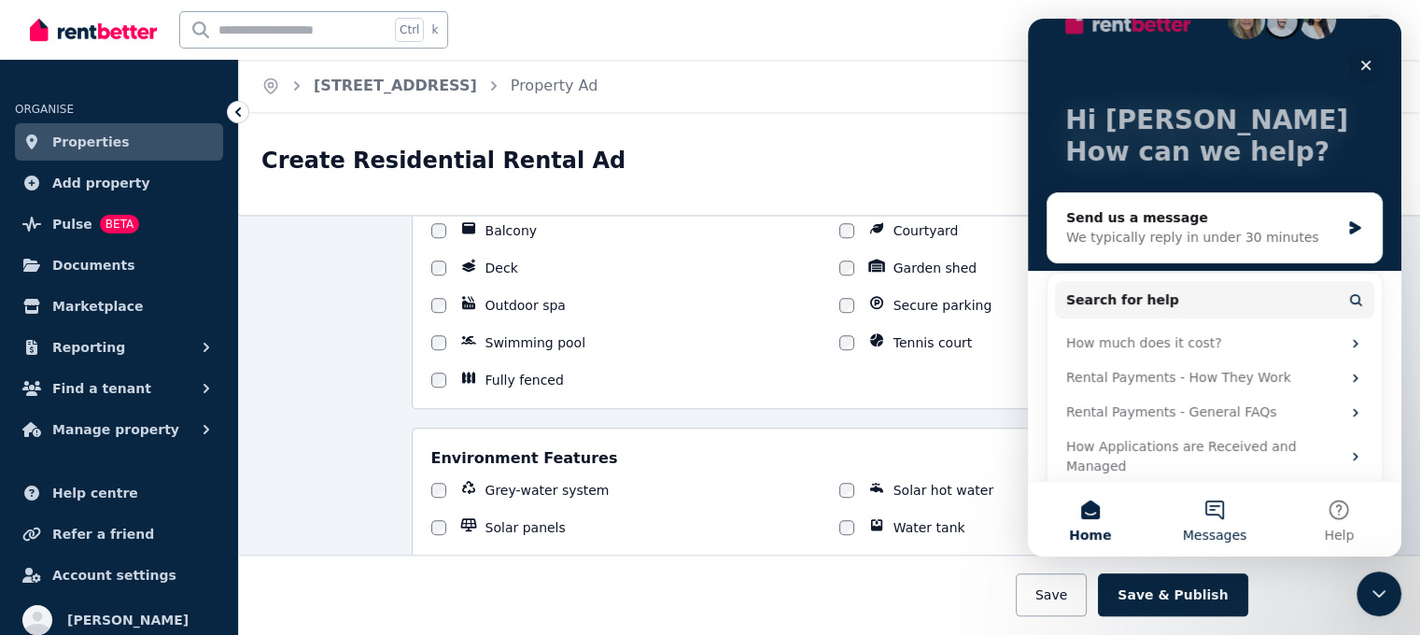
click at [1210, 522] on button "Messages" at bounding box center [1214, 519] width 124 height 75
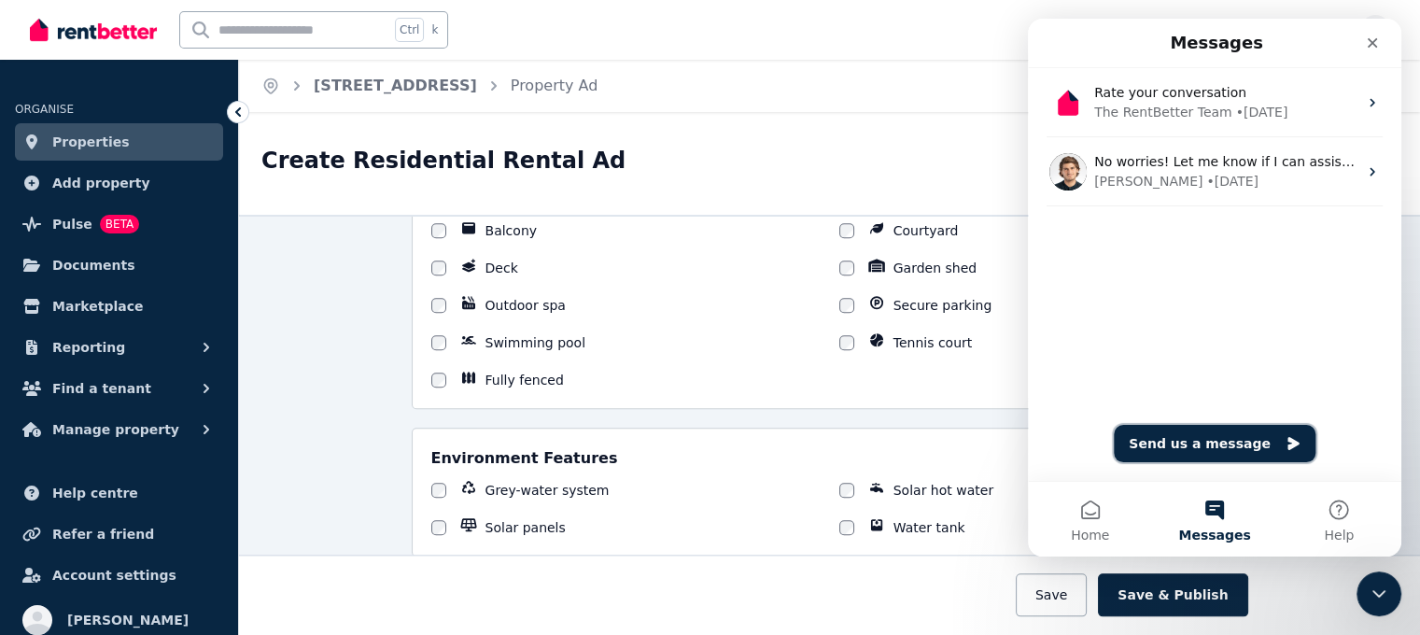
drag, startPoint x: 1210, startPoint y: 454, endPoint x: 2048, endPoint y: 454, distance: 838.4
click at [1210, 454] on button "Send us a message" at bounding box center [1215, 443] width 202 height 37
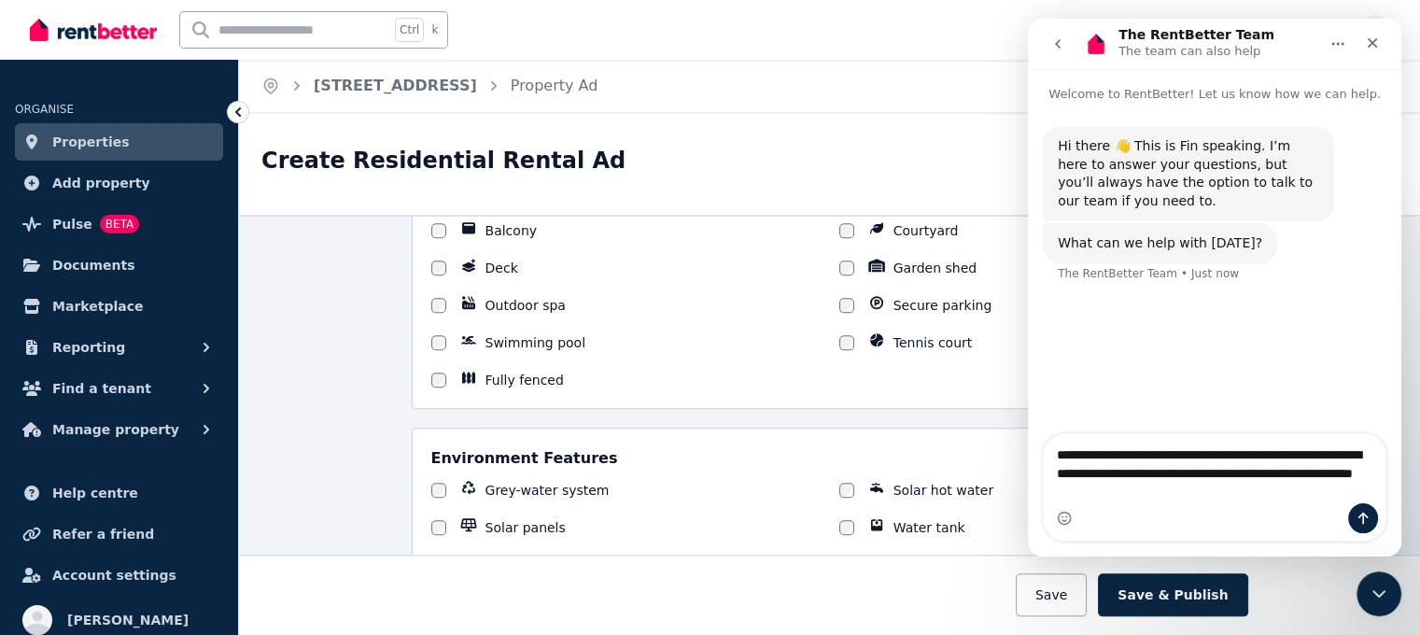
type textarea "**********"
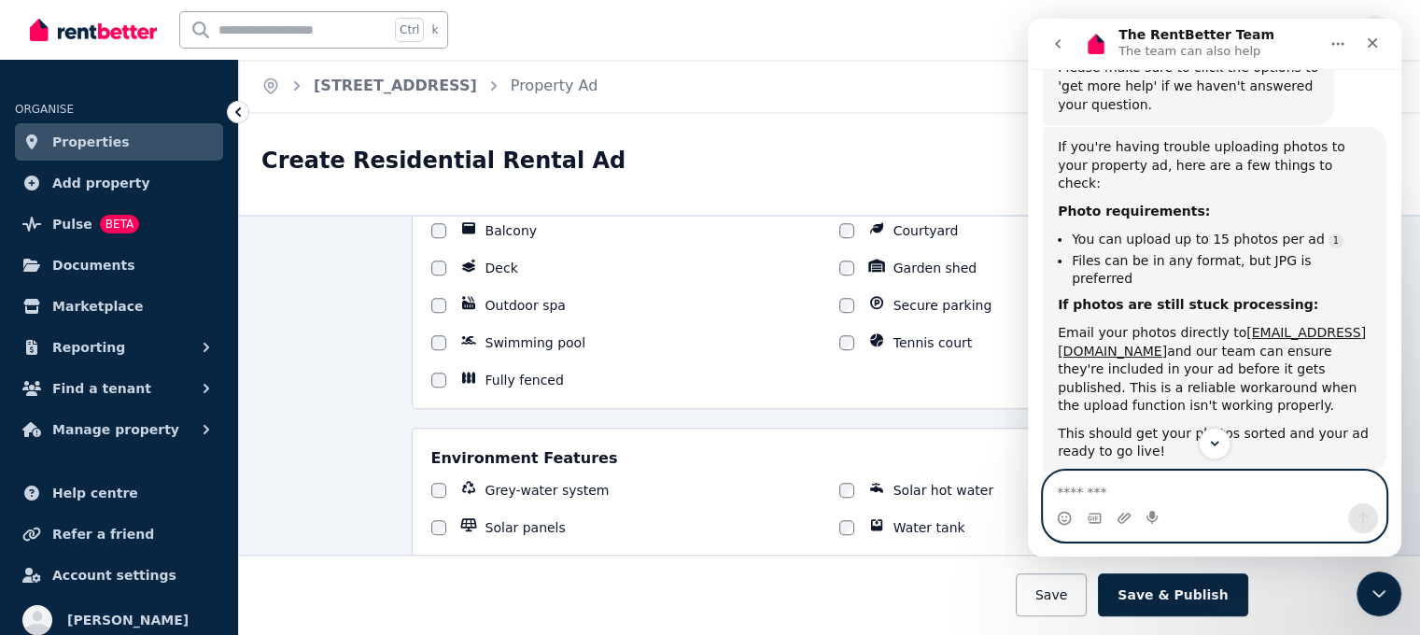
scroll to position [370, 0]
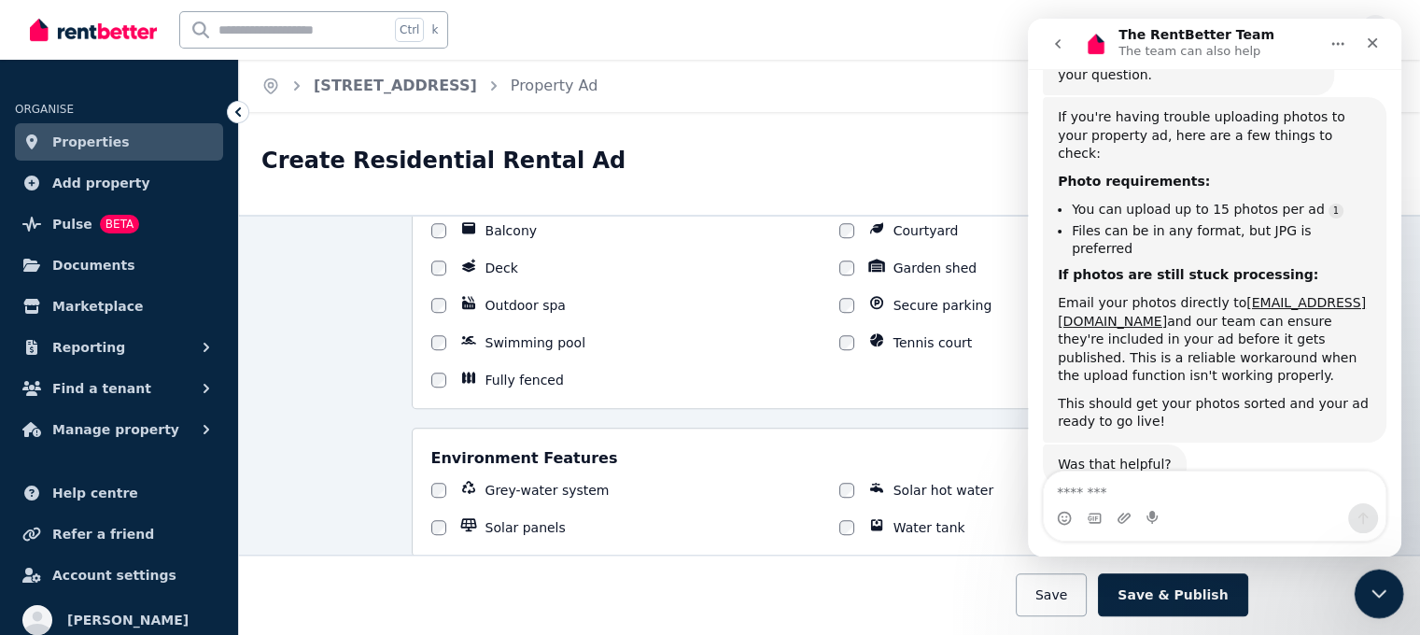
click at [1378, 589] on icon "Close Intercom Messenger" at bounding box center [1376, 591] width 22 height 22
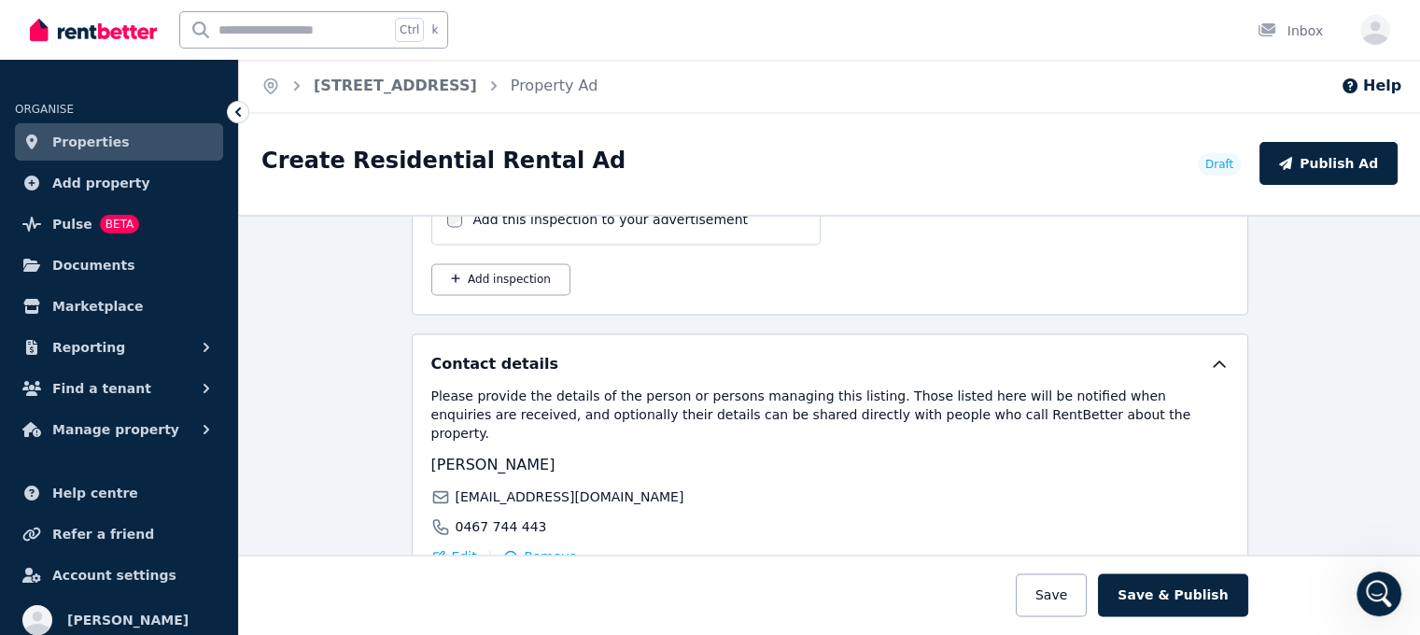
scroll to position [3048, 0]
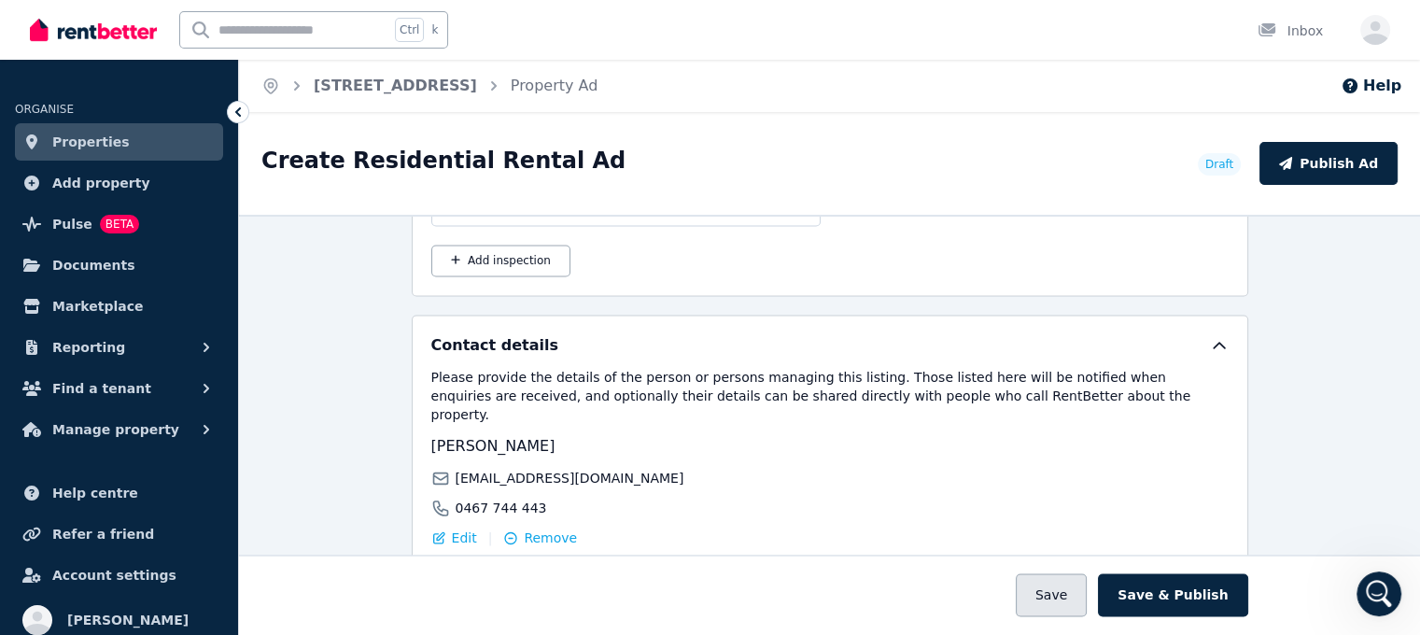
click at [1060, 598] on button "Save" at bounding box center [1051, 594] width 71 height 43
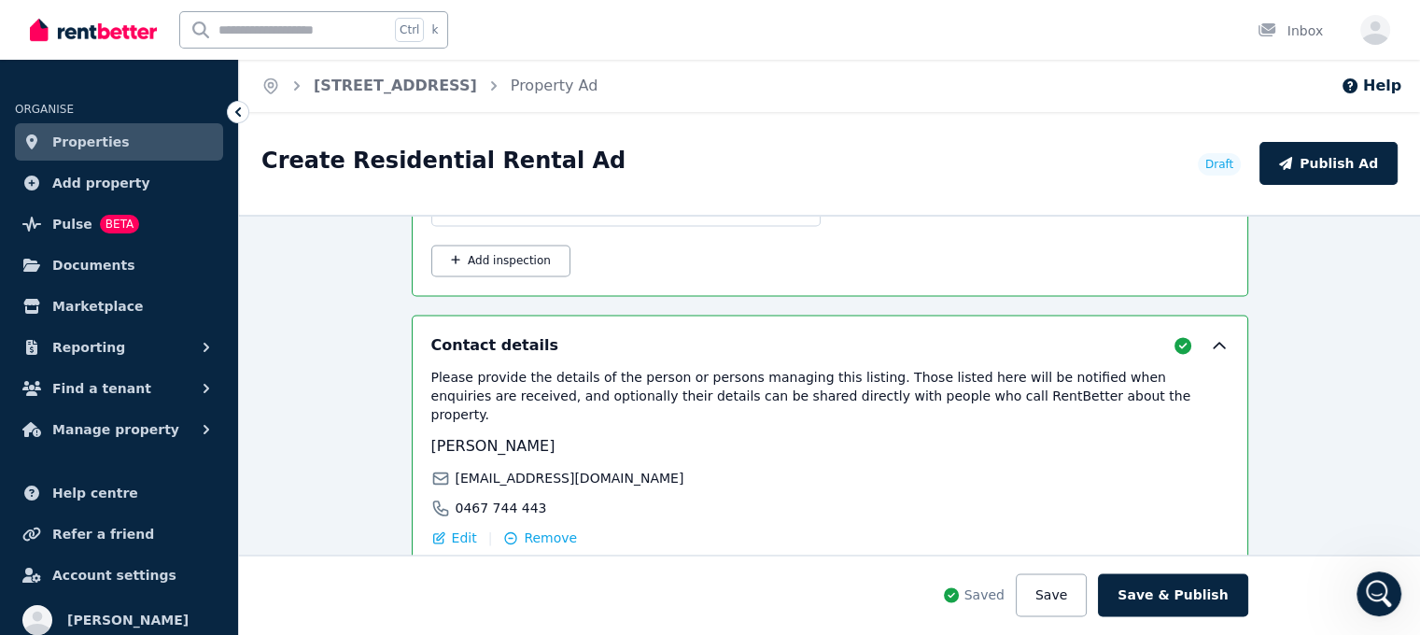
click at [77, 148] on span "Properties" at bounding box center [90, 142] width 77 height 22
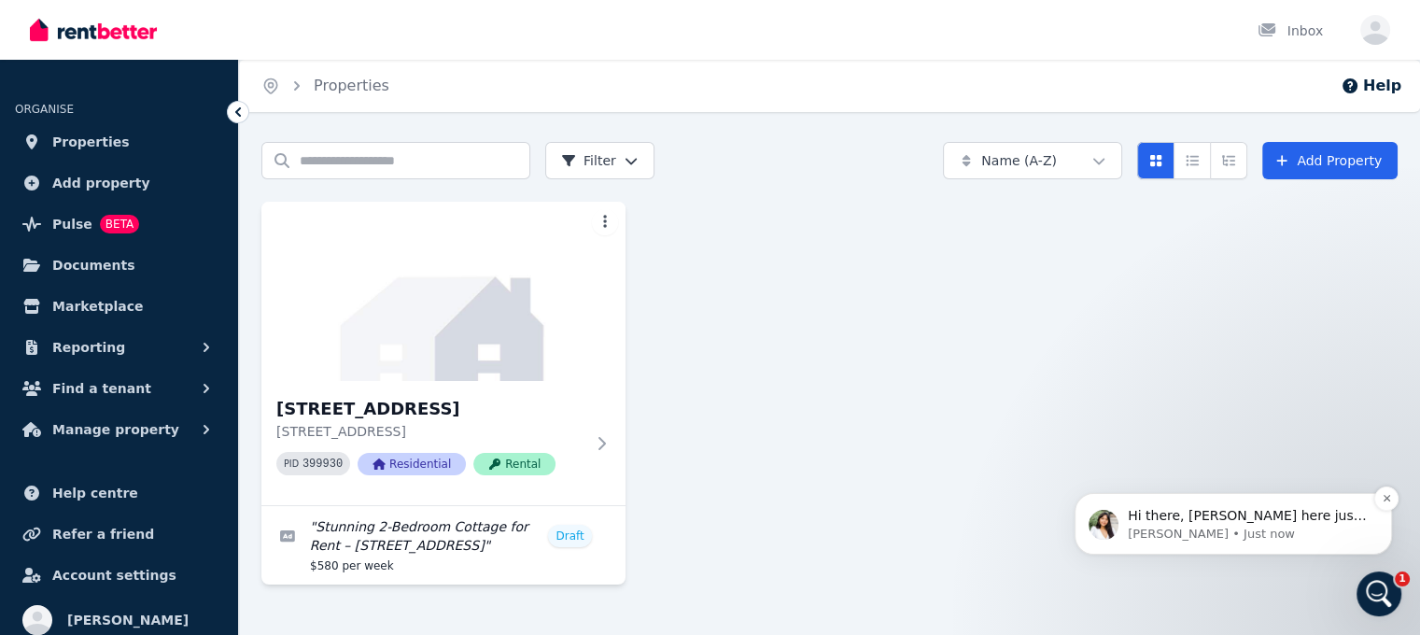
scroll to position [558, 0]
click at [1248, 533] on p "Rochelle • Just now" at bounding box center [1248, 534] width 241 height 17
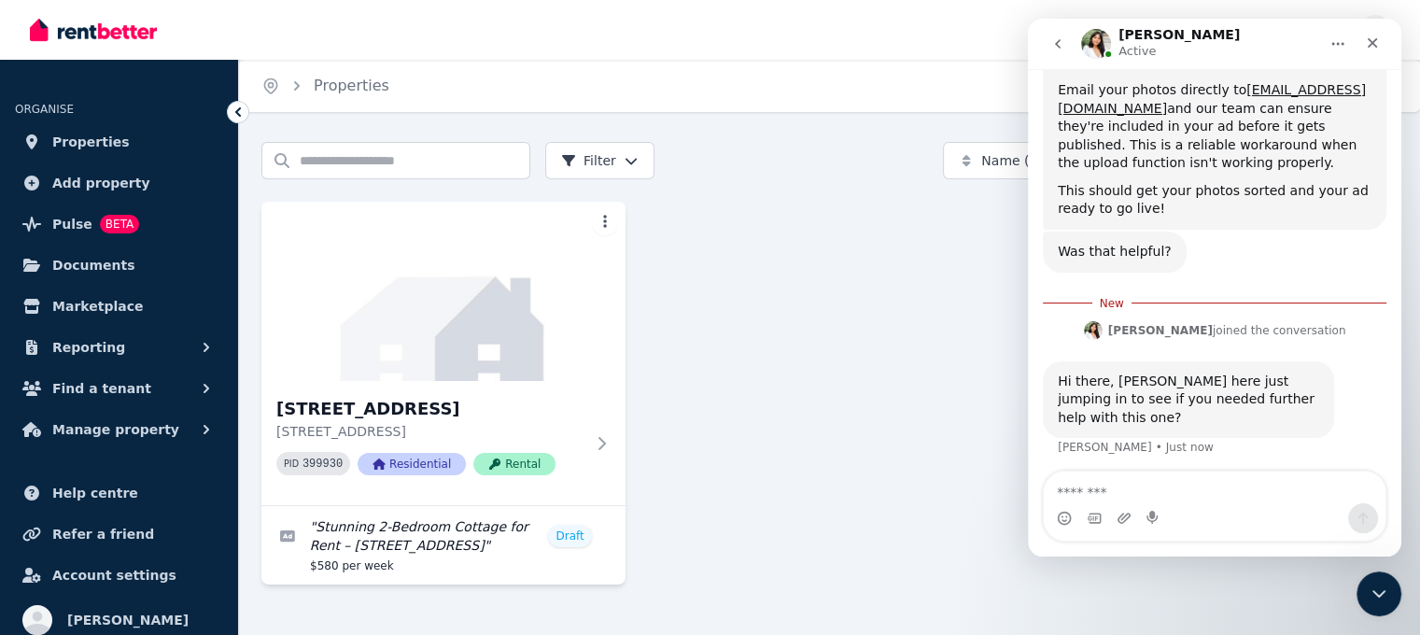
scroll to position [590, 0]
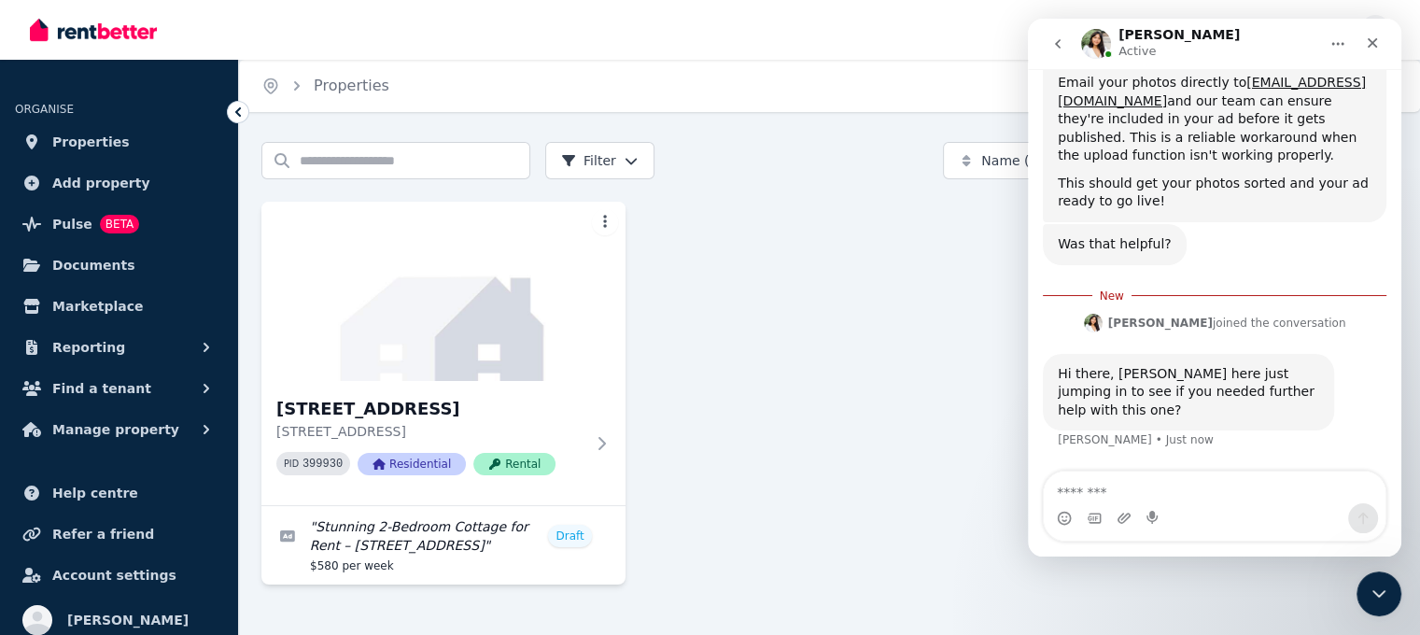
click at [1091, 488] on textarea "Message…" at bounding box center [1215, 488] width 342 height 32
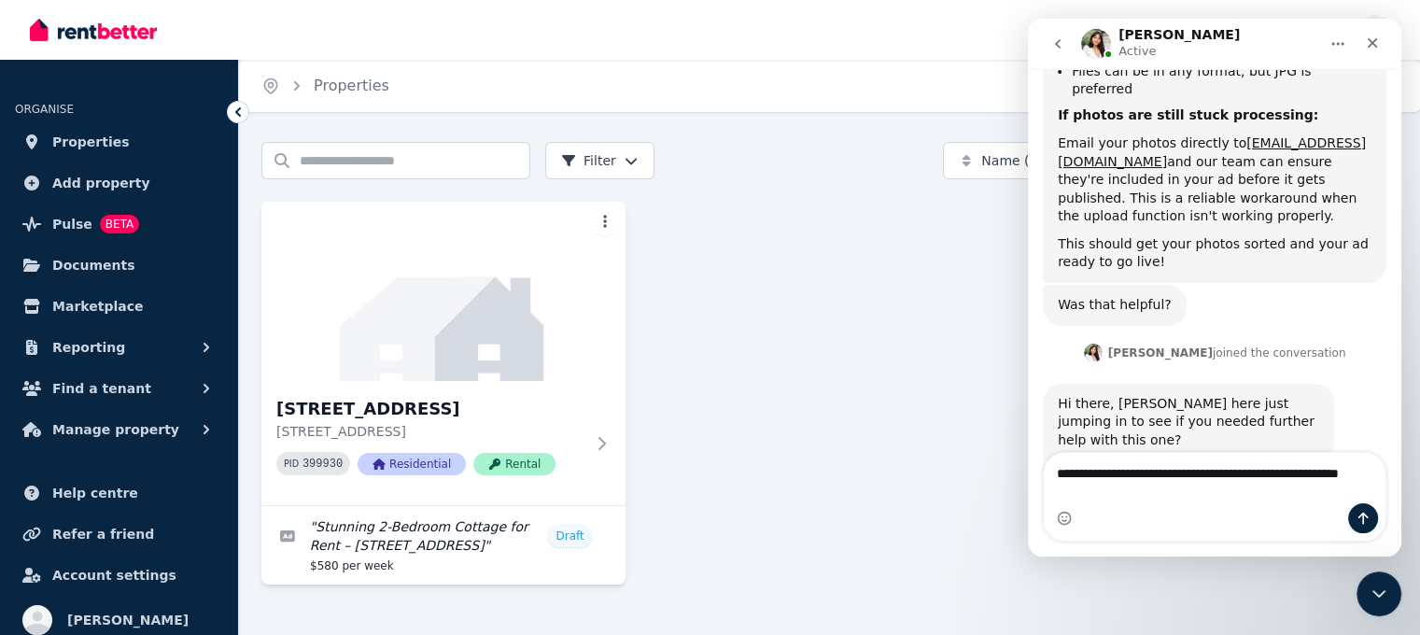
scroll to position [548, 0]
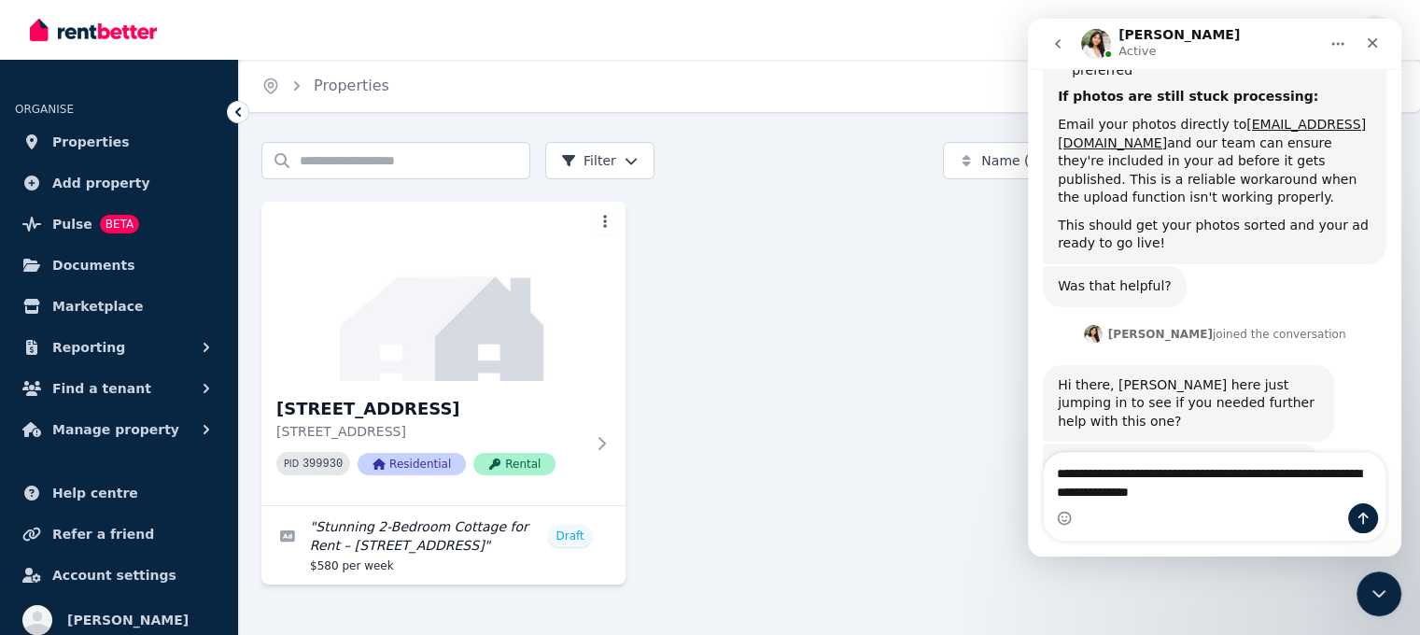
type textarea "**********"
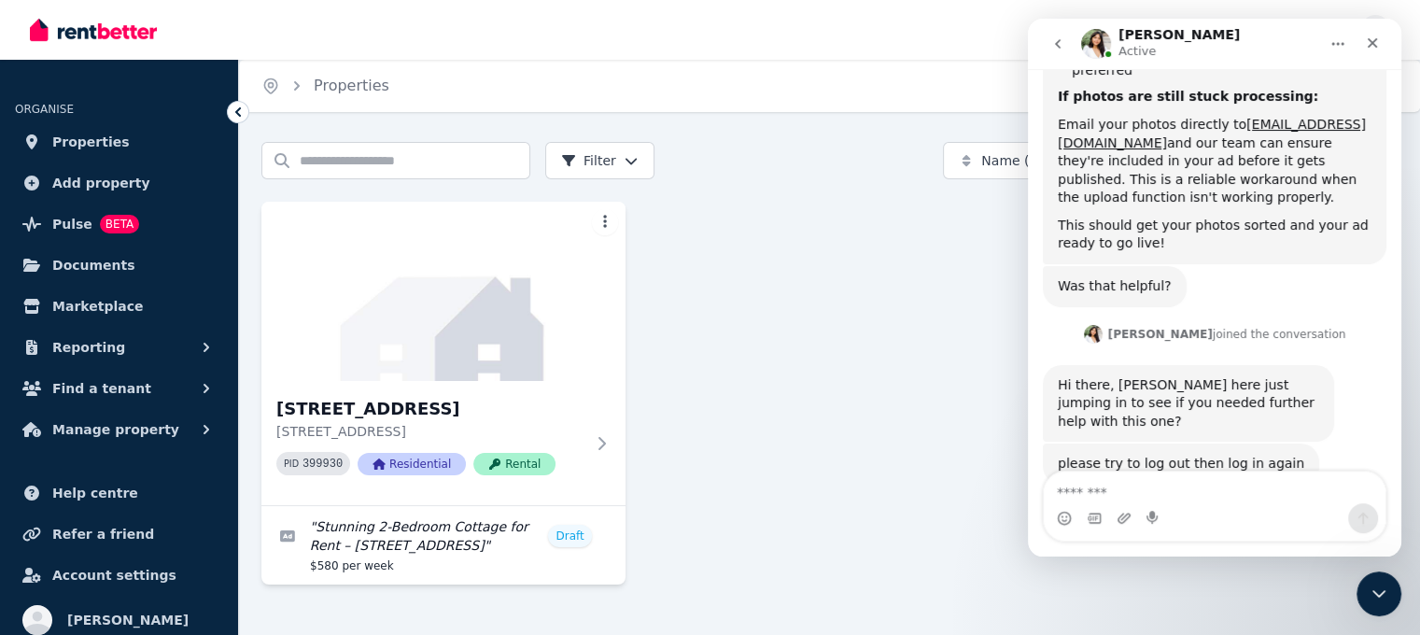
scroll to position [603, 0]
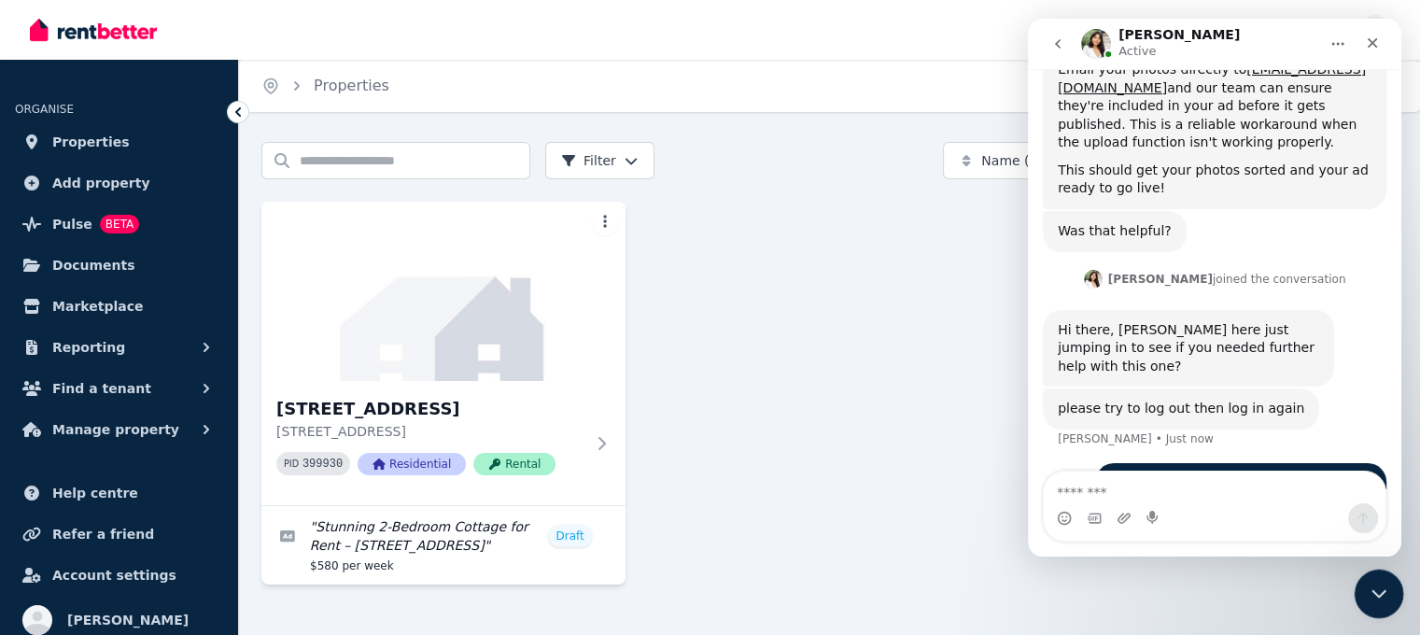
click at [1386, 595] on icon "Close Intercom Messenger" at bounding box center [1376, 591] width 22 height 22
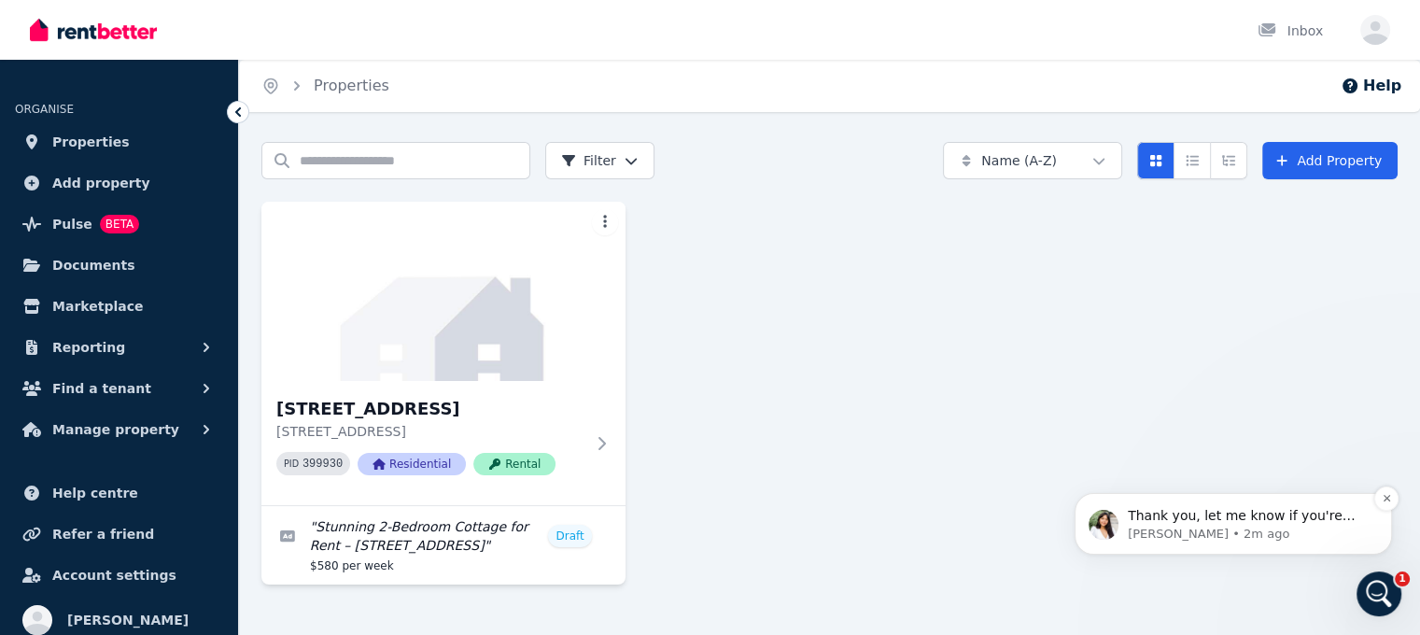
scroll to position [0, 0]
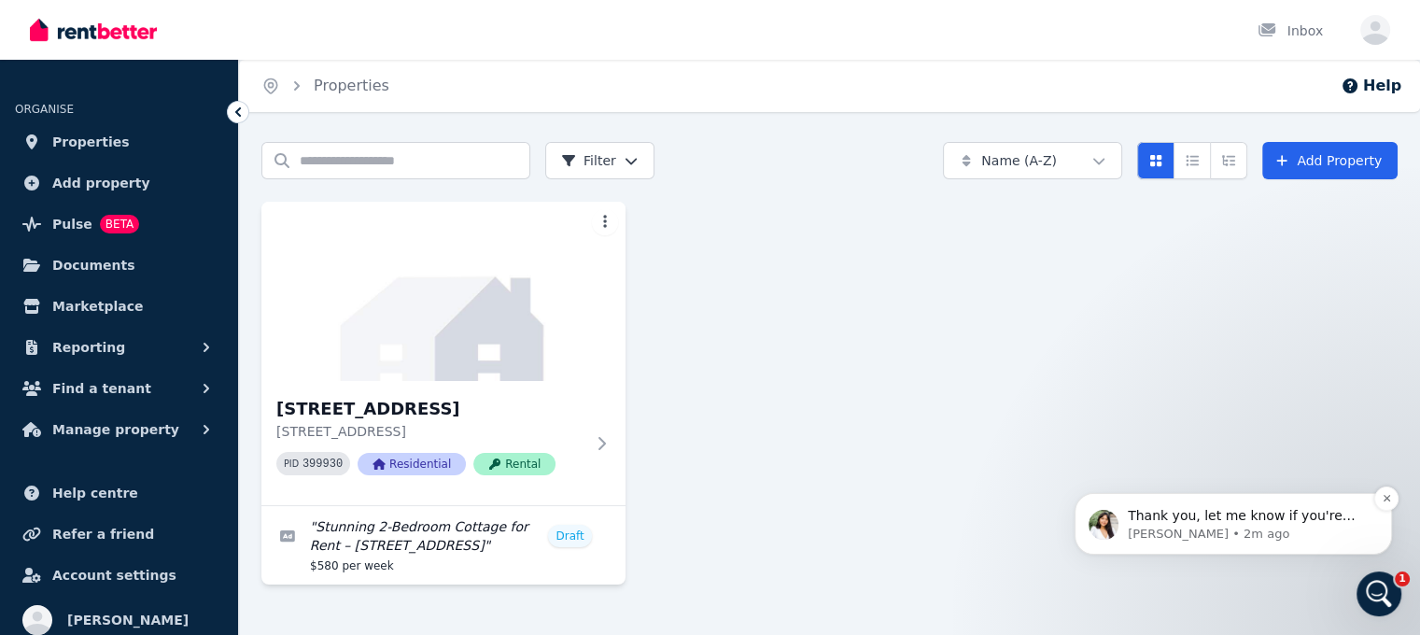
click at [1249, 516] on p "Thank you, let me know if you're still having issues uploading the photos after…" at bounding box center [1248, 516] width 241 height 19
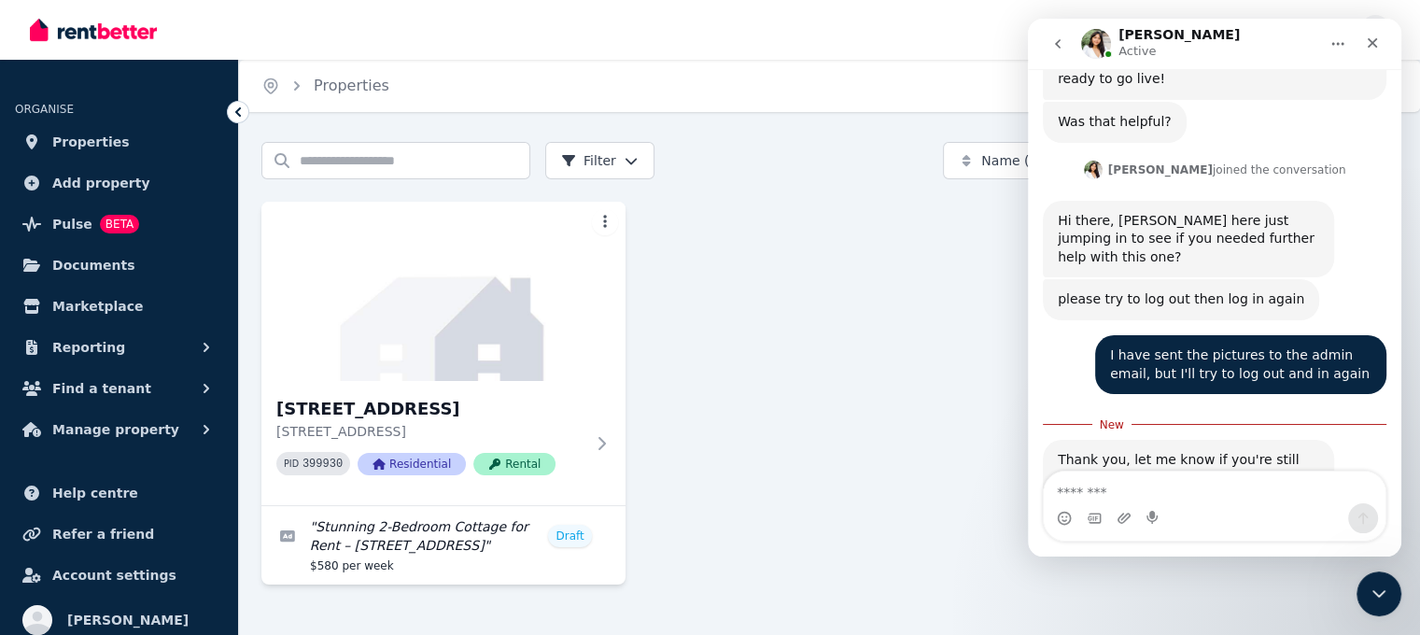
scroll to position [726, 0]
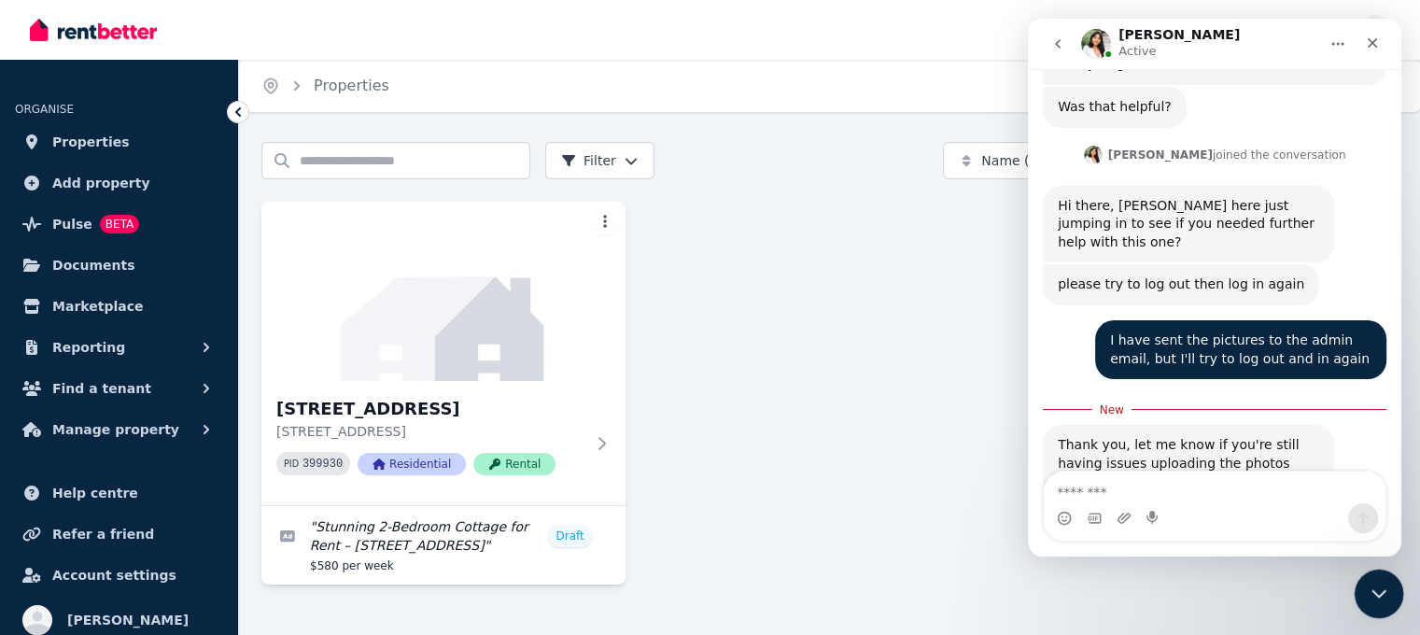
click at [1373, 593] on icon "Close Intercom Messenger" at bounding box center [1376, 591] width 22 height 22
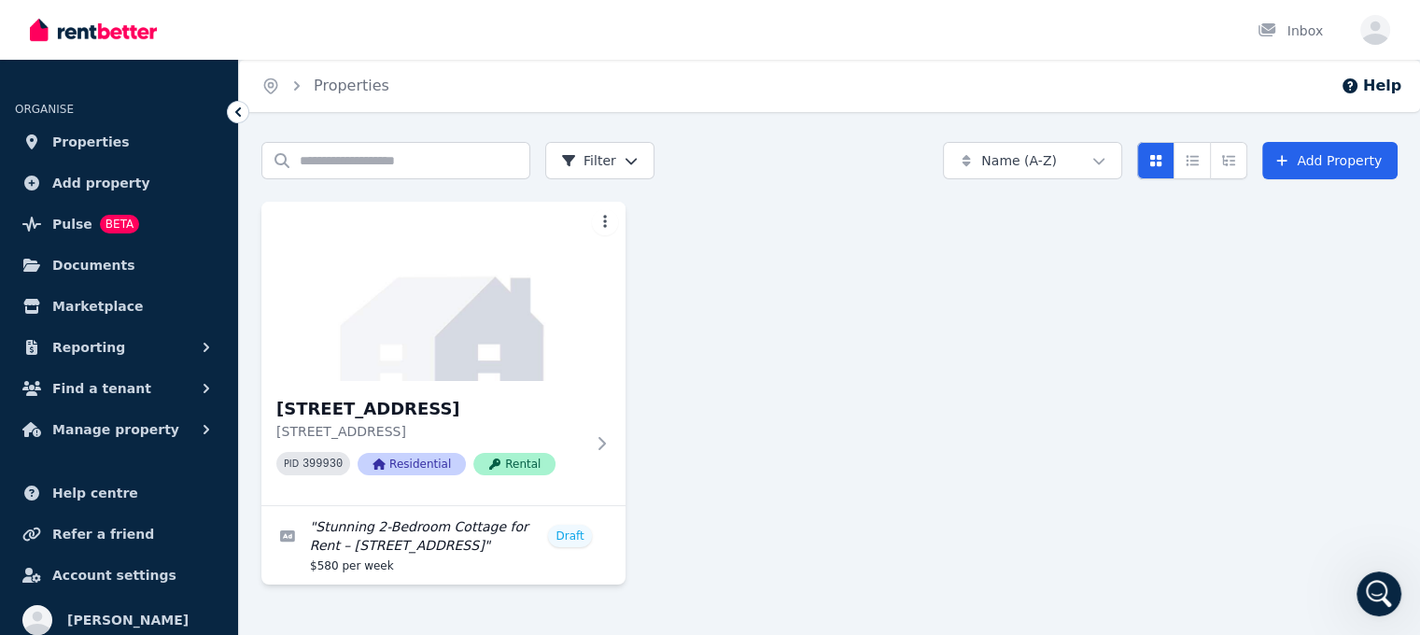
click at [1390, 27] on div "Open main menu Inbox Open user menu" at bounding box center [710, 30] width 1420 height 60
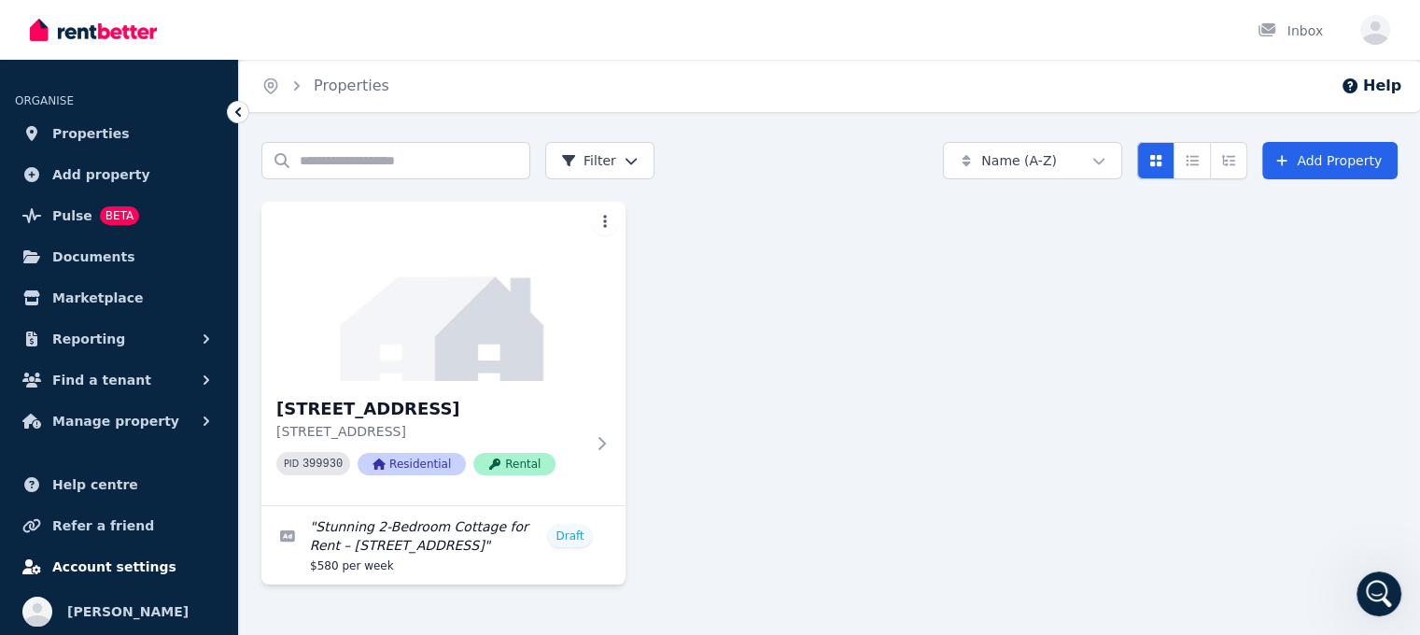
scroll to position [11, 0]
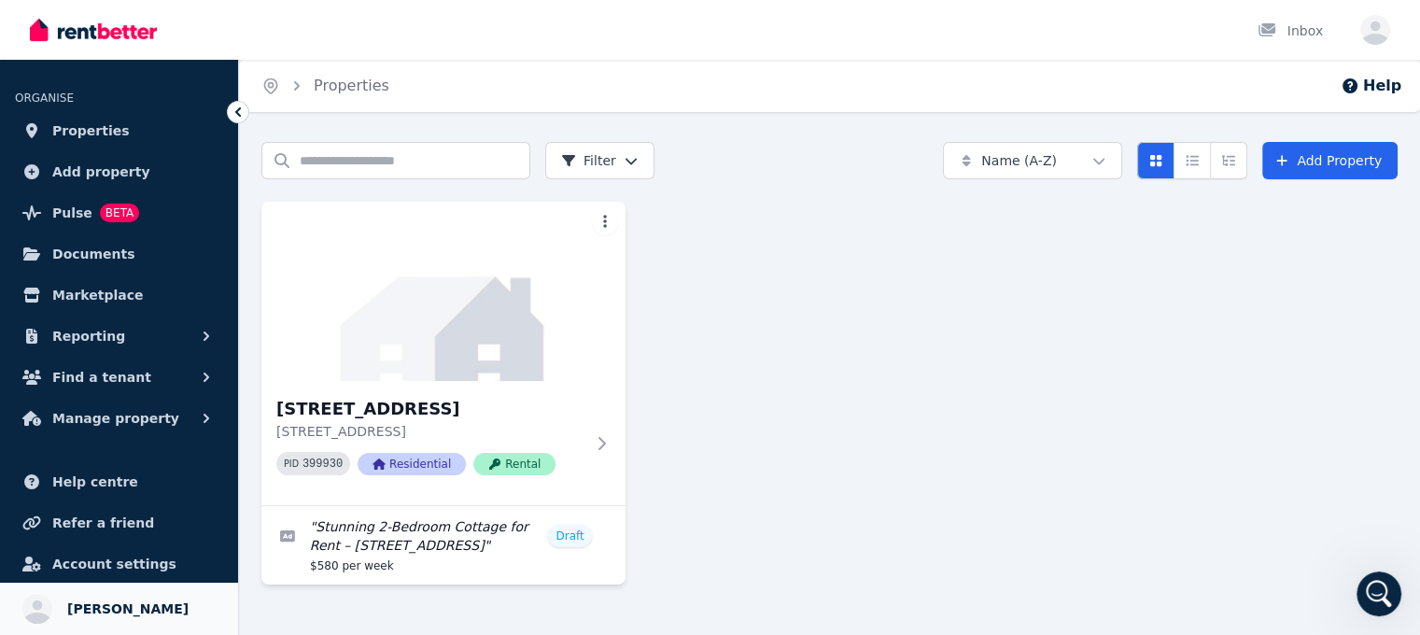
click at [83, 598] on span "Benjamin Kelly" at bounding box center [127, 609] width 121 height 22
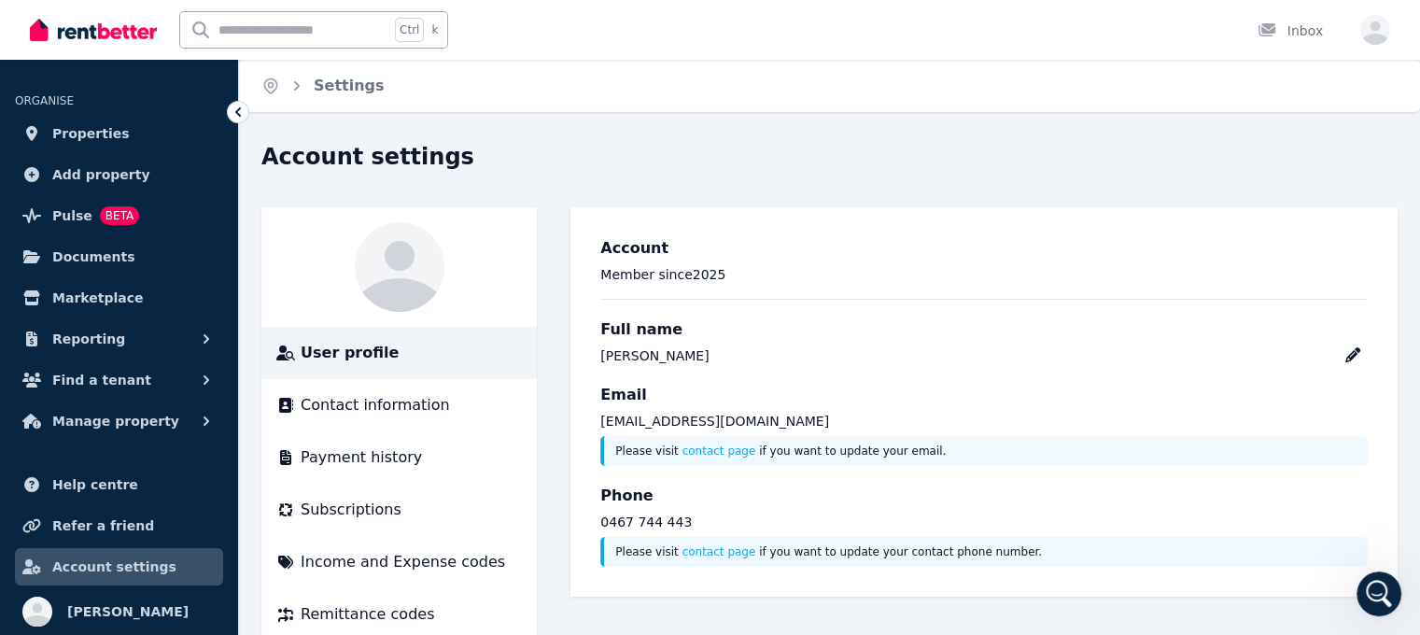
scroll to position [11, 0]
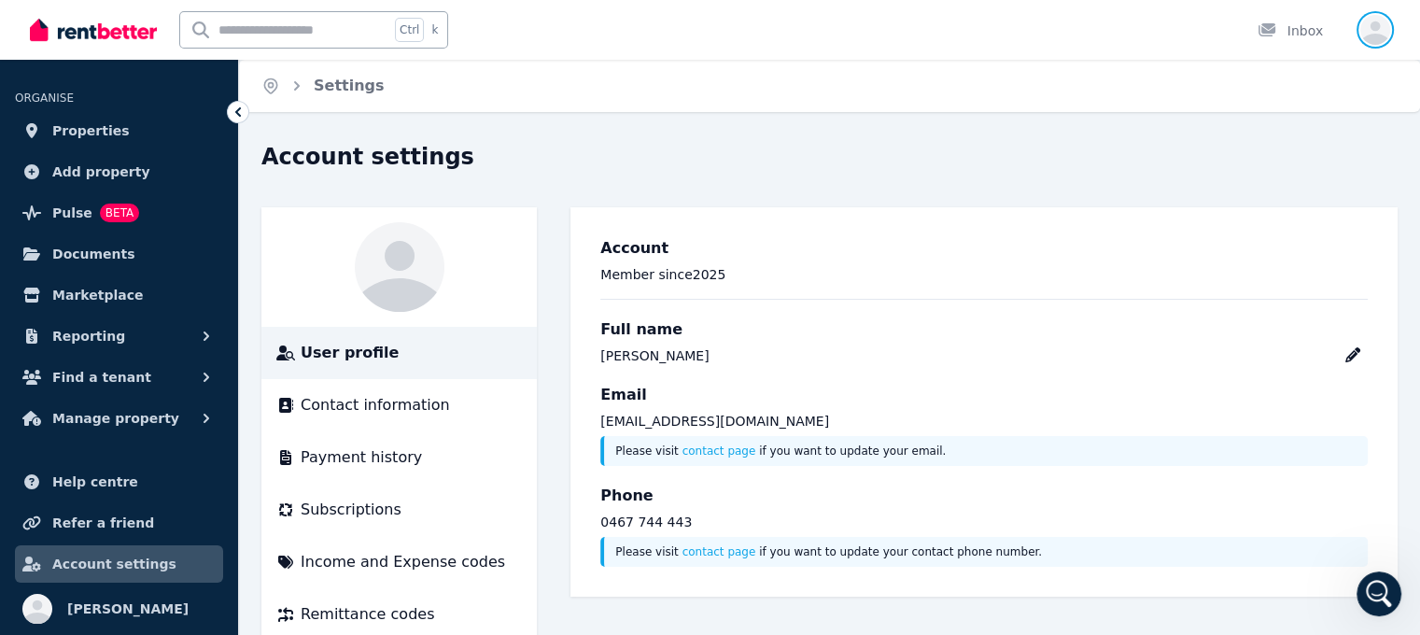
click at [1382, 23] on icon "button" at bounding box center [1375, 30] width 30 height 30
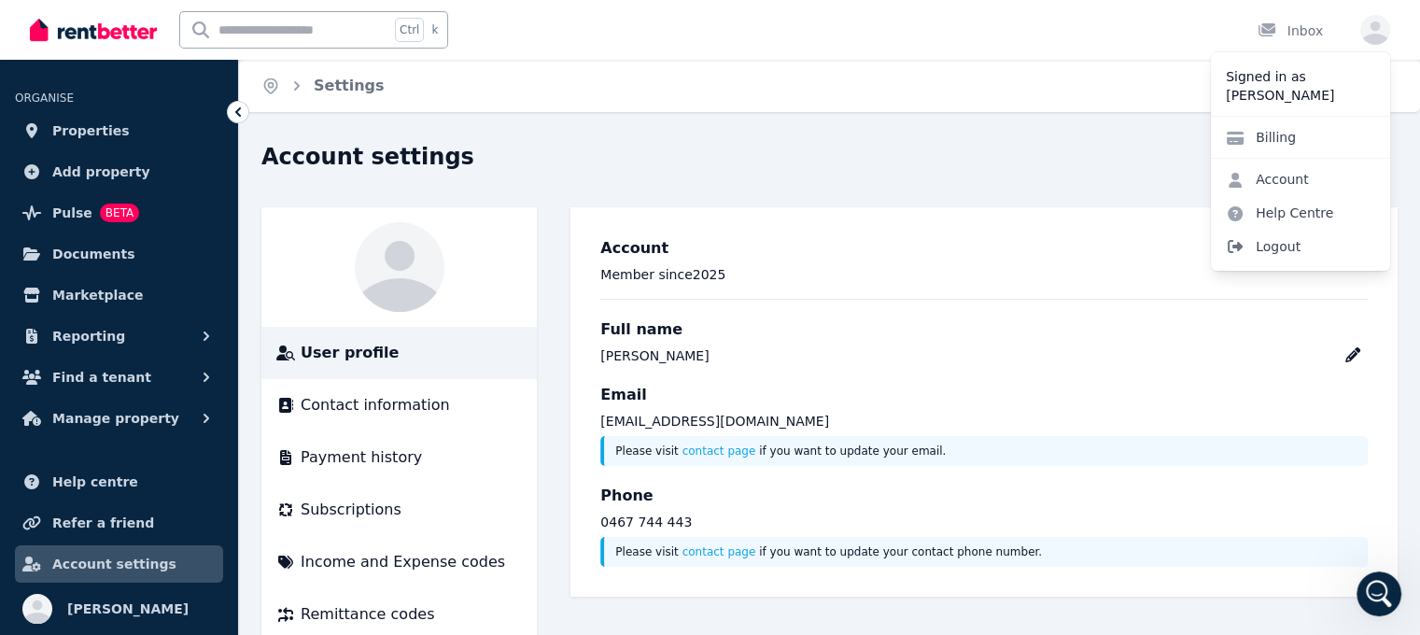
click at [1252, 246] on span "Logout" at bounding box center [1300, 247] width 179 height 34
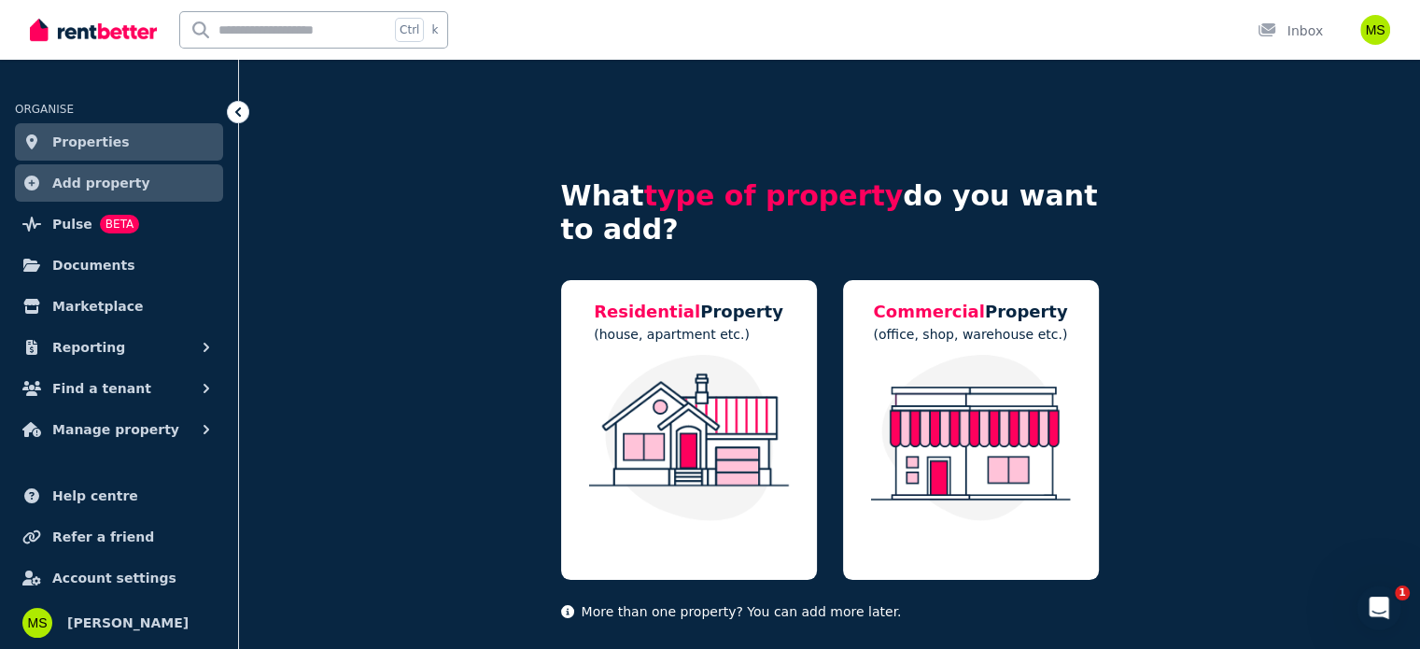
click at [137, 124] on link "Properties" at bounding box center [119, 141] width 208 height 37
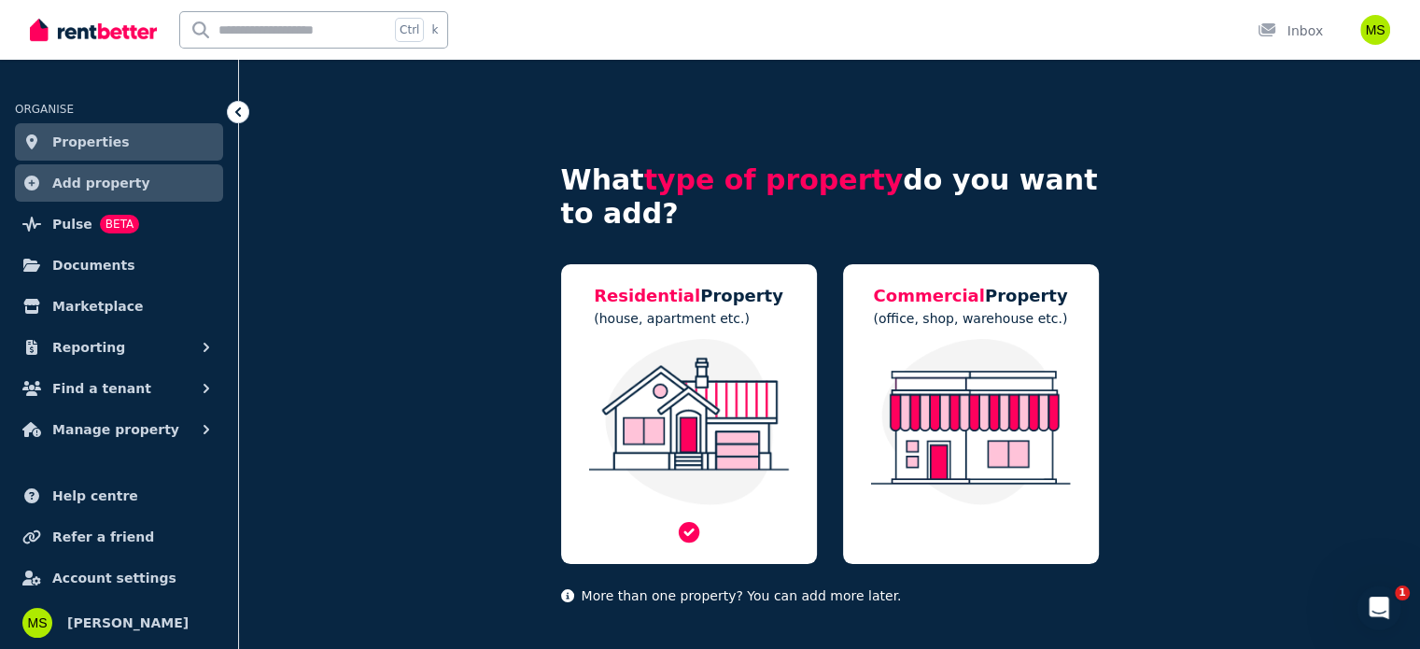
scroll to position [30, 0]
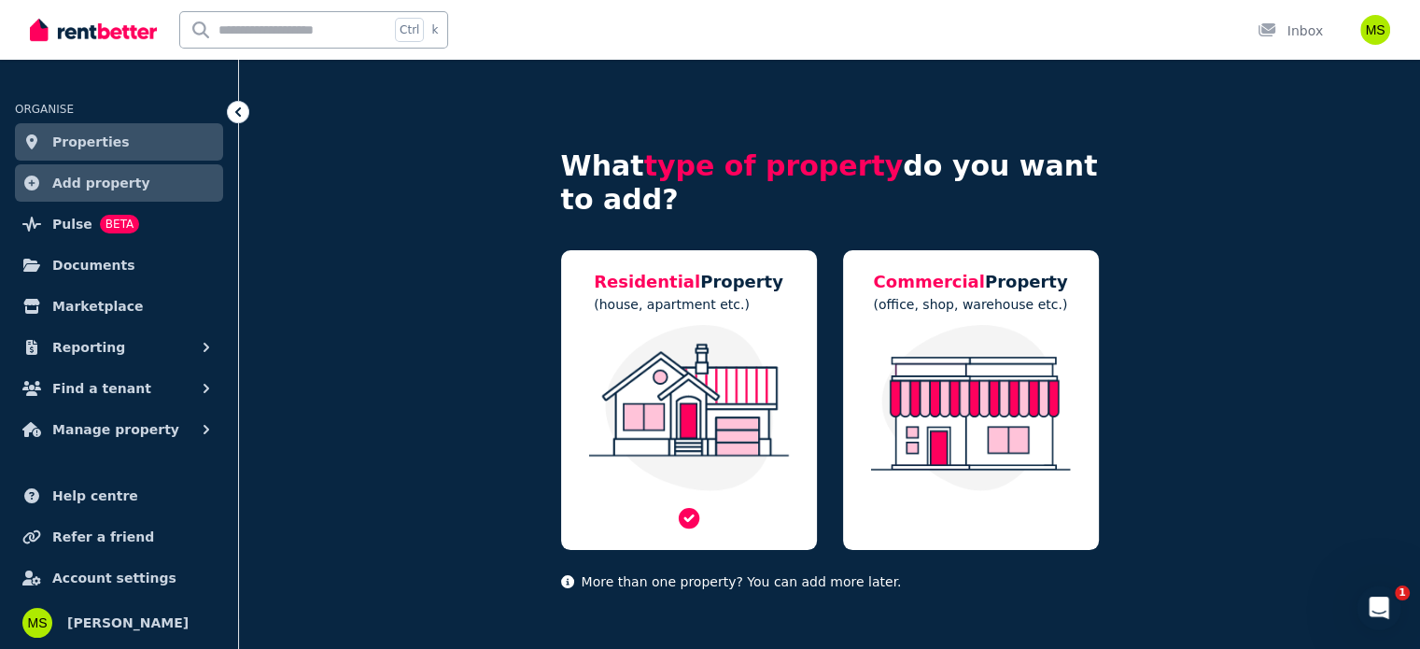
click at [692, 434] on img at bounding box center [689, 408] width 218 height 166
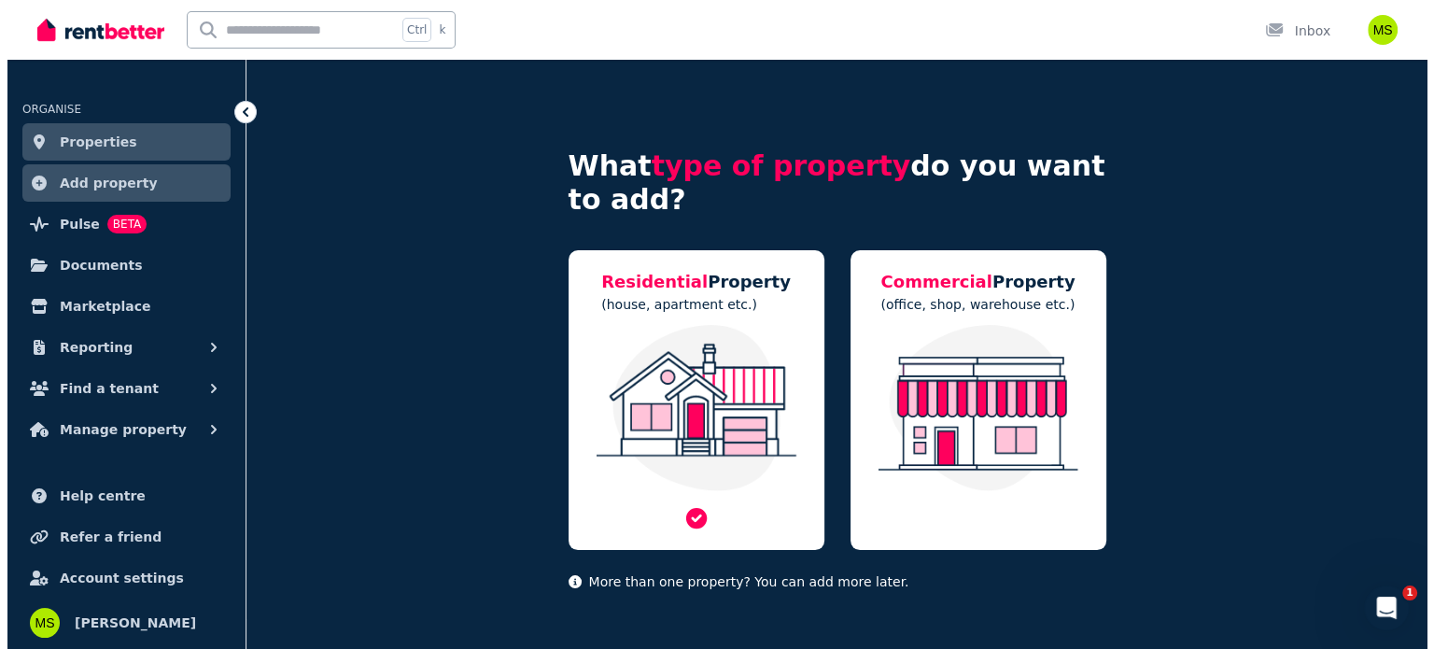
scroll to position [0, 0]
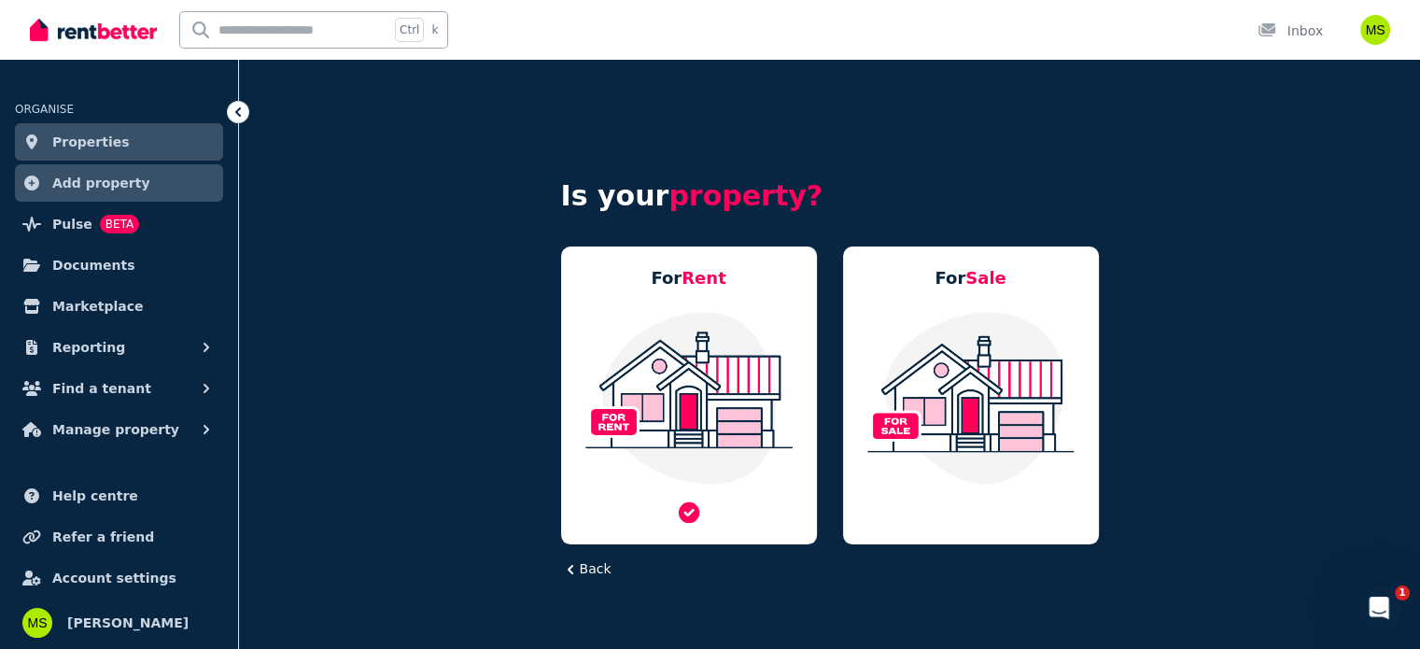
click at [715, 410] on img at bounding box center [689, 398] width 218 height 176
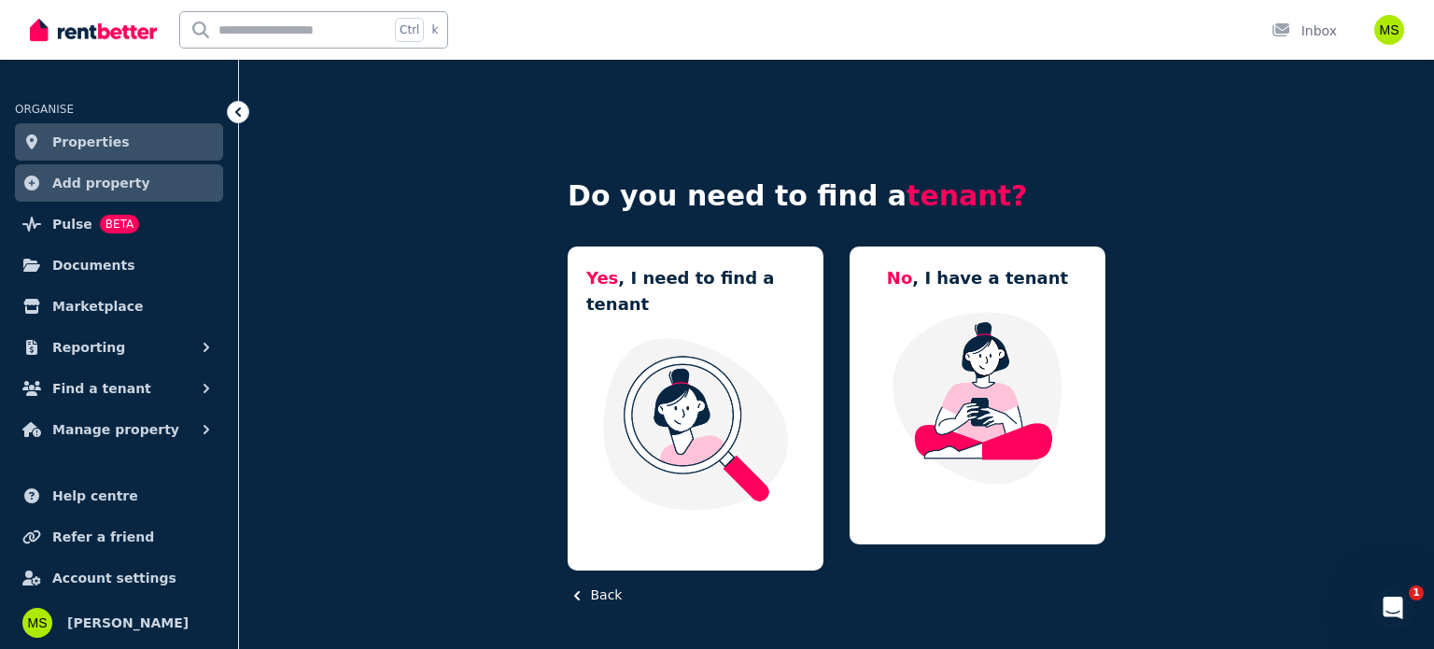
click at [235, 111] on icon at bounding box center [238, 111] width 6 height 9
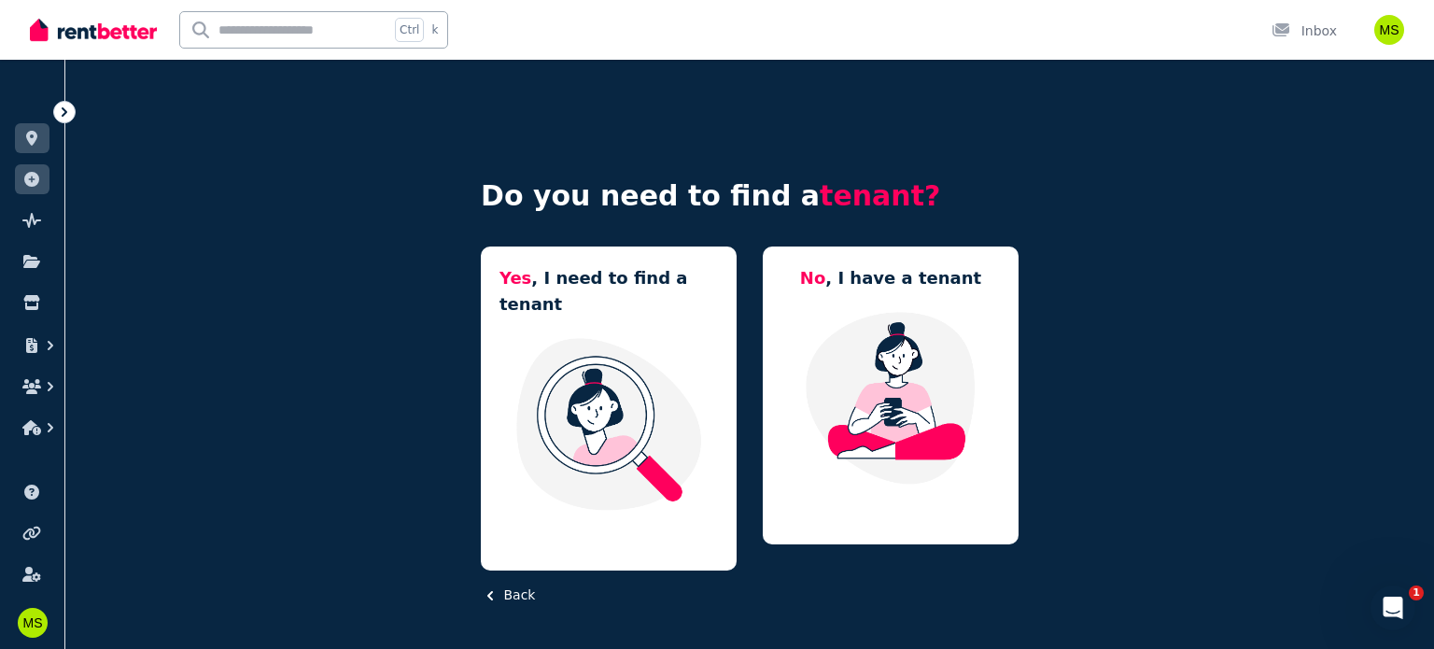
click at [66, 103] on icon at bounding box center [64, 112] width 19 height 19
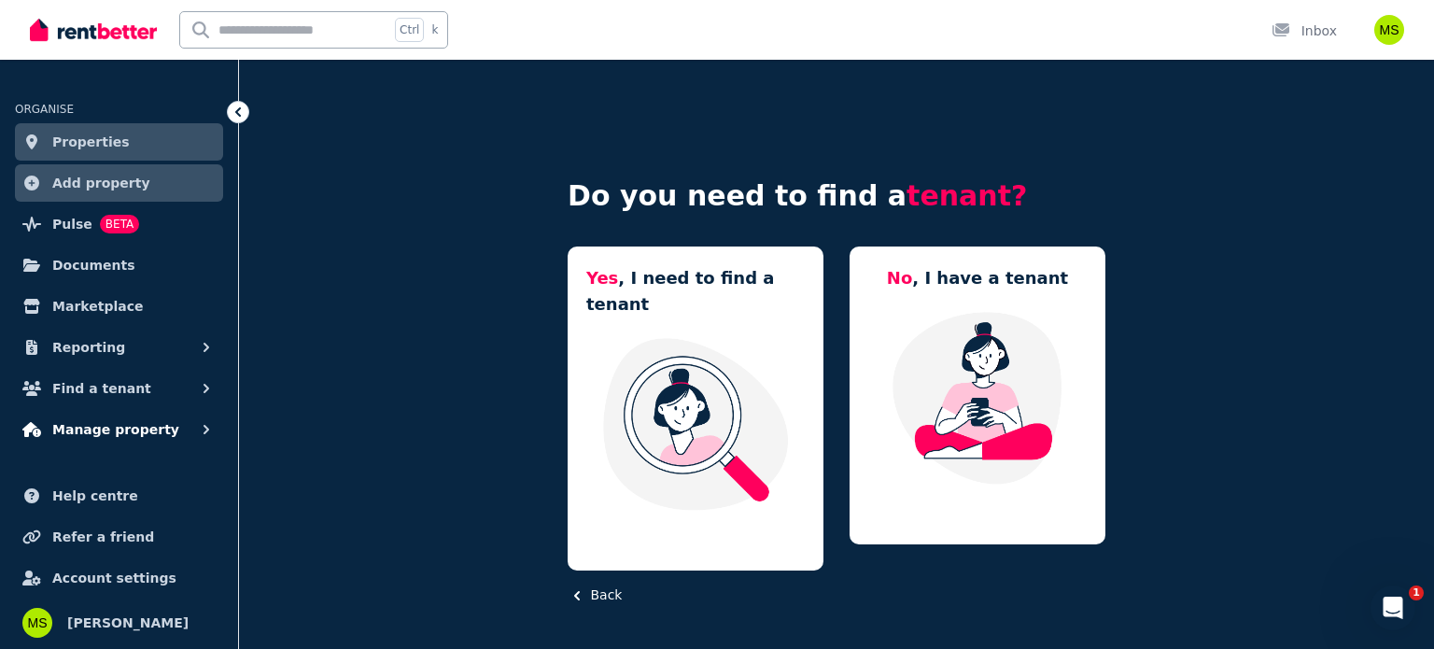
click at [116, 428] on span "Manage property" at bounding box center [115, 429] width 127 height 22
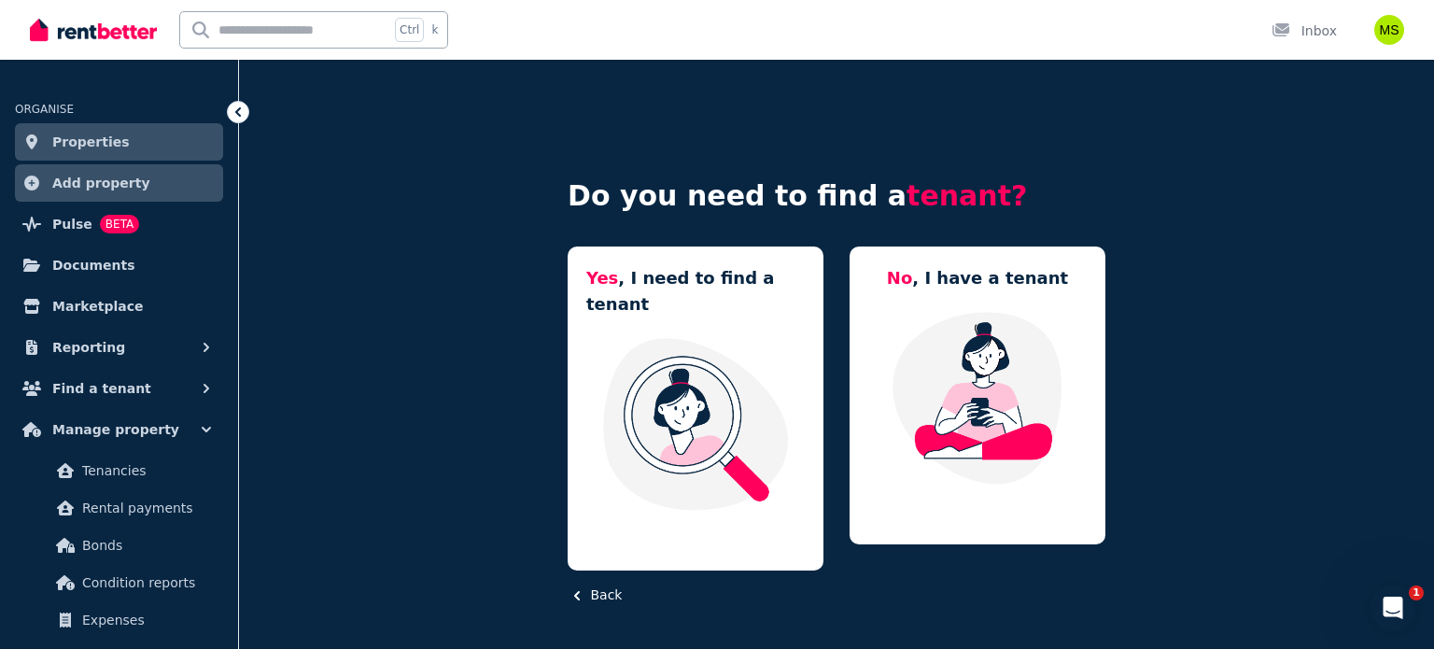
click at [235, 107] on icon at bounding box center [238, 112] width 19 height 19
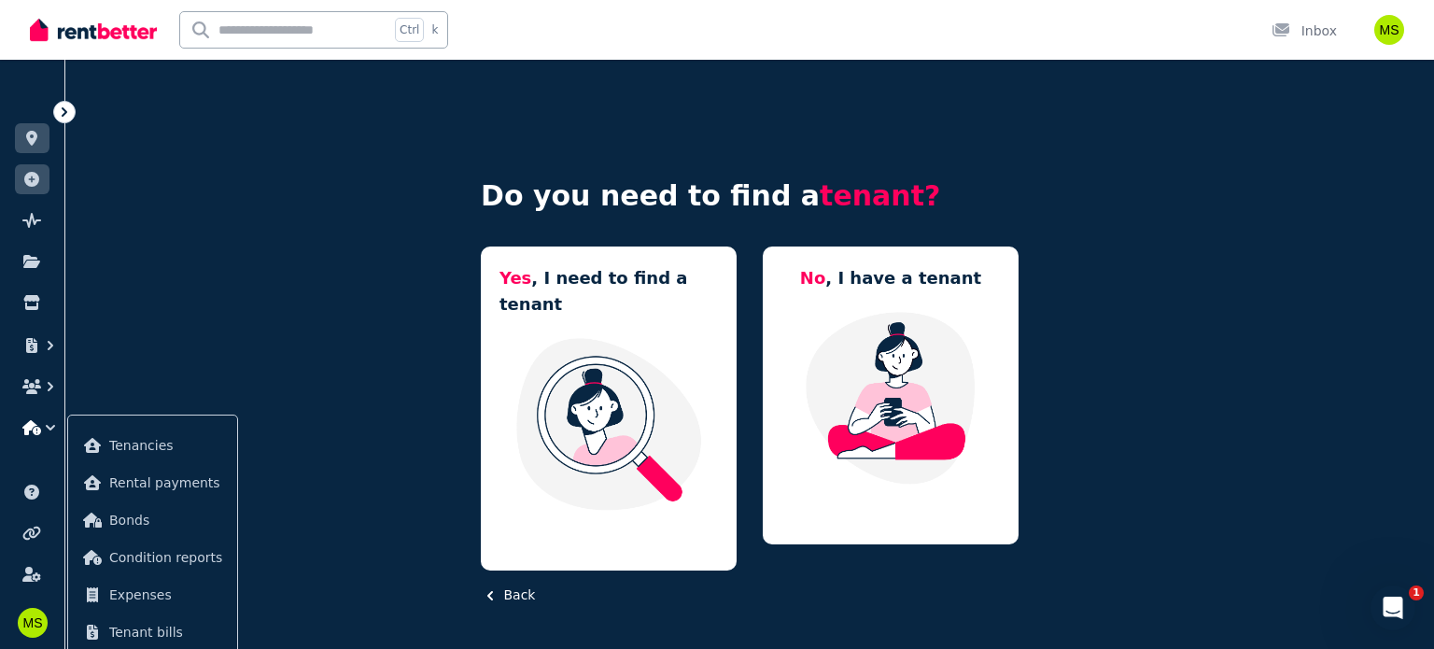
click at [68, 105] on icon at bounding box center [64, 112] width 19 height 19
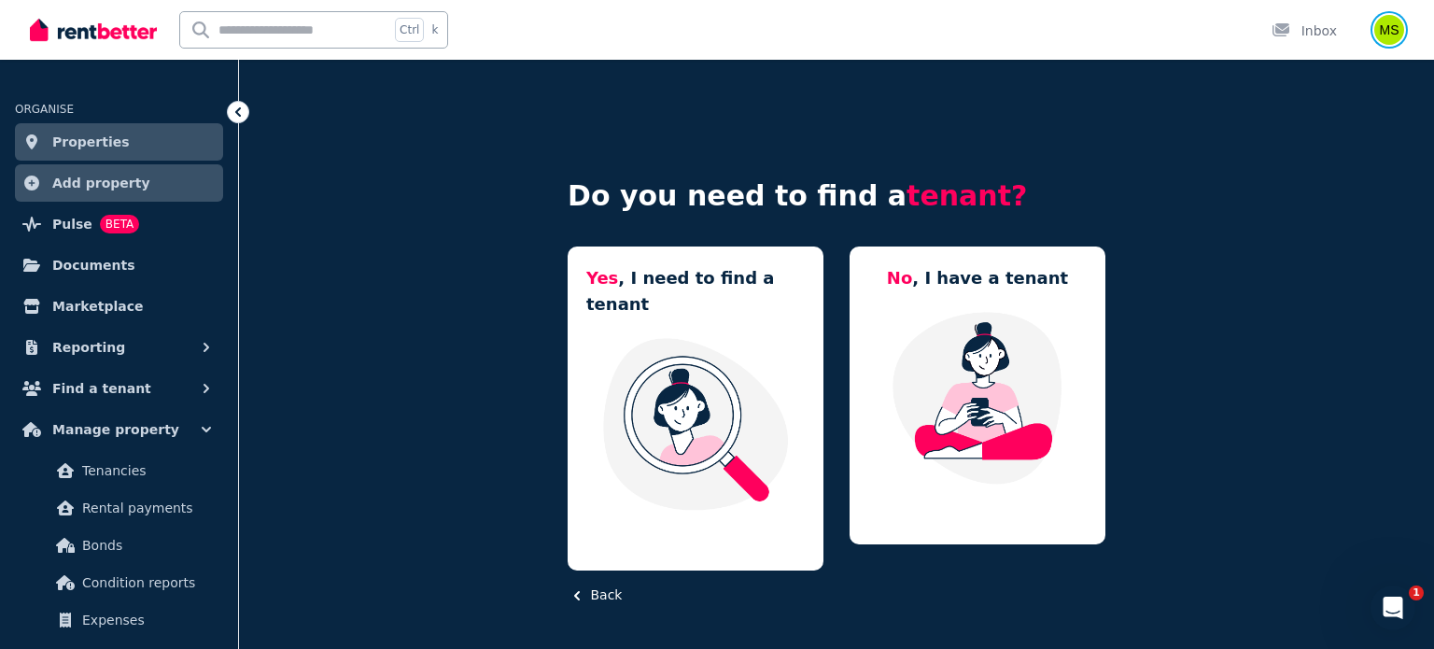
click at [1384, 25] on img "button" at bounding box center [1389, 30] width 30 height 30
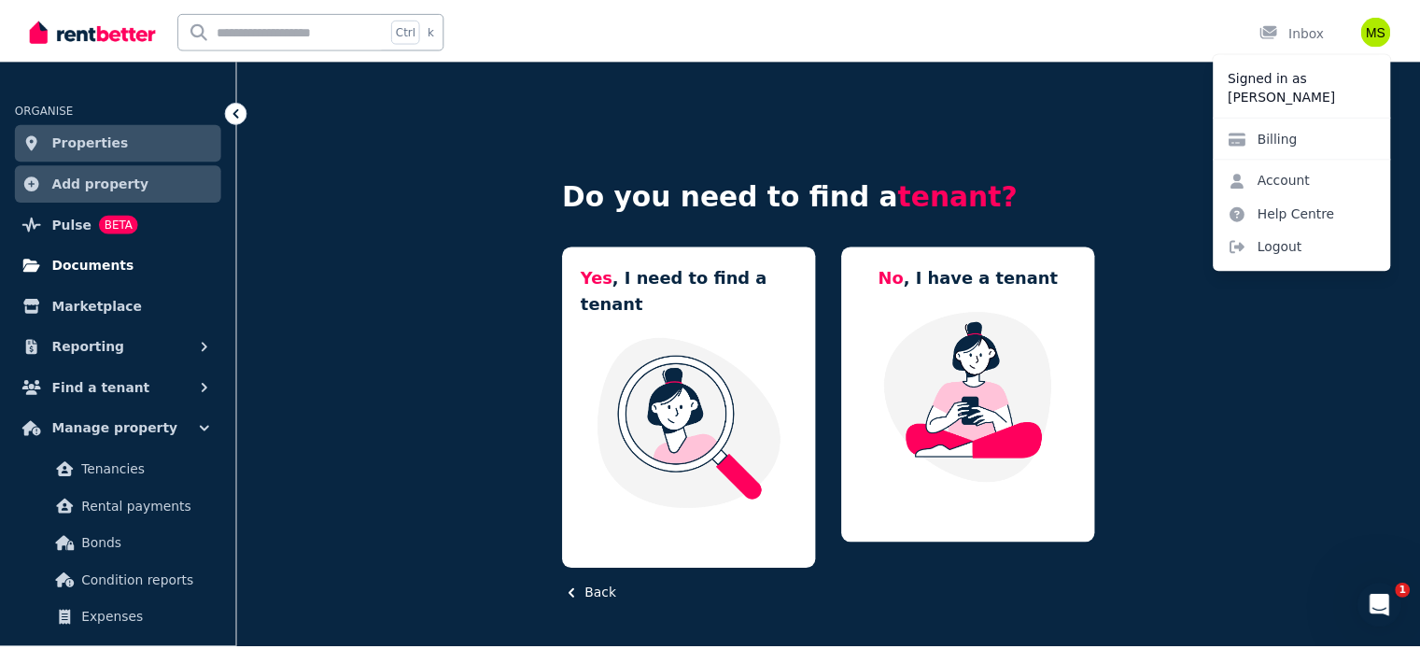
scroll to position [261, 0]
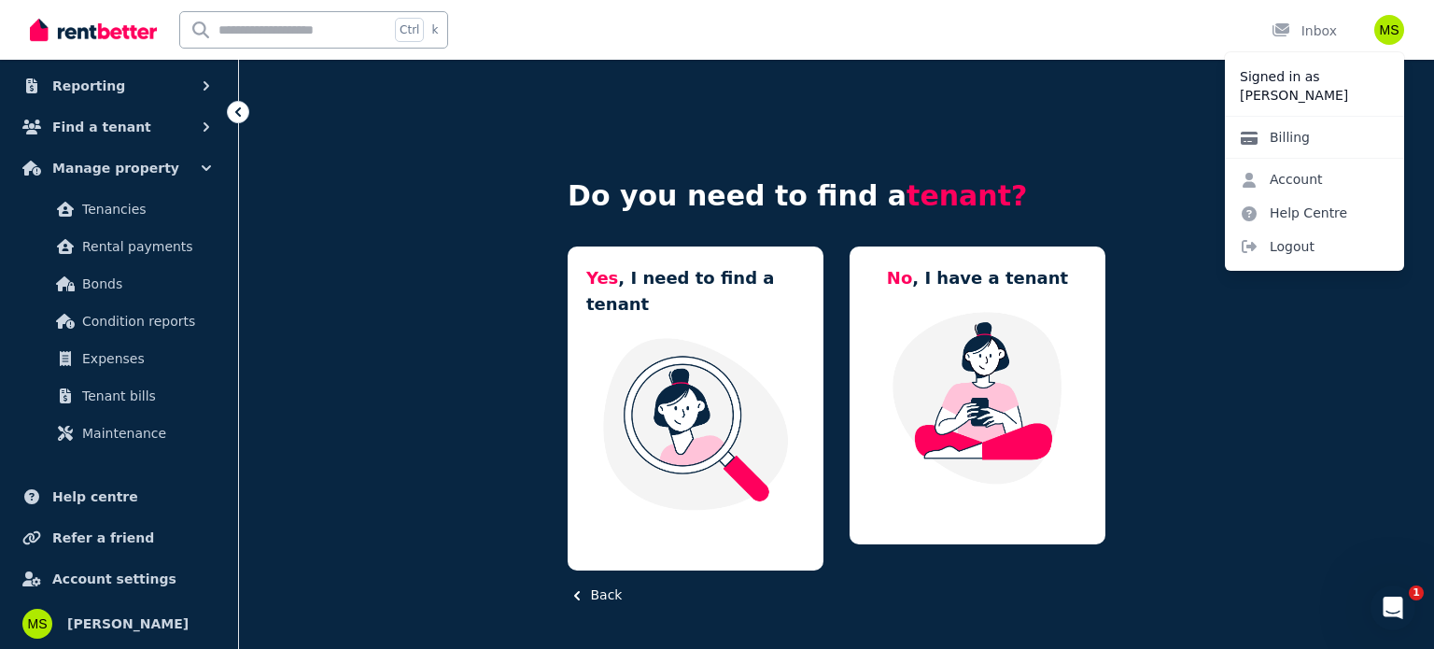
click at [1299, 136] on link "Billing" at bounding box center [1275, 137] width 100 height 34
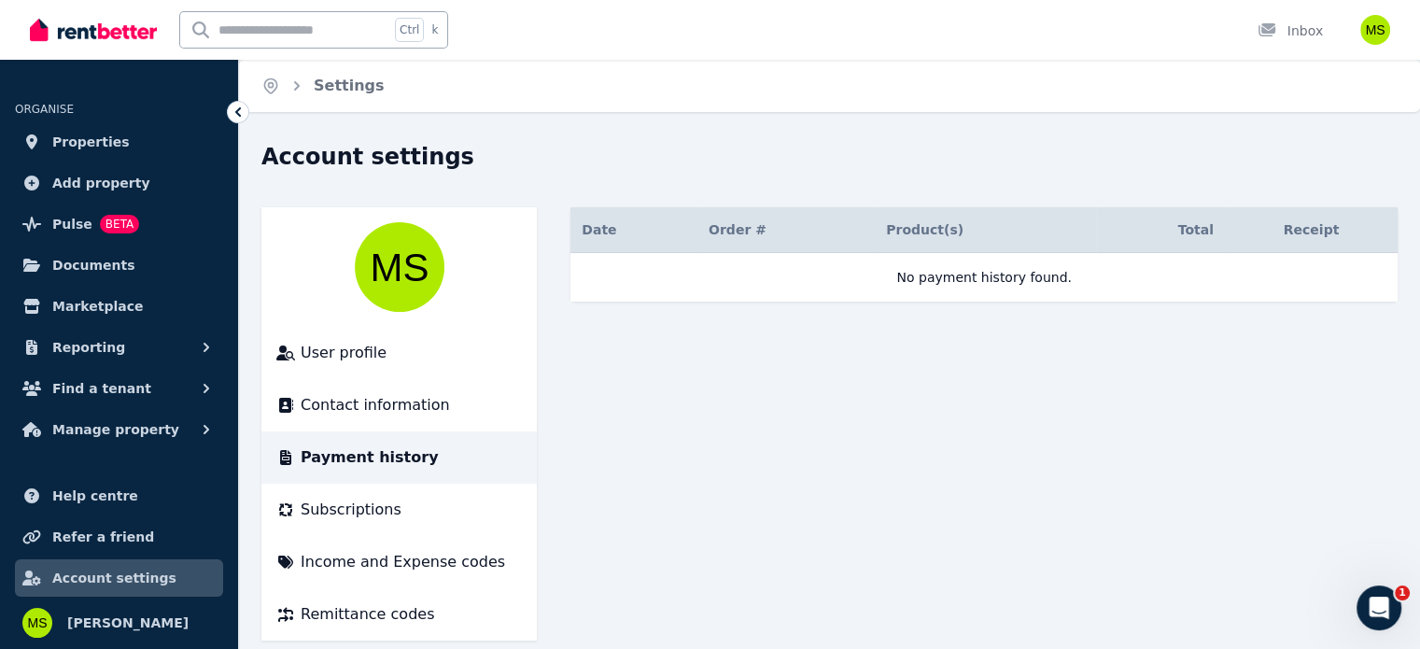
click at [1363, 44] on div "Open user menu" at bounding box center [1375, 30] width 30 height 30
click at [1370, 27] on img "button" at bounding box center [1375, 30] width 30 height 30
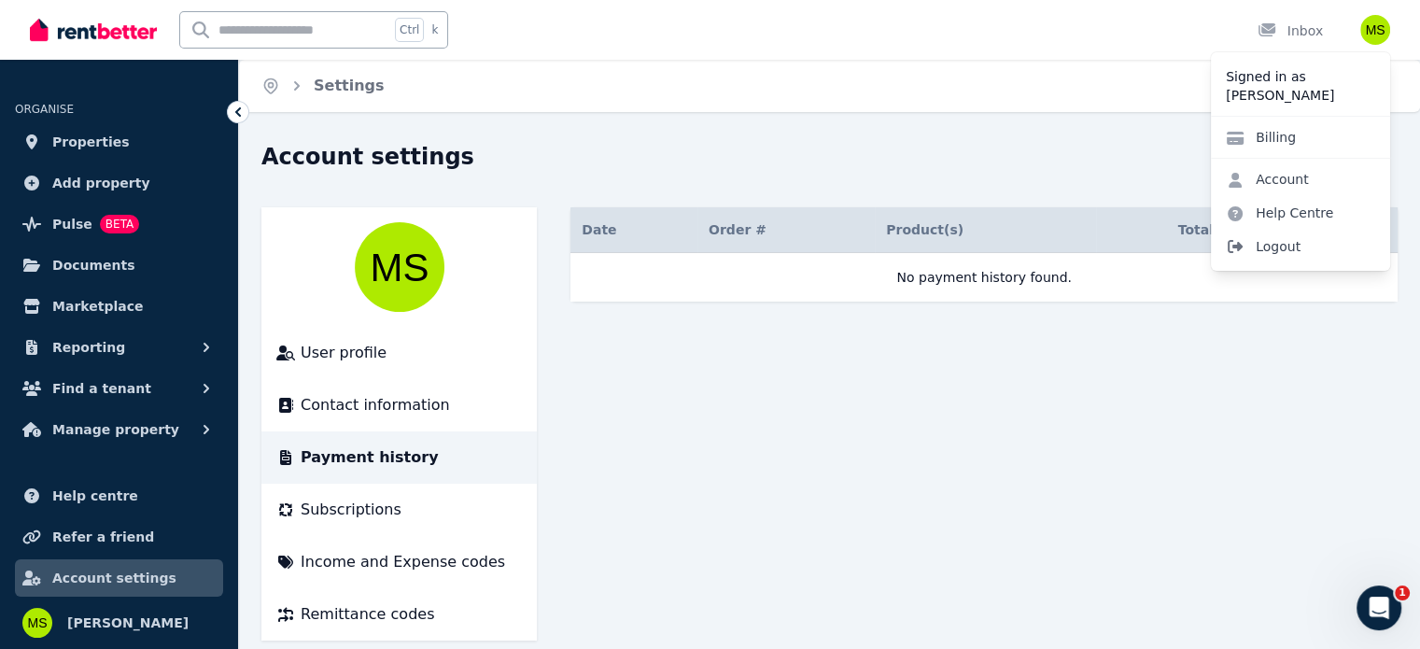
click at [1274, 246] on span "Logout" at bounding box center [1300, 247] width 179 height 34
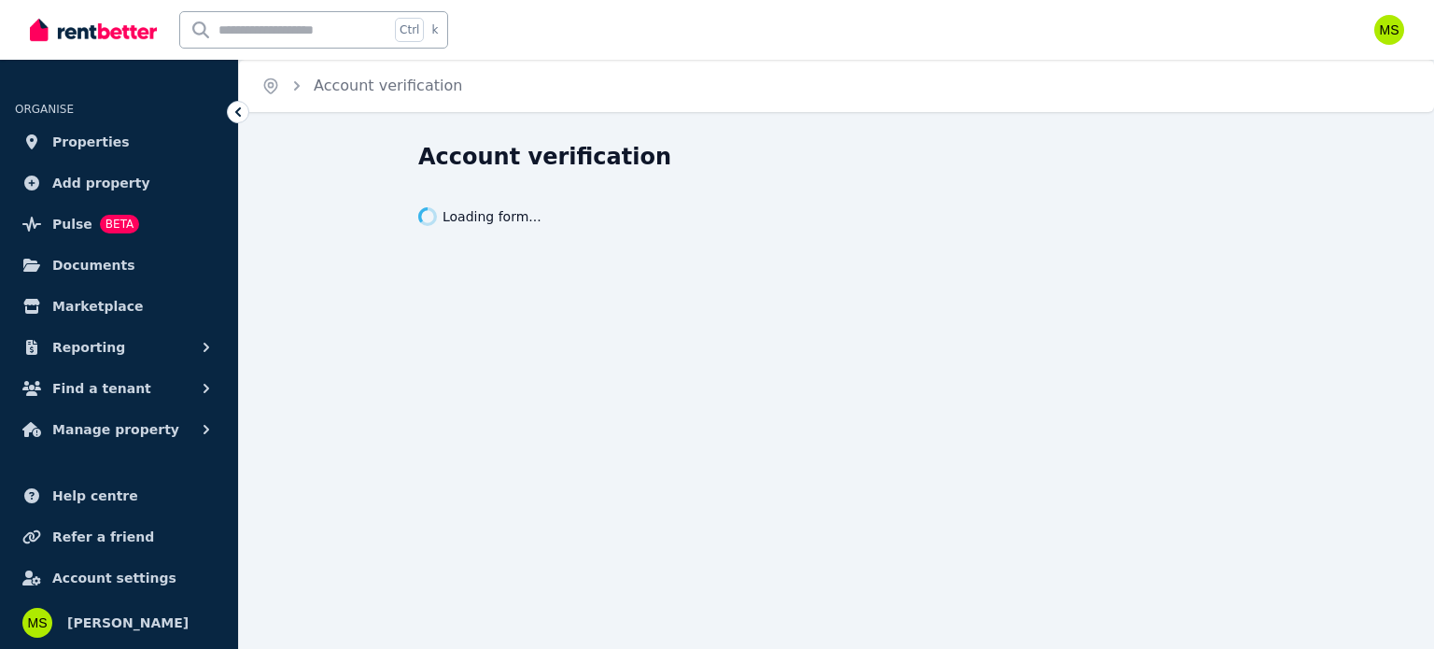
click at [1364, 25] on div "Open user menu" at bounding box center [1383, 30] width 41 height 60
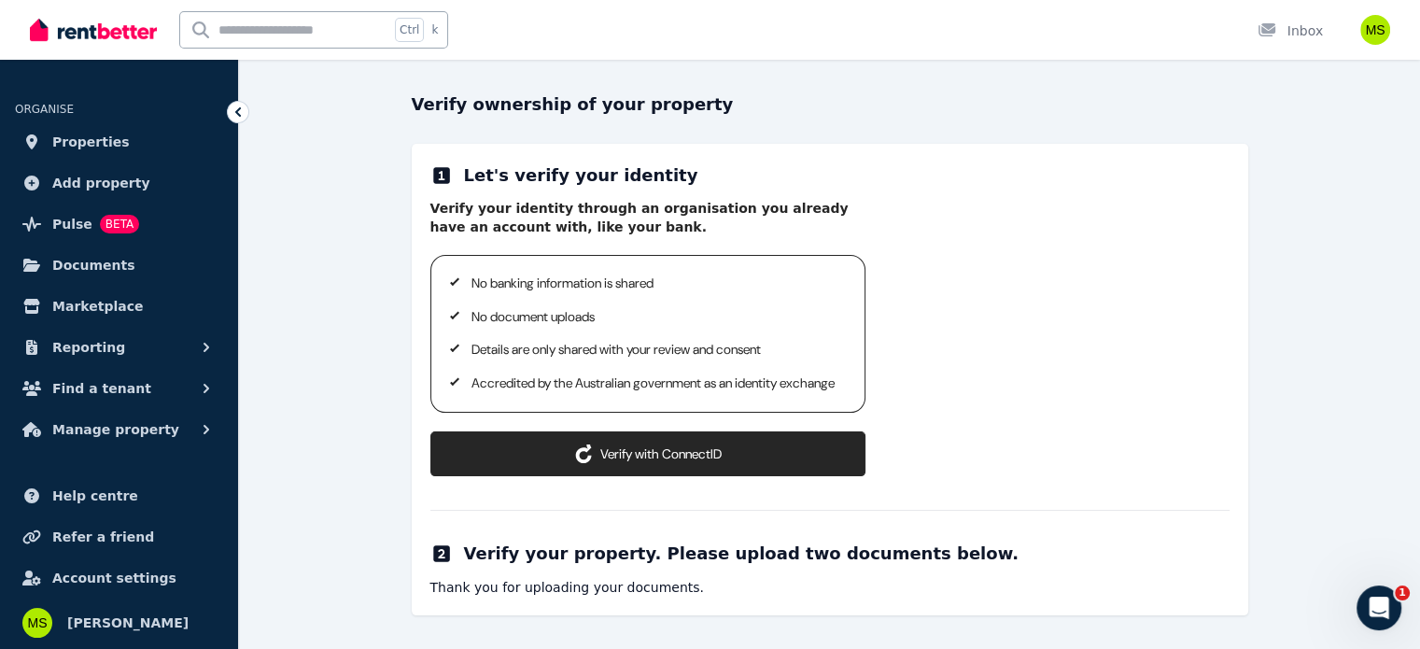
scroll to position [2, 0]
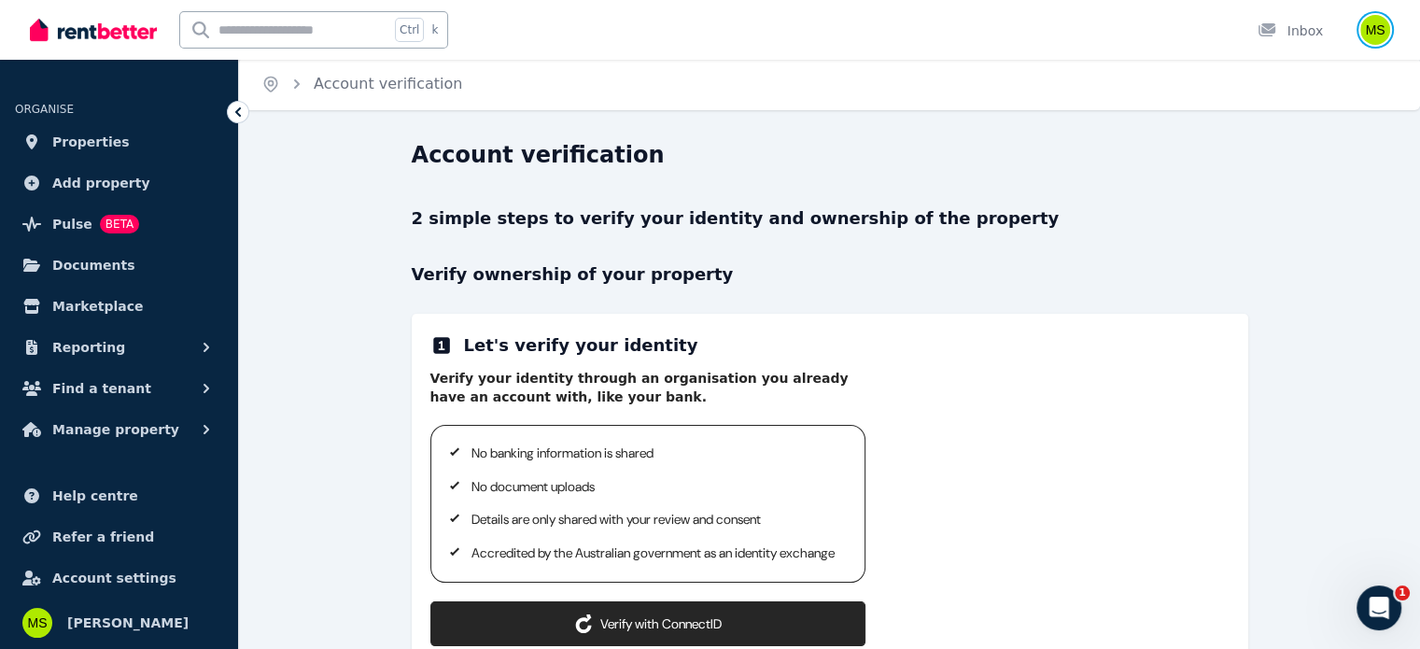
click at [1374, 30] on img "button" at bounding box center [1375, 30] width 30 height 30
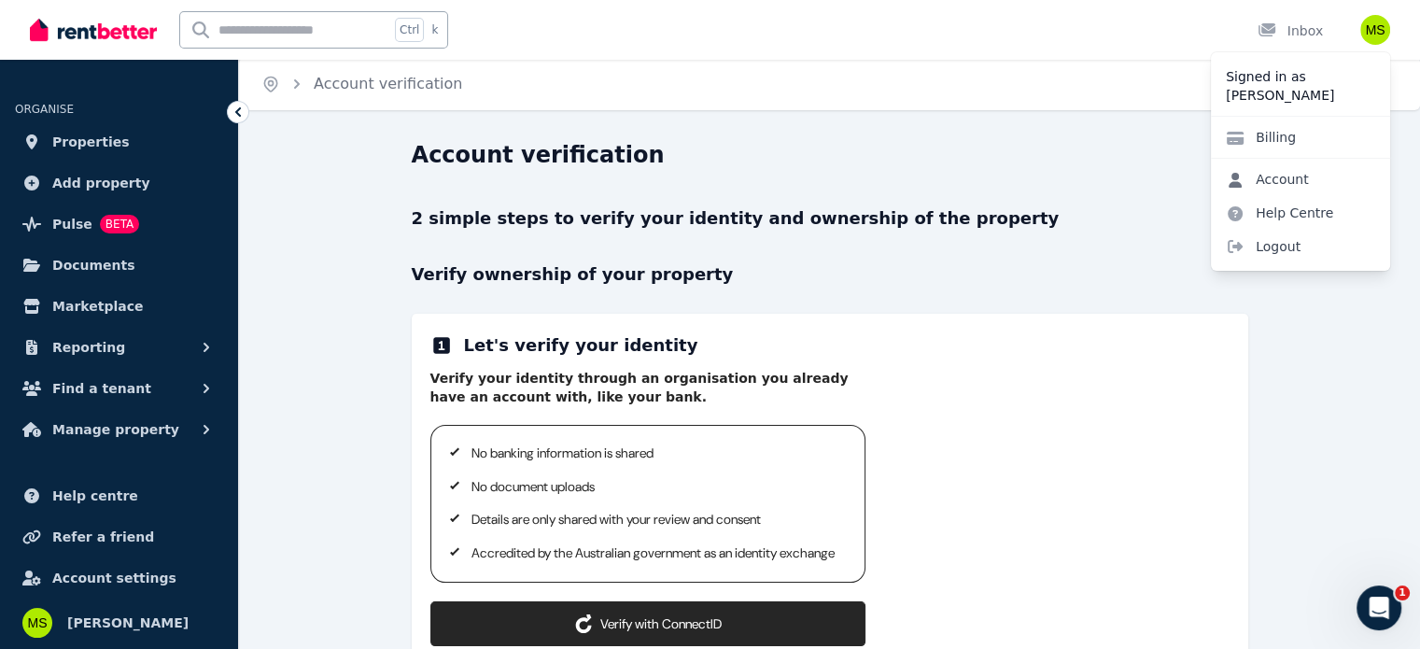
click at [1292, 182] on link "Account" at bounding box center [1267, 179] width 113 height 34
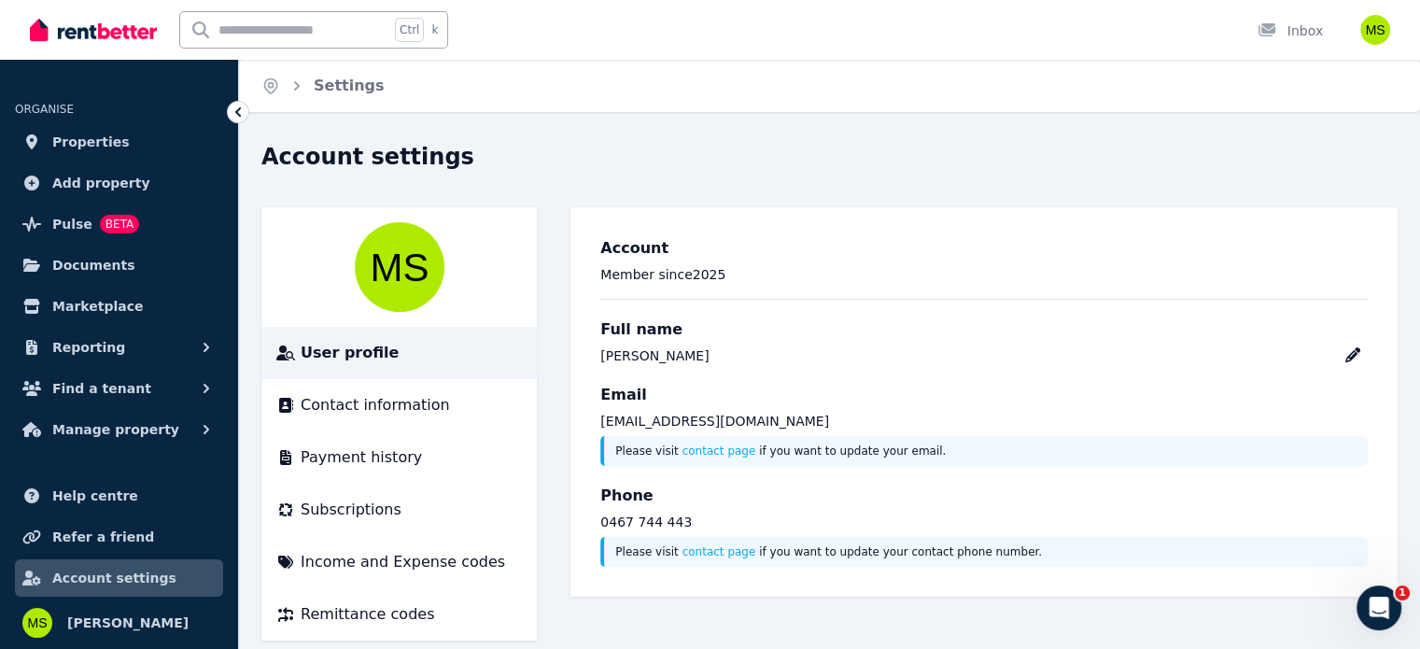
scroll to position [25, 0]
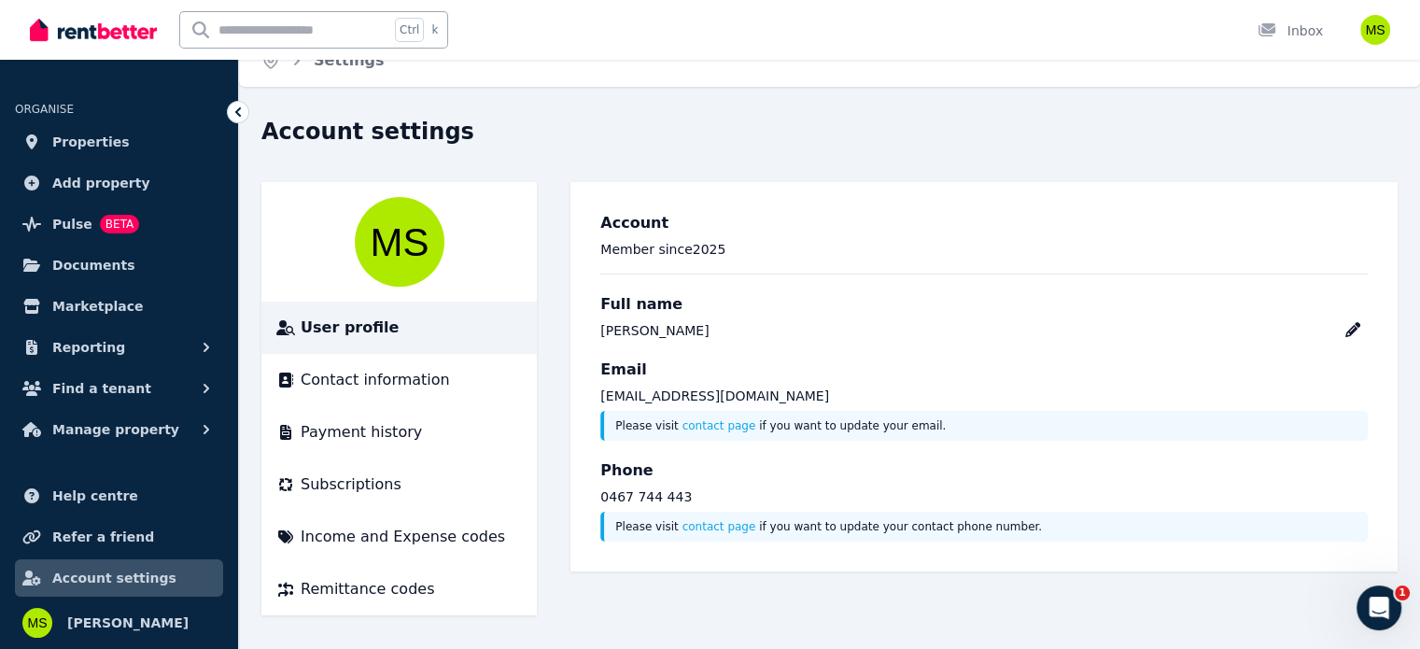
click at [1363, 319] on div "Full name Maria Silvestre" at bounding box center [983, 316] width 767 height 47
click at [1359, 324] on icon at bounding box center [1352, 329] width 15 height 15
click at [92, 148] on span "Properties" at bounding box center [90, 142] width 77 height 22
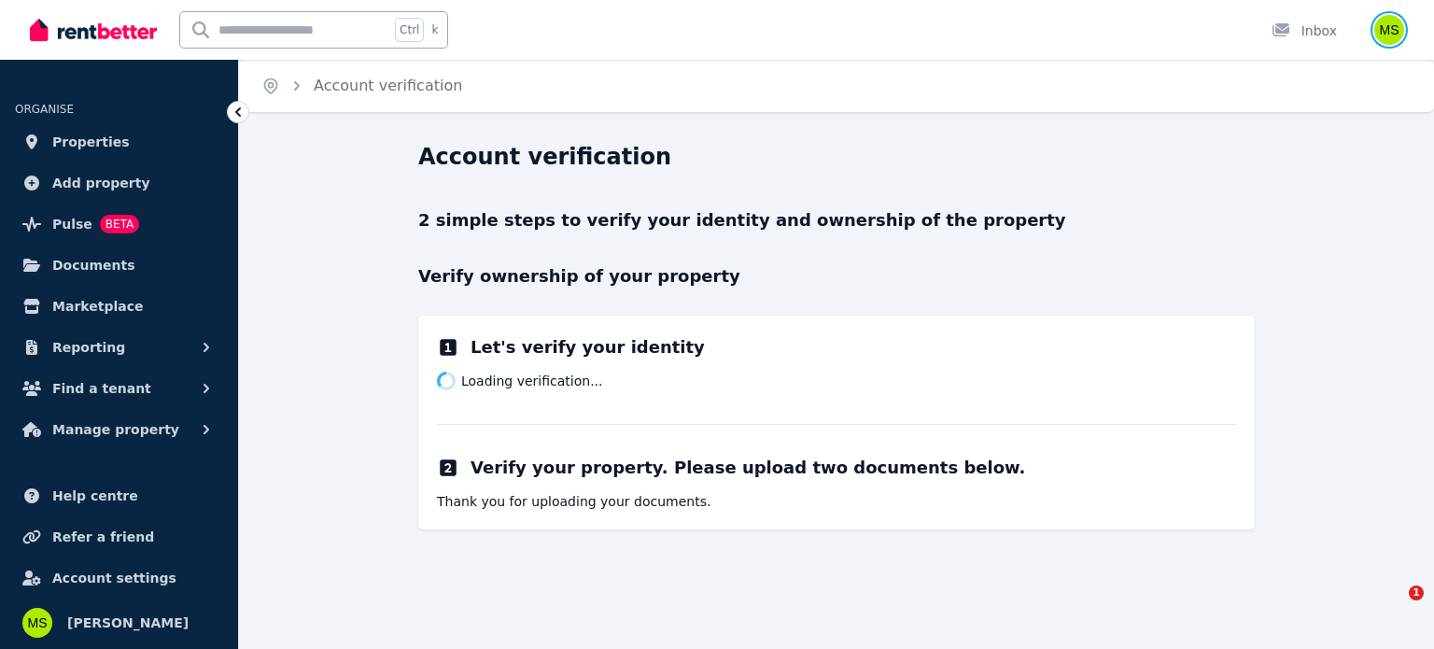
click at [1388, 20] on img "button" at bounding box center [1389, 30] width 30 height 30
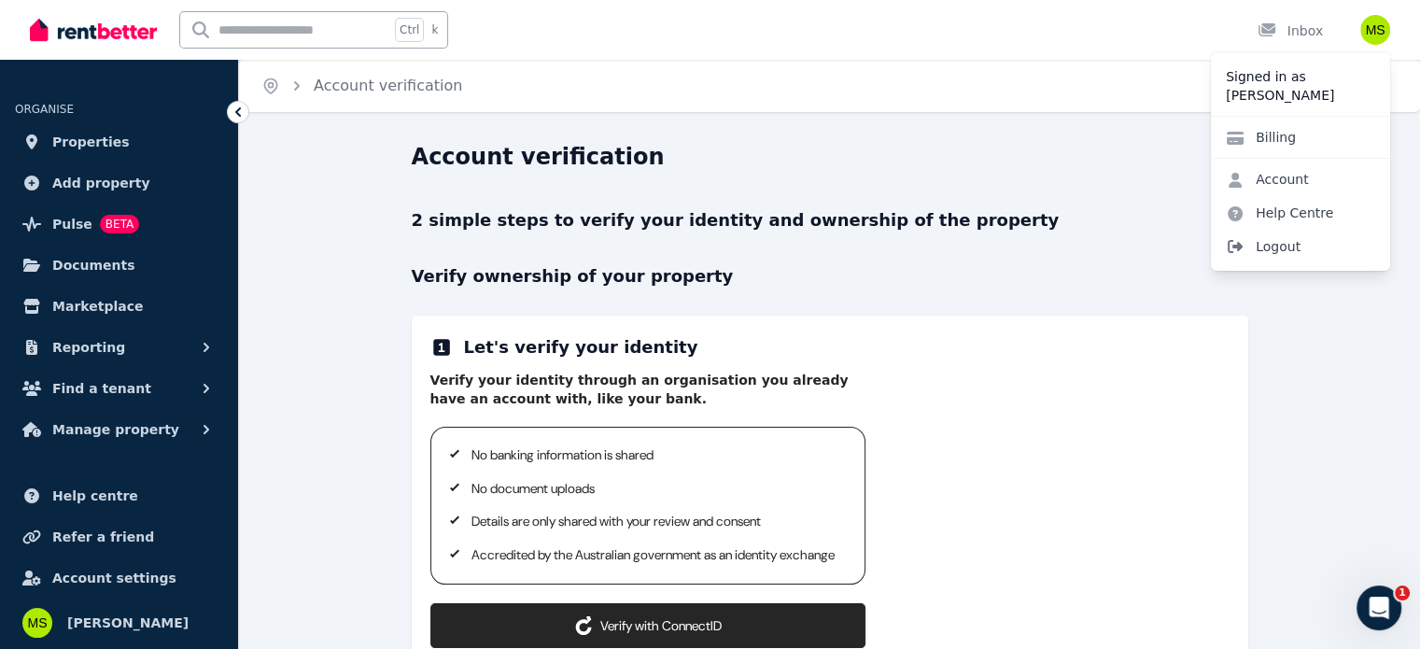
click at [1284, 246] on span "Logout" at bounding box center [1300, 247] width 179 height 34
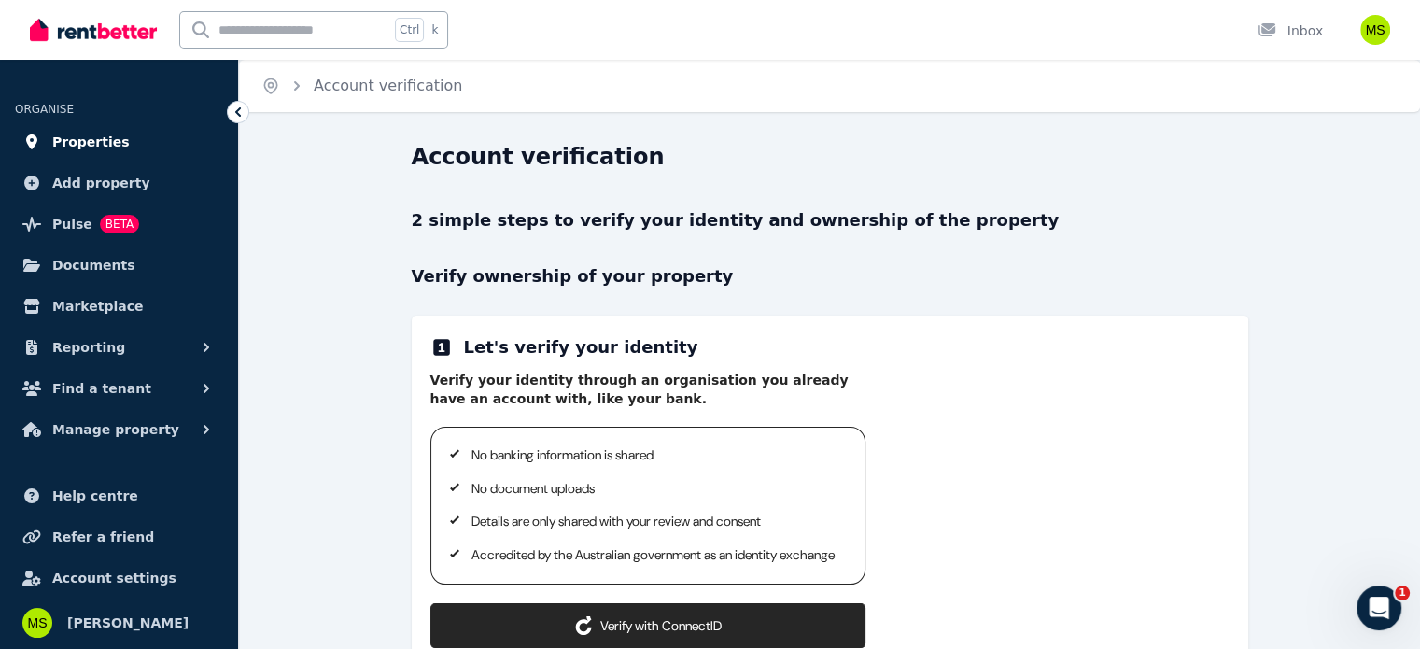
drag, startPoint x: 102, startPoint y: 127, endPoint x: 99, endPoint y: 138, distance: 11.5
click at [102, 129] on link "Properties" at bounding box center [119, 141] width 208 height 37
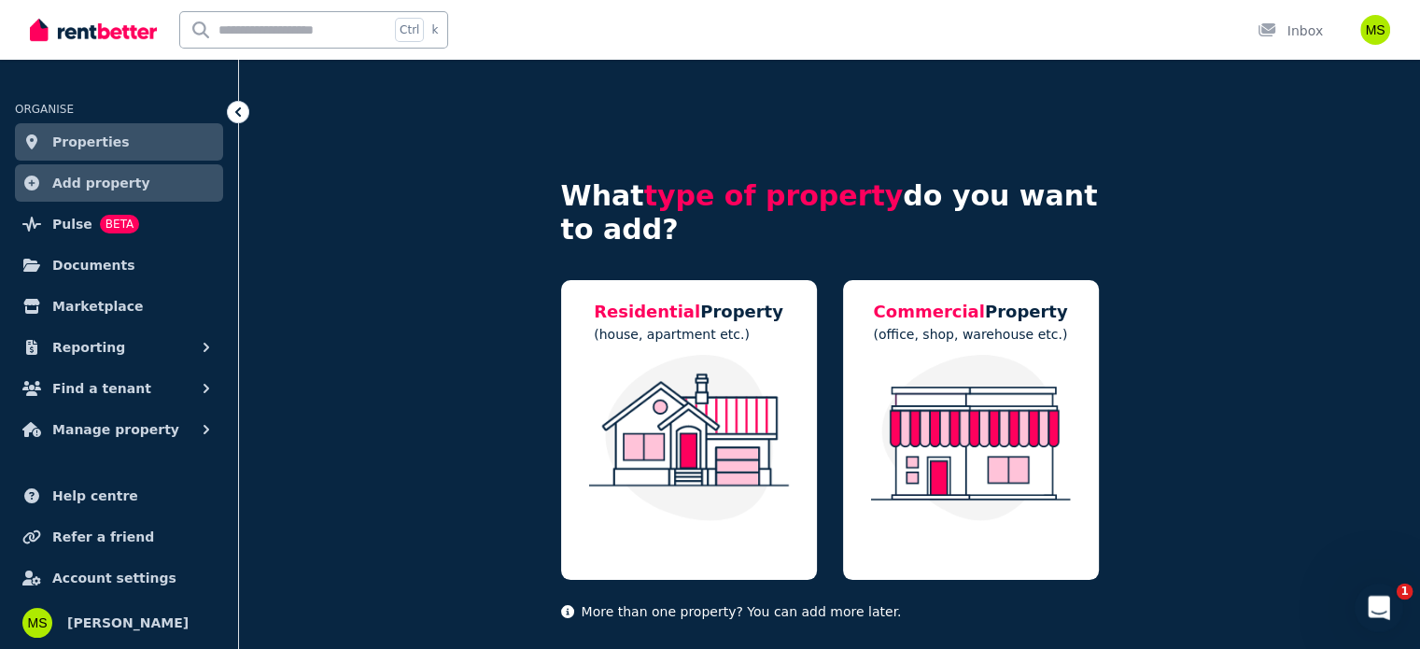
click at [1387, 621] on div "Open Intercom Messenger" at bounding box center [1376, 605] width 62 height 62
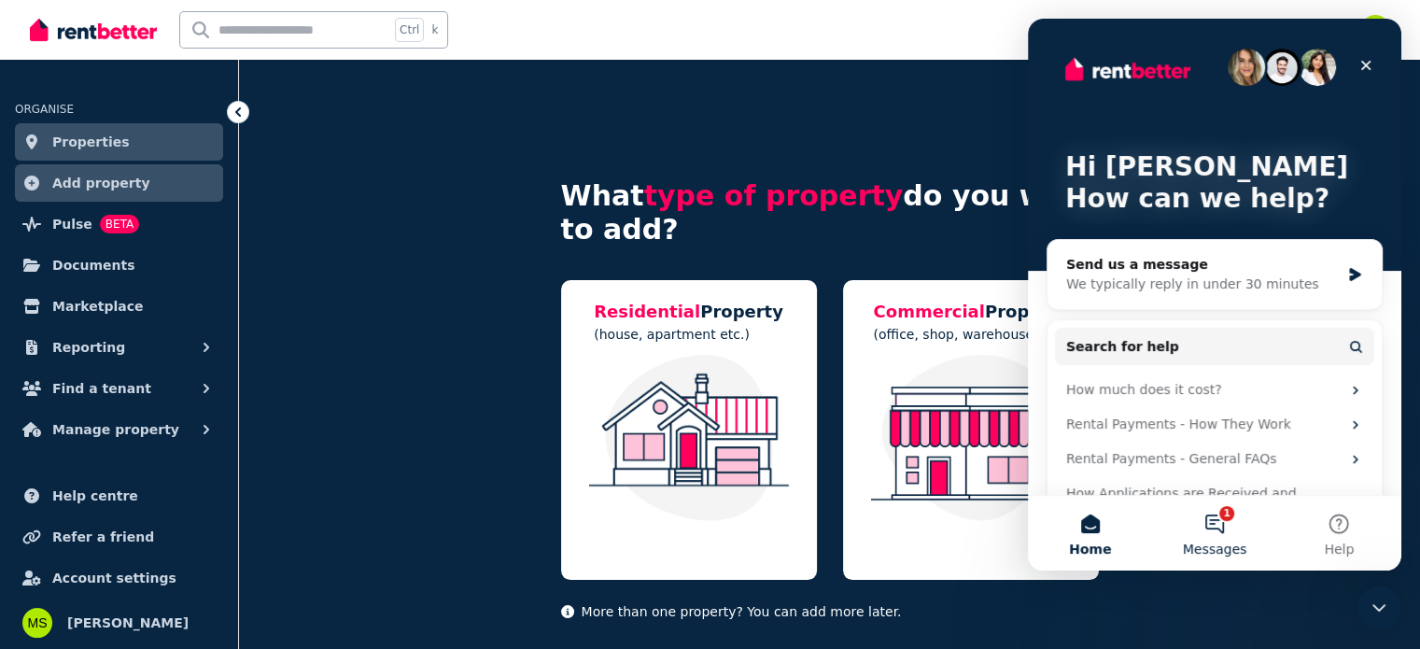
click at [1204, 532] on button "1 Messages" at bounding box center [1214, 533] width 124 height 75
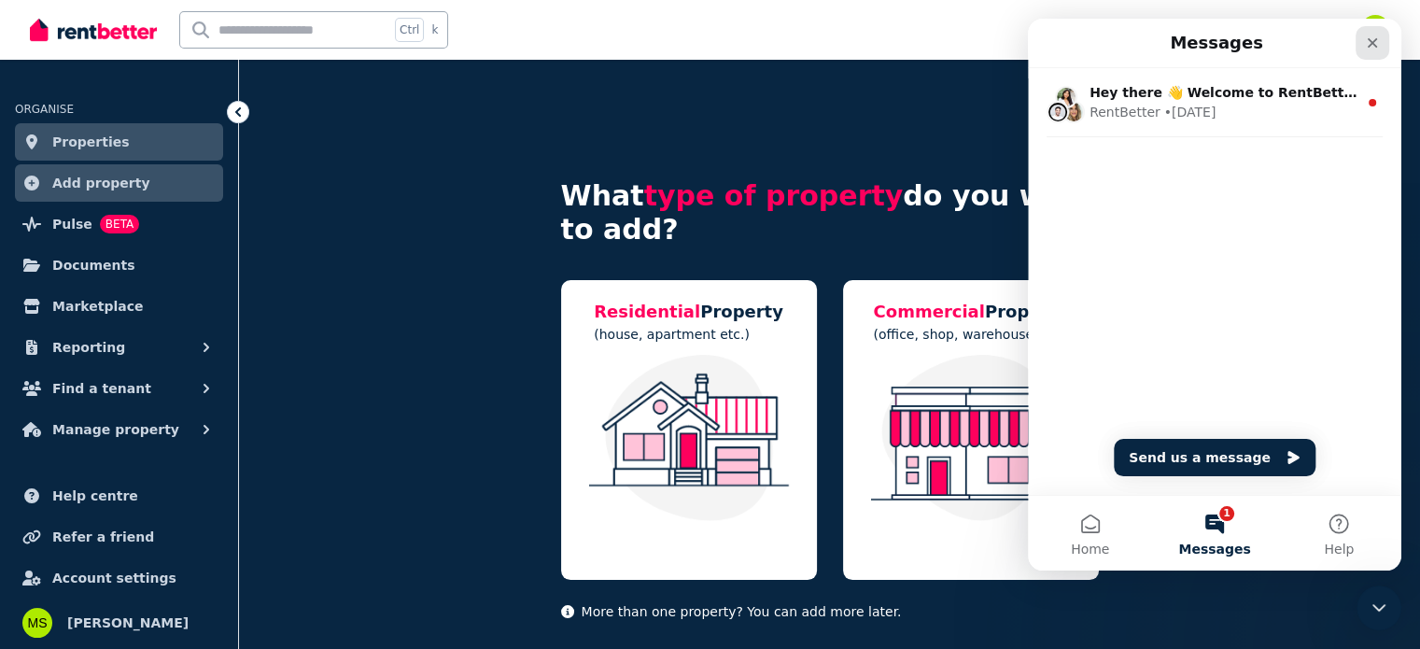
click at [1374, 50] on div "Close" at bounding box center [1373, 43] width 34 height 34
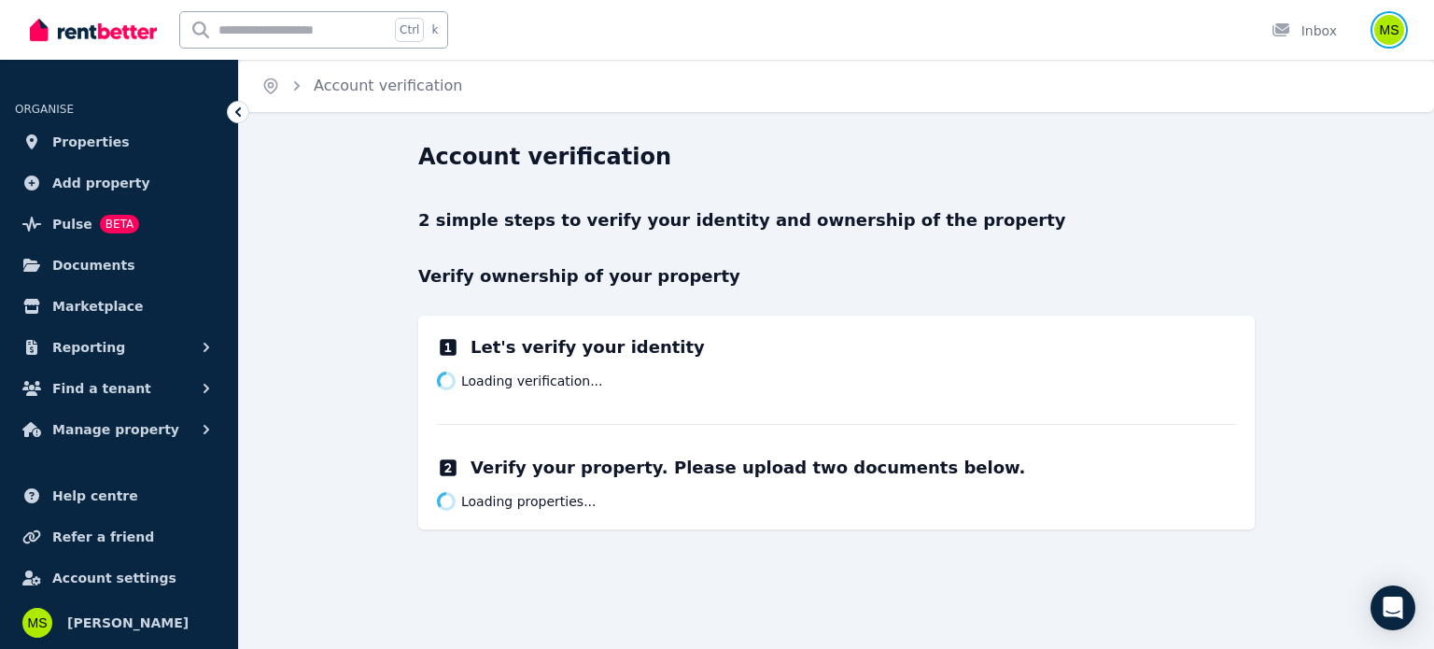
click at [1383, 29] on img "button" at bounding box center [1389, 30] width 30 height 30
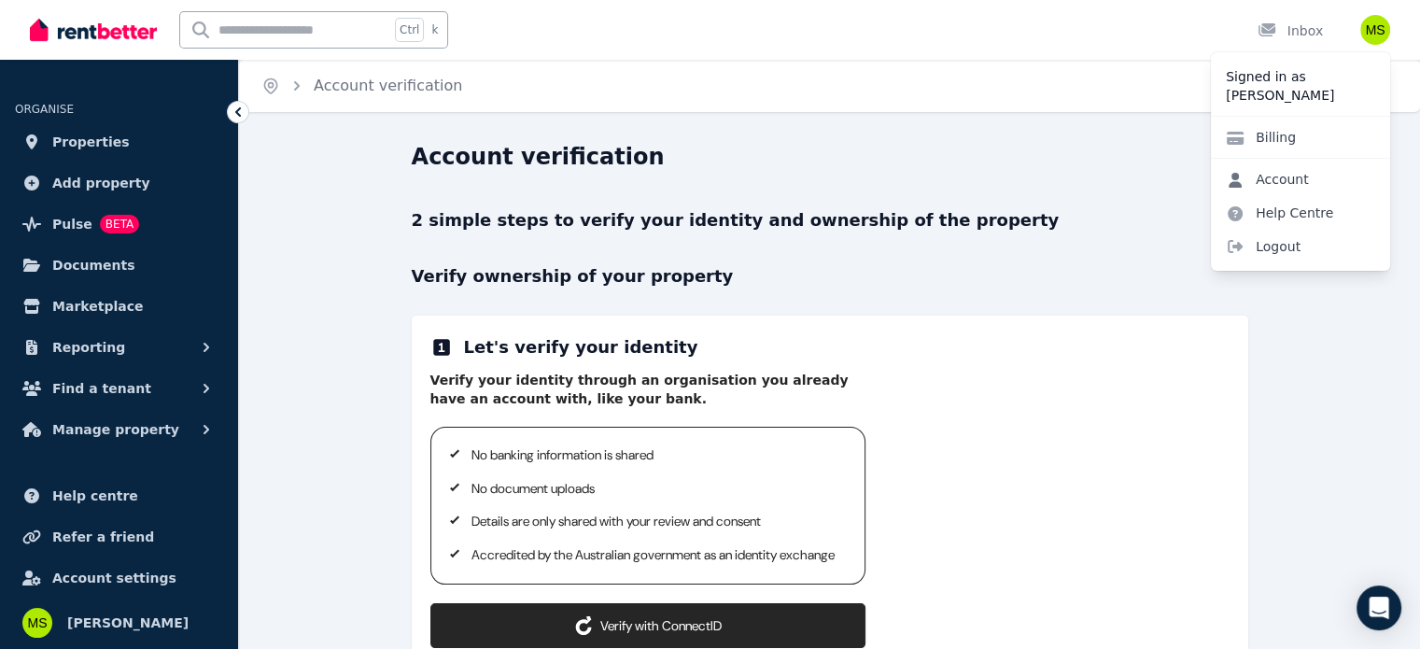
click at [1266, 176] on link "Account" at bounding box center [1267, 179] width 113 height 34
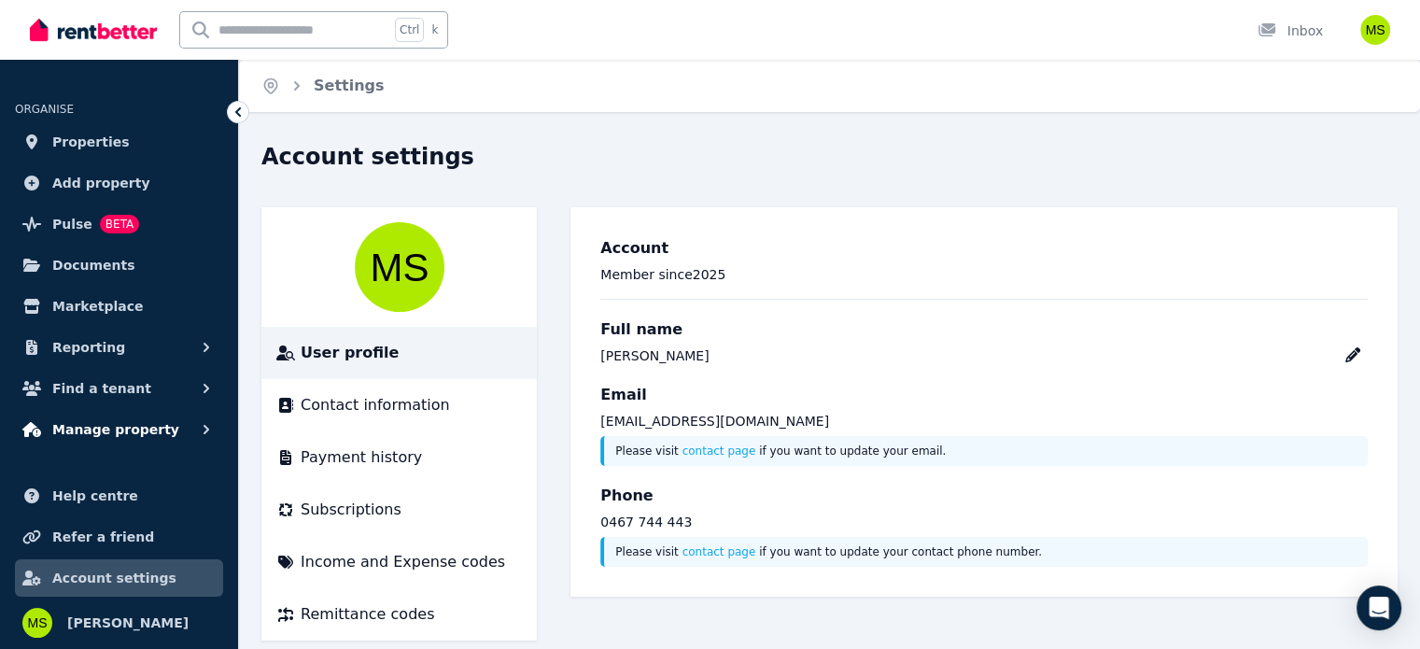
click at [134, 414] on button "Manage property" at bounding box center [119, 429] width 208 height 37
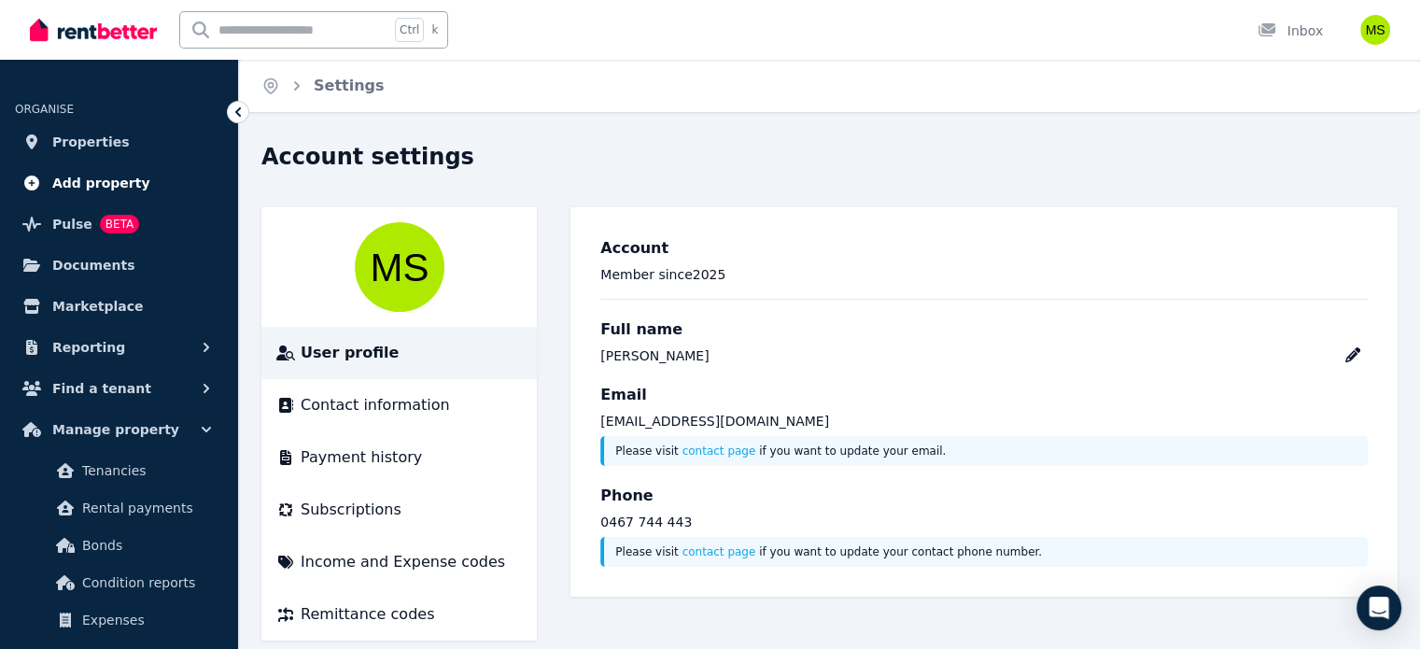
click at [94, 183] on span "Add property" at bounding box center [101, 183] width 98 height 22
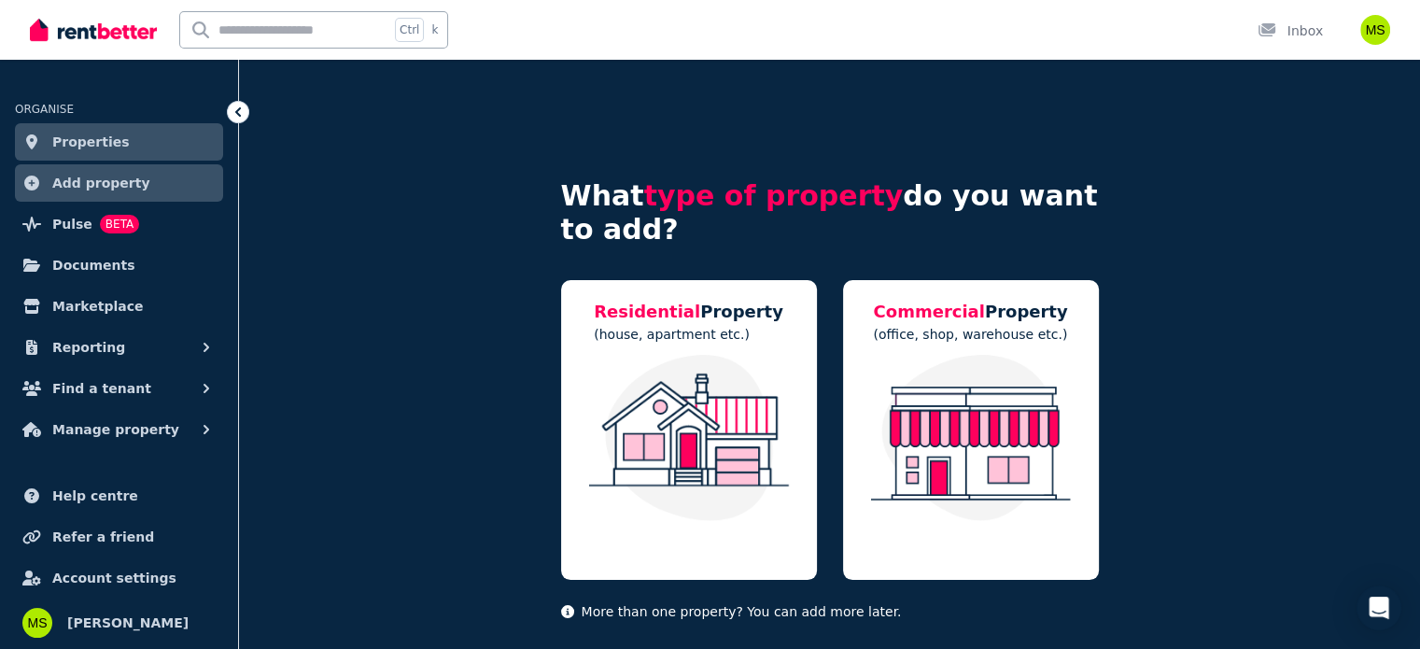
click at [93, 128] on link "Properties" at bounding box center [119, 141] width 208 height 37
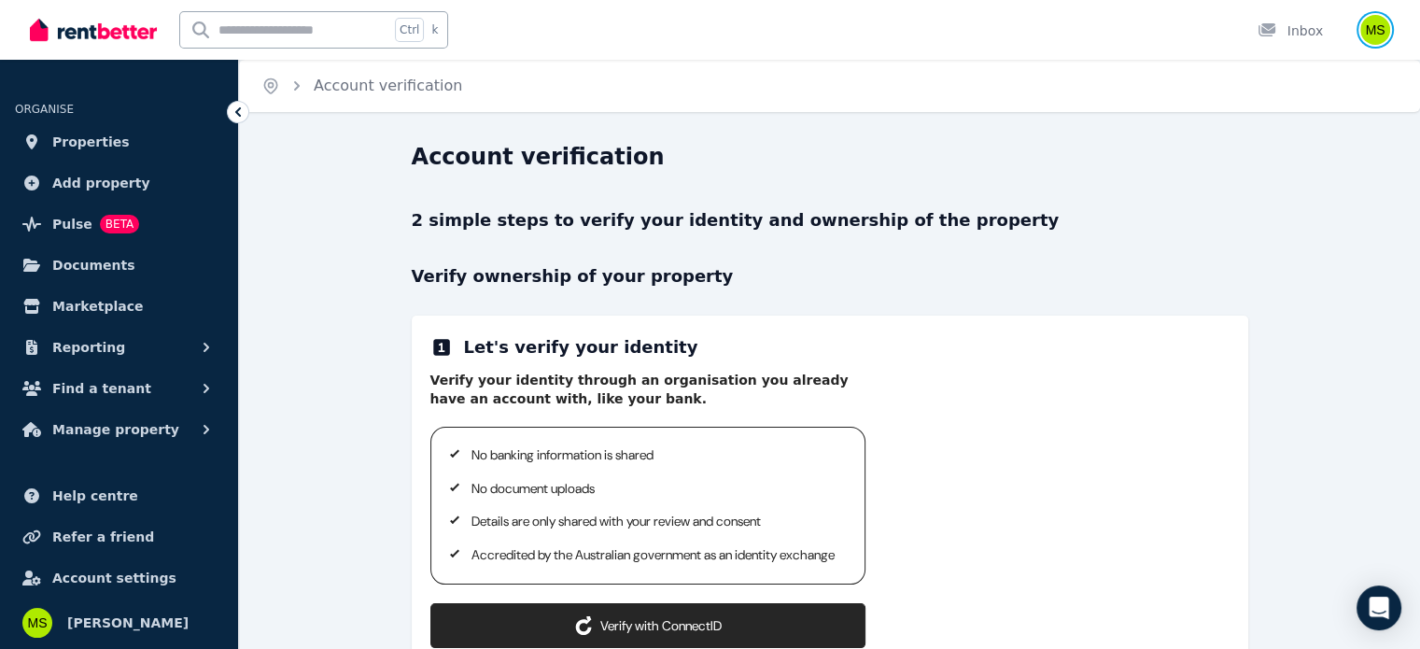
click at [1366, 36] on img "button" at bounding box center [1375, 30] width 30 height 30
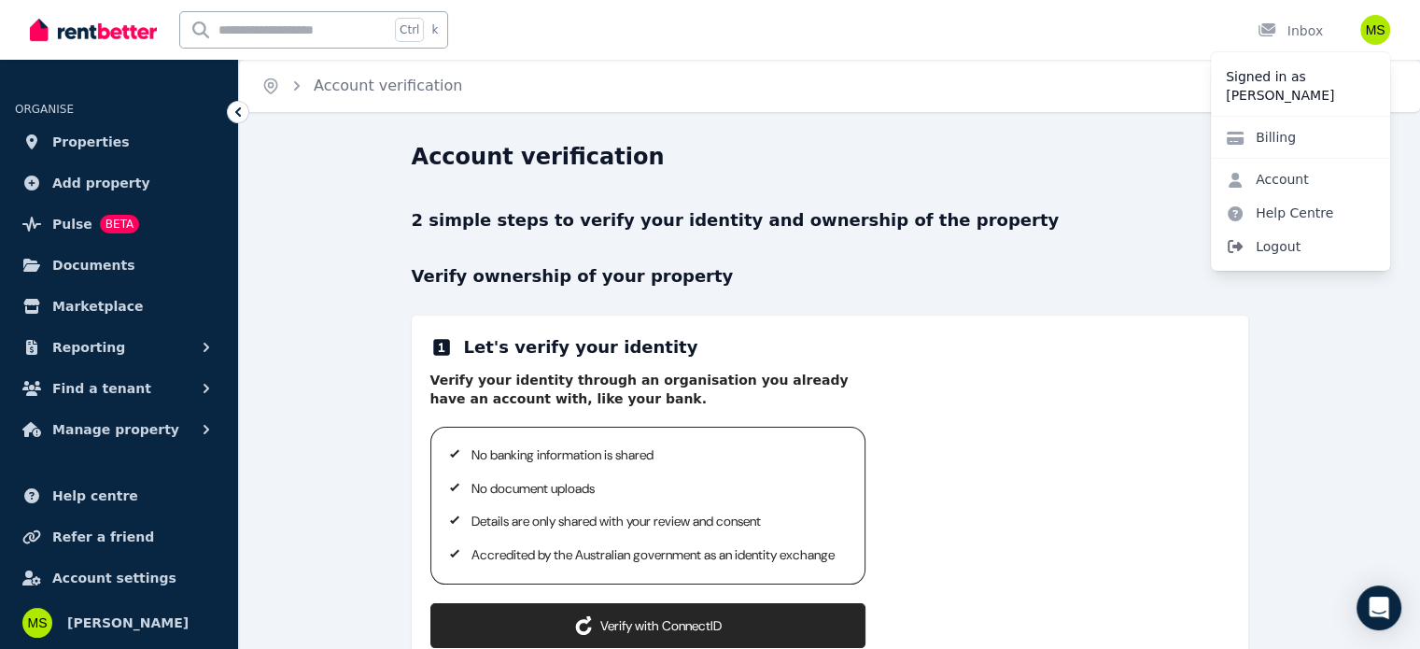
click at [1261, 255] on span "Logout" at bounding box center [1300, 247] width 179 height 34
